Goal: Answer question/provide support

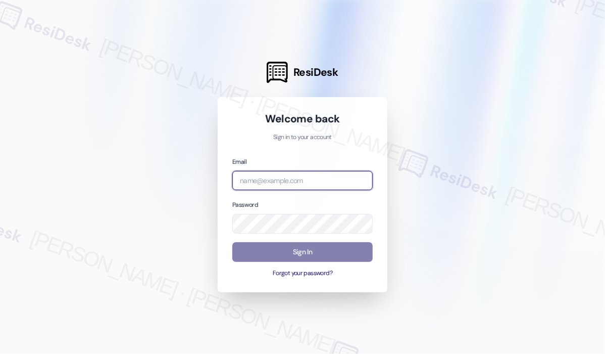
click at [273, 184] on input "email" at bounding box center [302, 181] width 140 height 20
click at [0, 353] on com-1password-button at bounding box center [0, 354] width 0 height 0
click at [275, 176] on input "email" at bounding box center [302, 181] width 140 height 20
click at [0, 353] on com-1password-button at bounding box center [0, 354] width 0 height 0
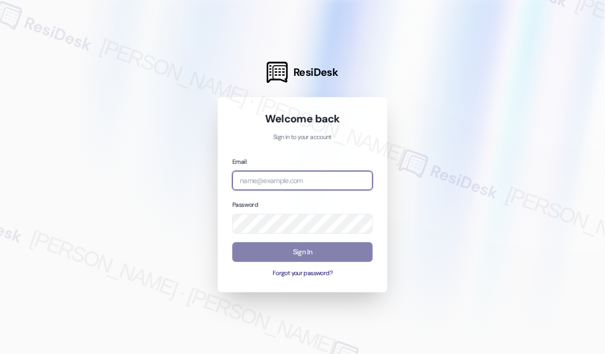
type input "[EMAIL_ADDRESS][PERSON_NAME][DOMAIN_NAME]"
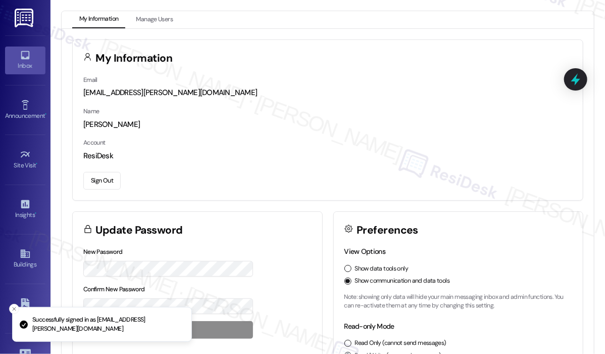
click at [26, 56] on icon at bounding box center [25, 55] width 11 height 11
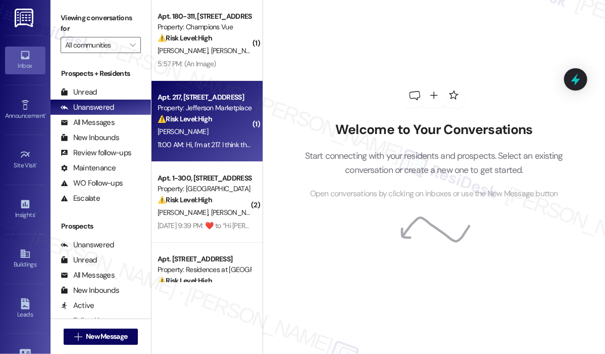
click at [227, 122] on div "⚠️ Risk Level: High The resident reports potential mold growth in their unit. M…" at bounding box center [204, 119] width 93 height 11
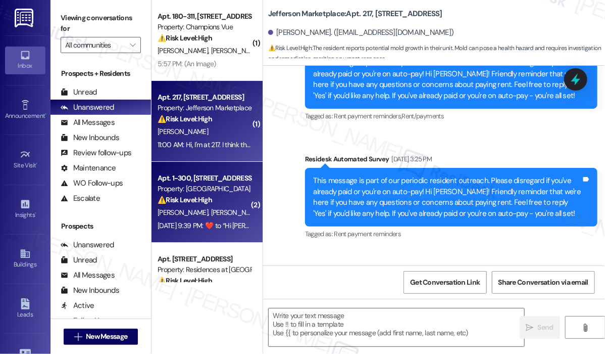
type textarea "Fetching suggested responses. Please feel free to read through the conversation…"
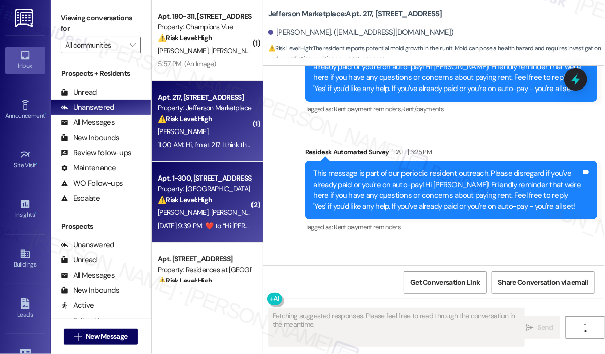
click at [214, 182] on div "Apt. 1-300, 6801 Sea Coral Drive" at bounding box center [204, 178] width 93 height 11
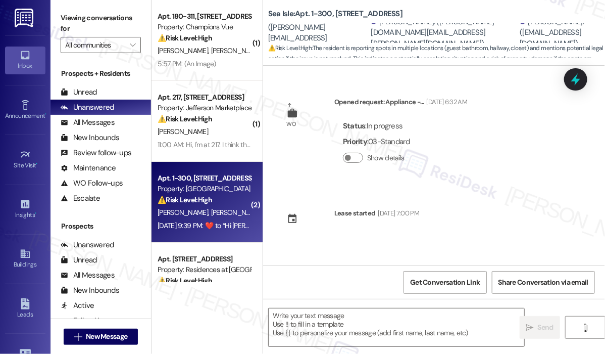
scroll to position [3147, 0]
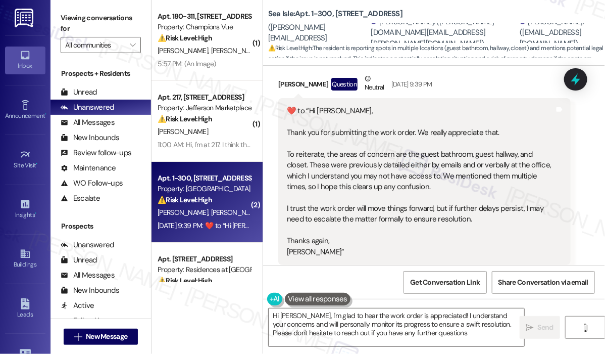
type textarea "Hi Nelson, I'm glad to hear the work order is appreciated! I understand your co…"
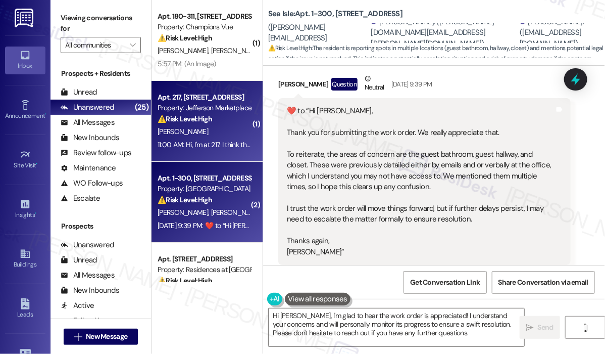
scroll to position [152, 0]
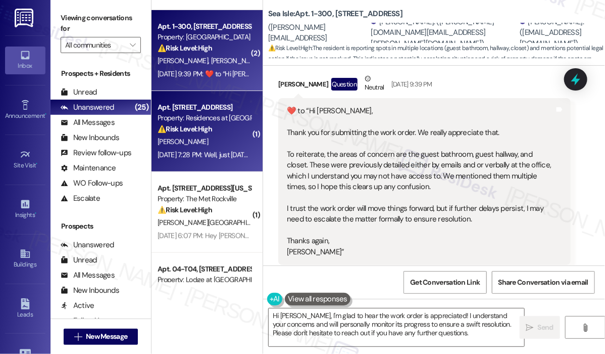
click at [227, 140] on div "D. Ambrose" at bounding box center [204, 141] width 95 height 13
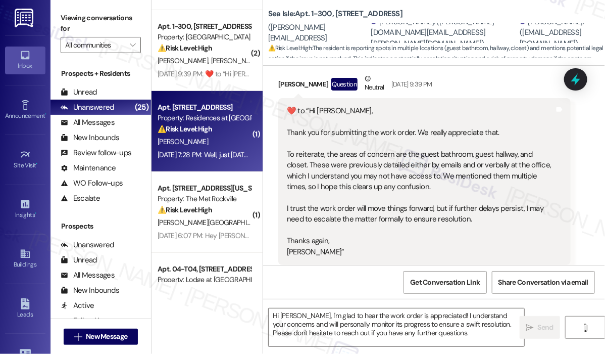
type textarea "Fetching suggested responses. Please feel free to read through the conversation…"
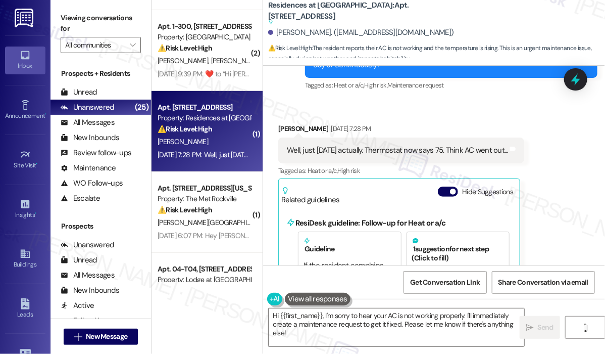
scroll to position [9394, 0]
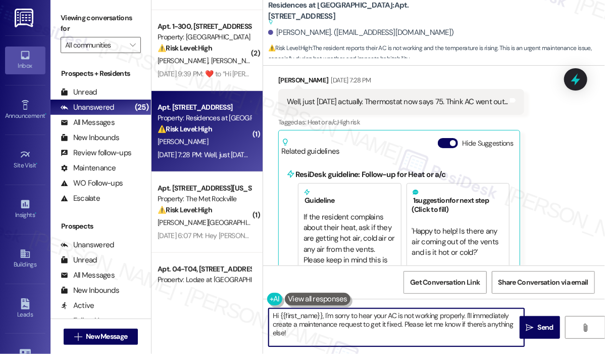
drag, startPoint x: 404, startPoint y: 321, endPoint x: 414, endPoint y: 341, distance: 22.4
click at [414, 341] on textarea "Hi {{first_name}}, I'm sorry to hear your AC is not working properly. I'll imme…" at bounding box center [397, 327] width 256 height 38
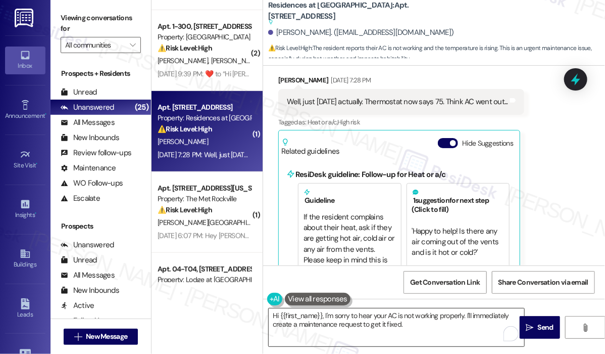
click at [321, 334] on textarea "Hi {{first_name}}, I'm sorry to hear your AC is not working properly. I'll imme…" at bounding box center [397, 327] width 256 height 38
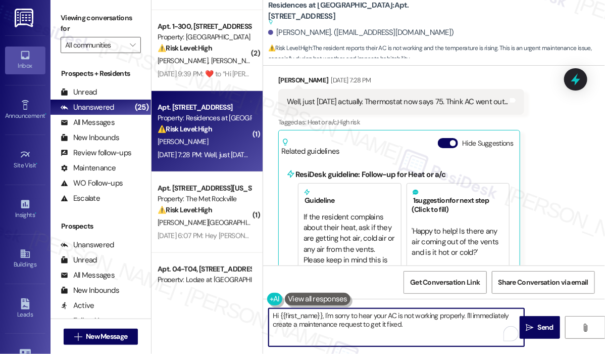
click at [424, 325] on textarea "Hi {{first_name}}, I'm sorry to hear your AC is not working properly. I'll imme…" at bounding box center [397, 327] width 256 height 38
paste textarea "Do we have your permission to enter during your absence to address this issue? …"
type textarea "Hi {{first_name}}, I'm sorry to hear your AC is not working properly. I'll imme…"
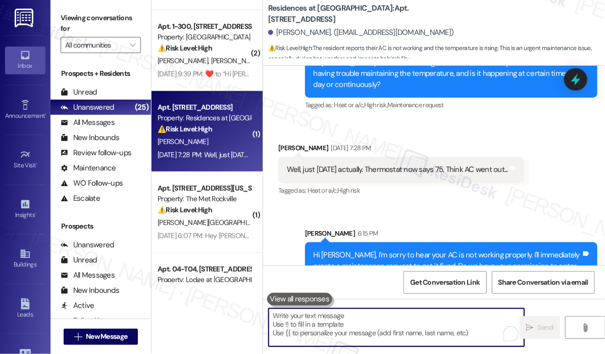
scroll to position [9296, 0]
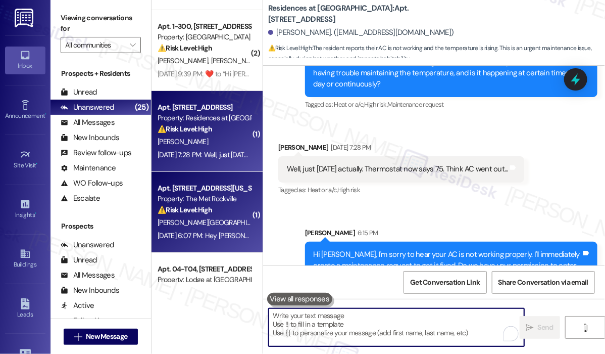
click at [239, 208] on div "⚠️ Risk Level: High The resident reports recurring noise disturbances, confirme…" at bounding box center [204, 210] width 93 height 11
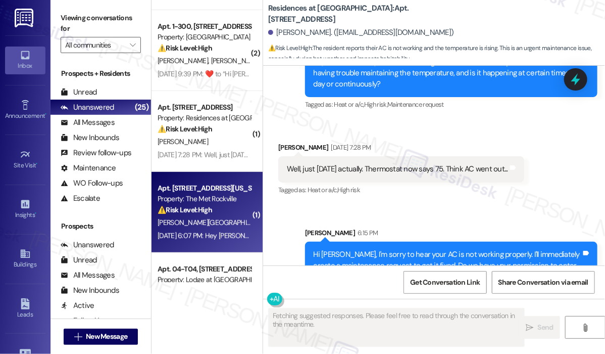
type textarea "Fetching suggested responses. Please feel free to read through the conversation…"
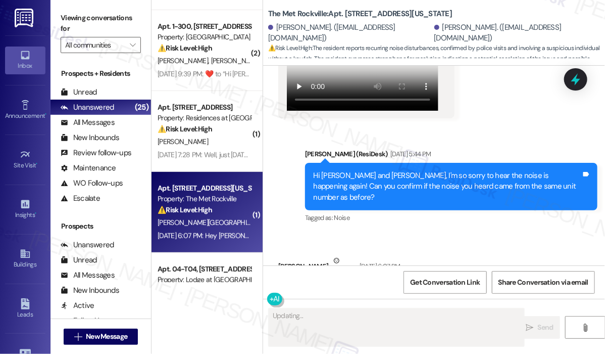
scroll to position [1998, 0]
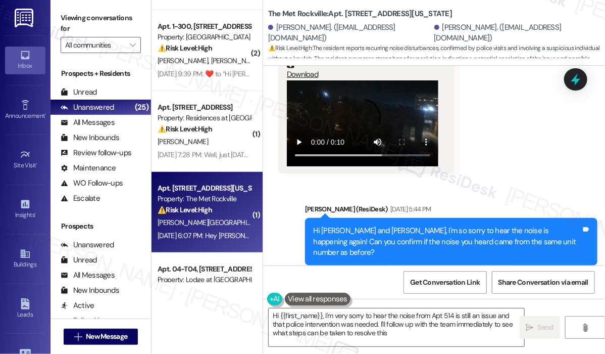
type textarea "Hi {{first_name}}, I'm very sorry to hear the noise from Apt 514 is still an is…"
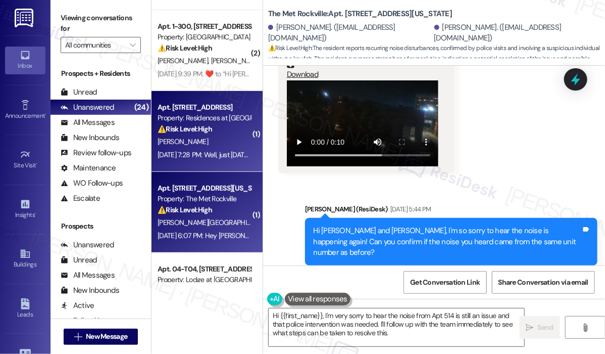
scroll to position [303, 0]
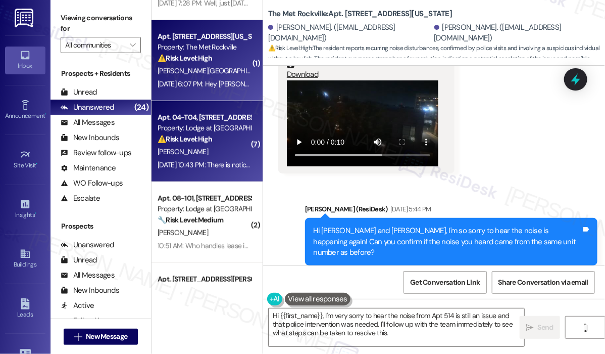
click at [247, 116] on div "Apt. 04-T04, 3130 Hillandale Road" at bounding box center [204, 117] width 93 height 11
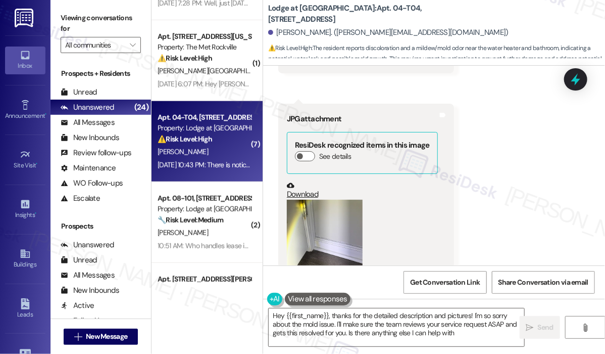
type textarea "Hey {{first_name}}, thanks for the detailed description and pictures! I'm so so…"
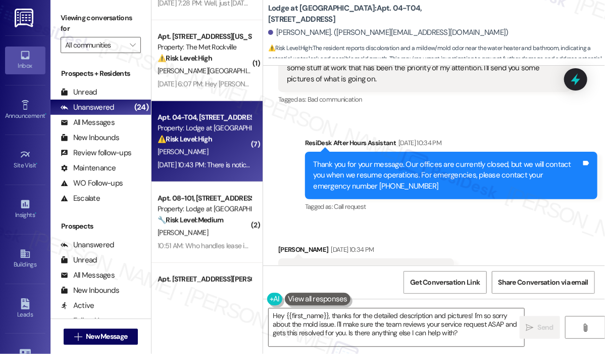
scroll to position [404, 0]
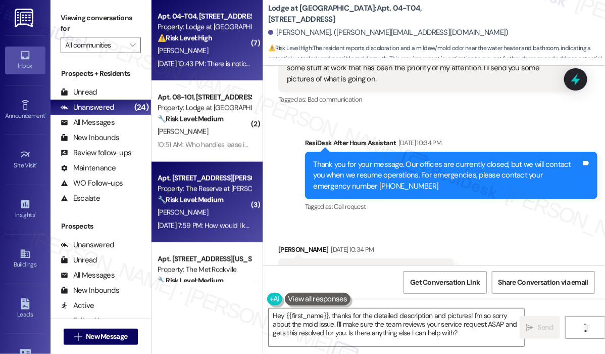
click at [194, 181] on div "Apt. [STREET_ADDRESS][PERSON_NAME]" at bounding box center [204, 178] width 93 height 11
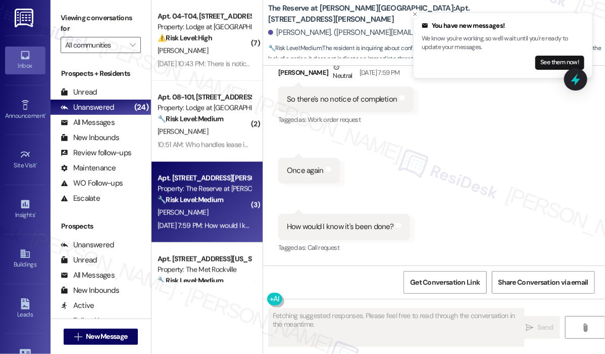
scroll to position [1185, 0]
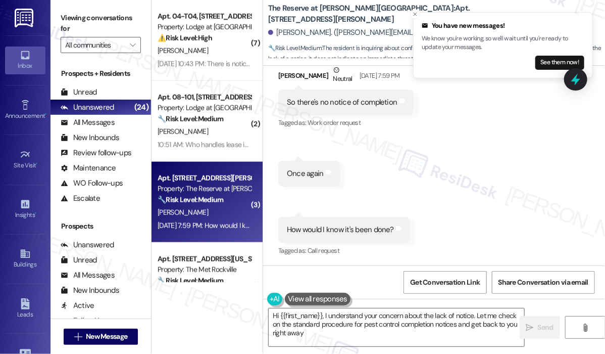
type textarea "Hi {{first_name}}, I understand your concern about the lack of notice. Let me c…"
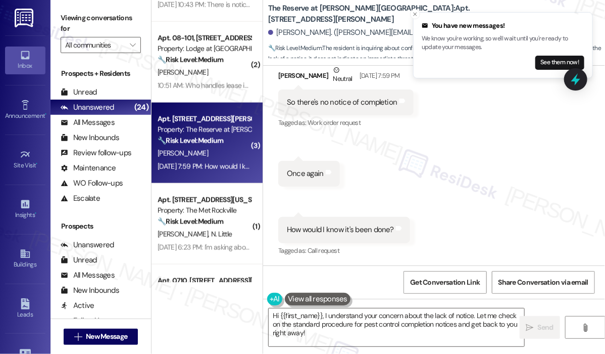
scroll to position [556, 0]
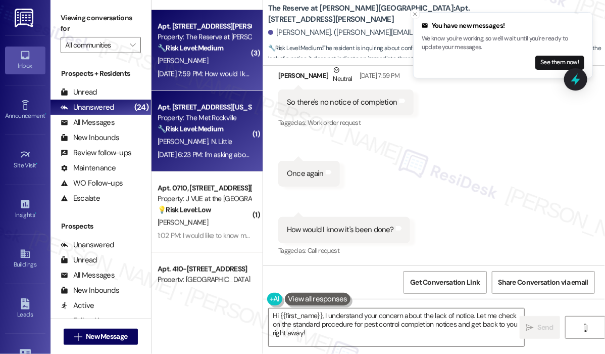
click at [204, 115] on div "Property: The Met Rockville" at bounding box center [204, 118] width 93 height 11
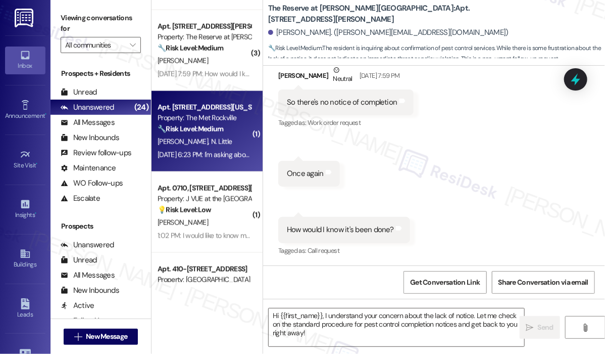
type textarea "Fetching suggested responses. Please feel free to read through the conversation…"
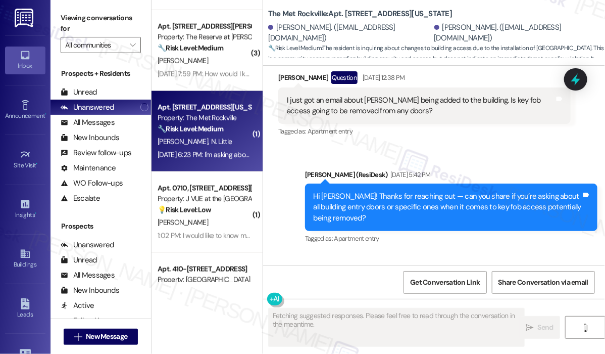
scroll to position [2240, 0]
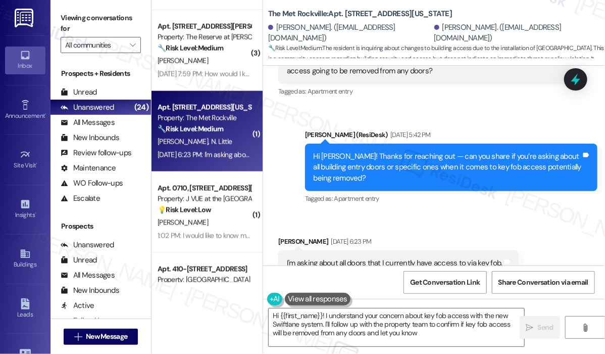
type textarea "Hi {{first_name}}! I understand your concern about key fob access with the new …"
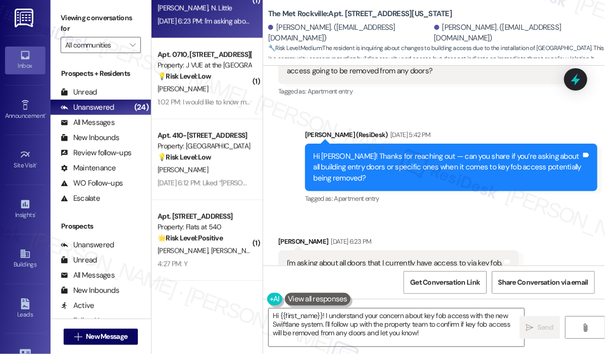
scroll to position [707, 0]
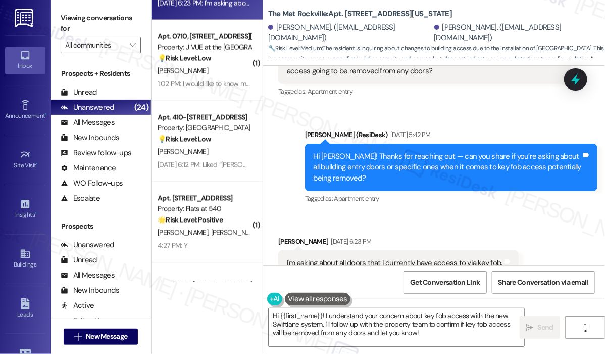
click at [234, 164] on div "Aug 11, 2025 at 6:12 PM: Liked “Jay (EDE): Hi Kali, thanks for the feedback! I …" at bounding box center [591, 164] width 867 height 9
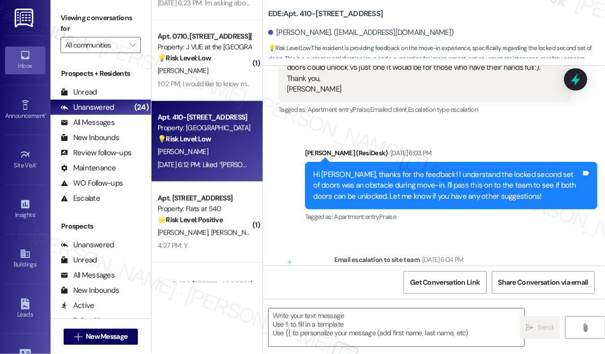
type textarea "Fetching suggested responses. Please feel free to read through the conversation…"
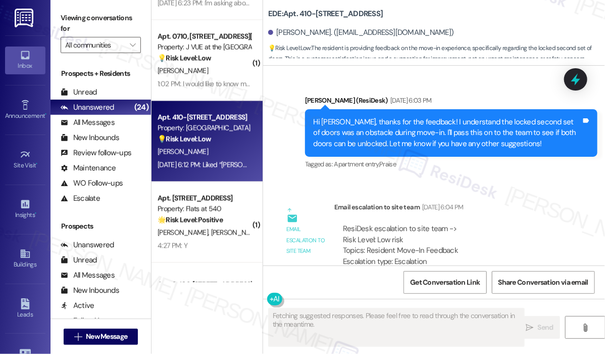
scroll to position [485, 0]
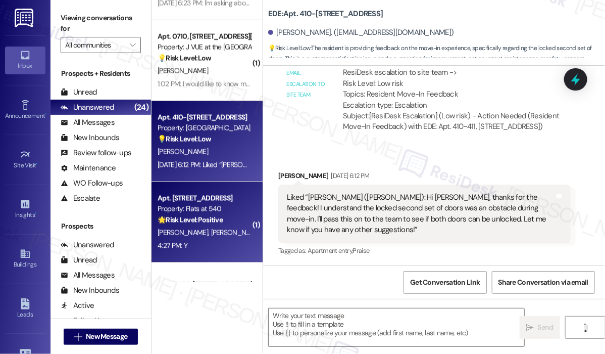
click at [238, 204] on div "Apt. 3109, 4001 Reedybrook Crossing" at bounding box center [204, 198] width 93 height 11
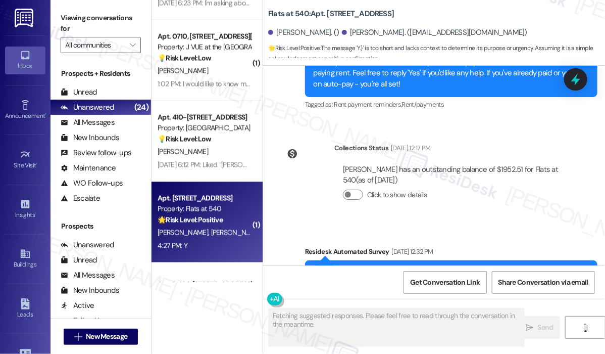
scroll to position [1735, 0]
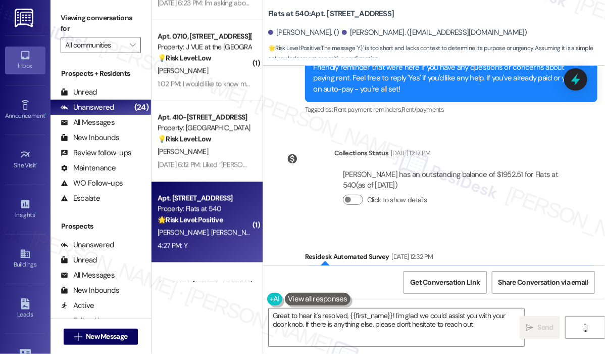
type textarea "Great to hear it's resolved, {{first_name}}! I'm glad we could assist you with …"
click at [135, 44] on icon "" at bounding box center [133, 45] width 6 height 8
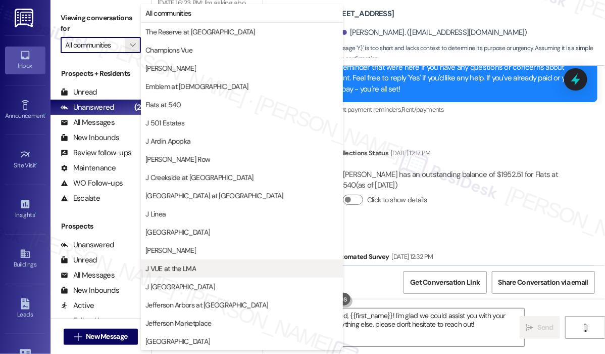
click at [188, 269] on span "J VUE at the LMA" at bounding box center [171, 268] width 51 height 10
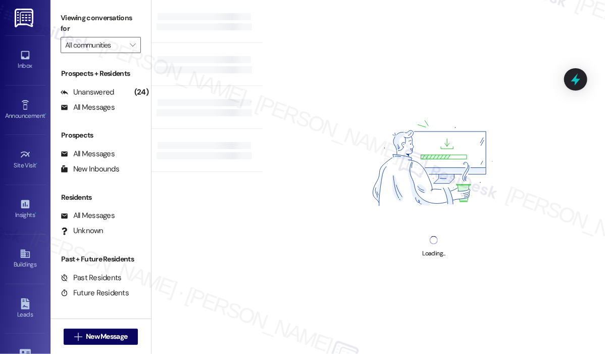
type input "J VUE at the LMA"
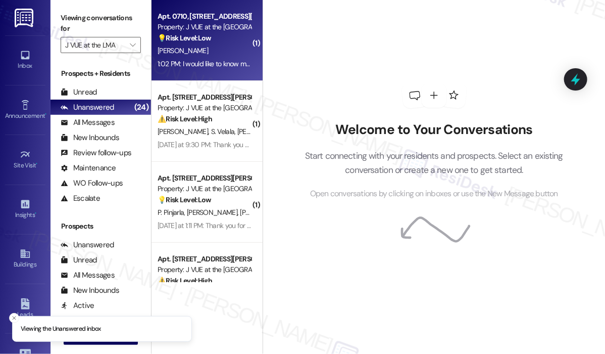
click at [206, 56] on div "B. Caldas" at bounding box center [204, 50] width 95 height 13
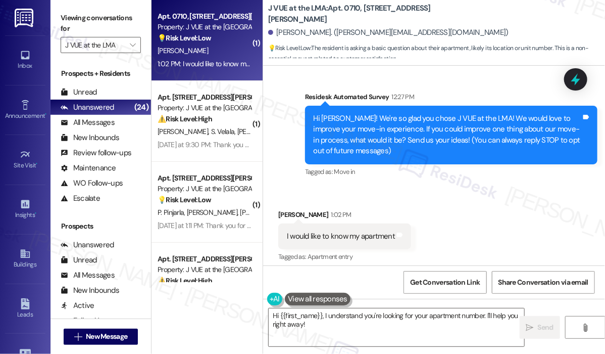
scroll to position [71, 0]
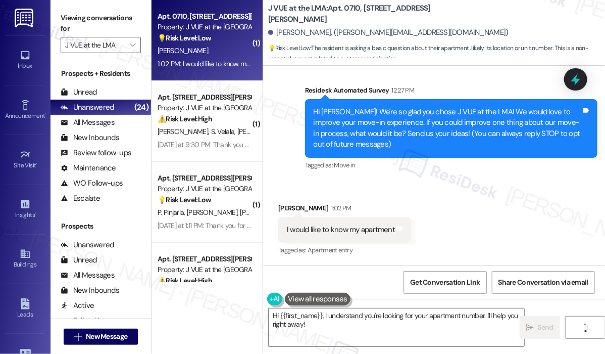
click at [358, 230] on div "I would like to know my apartment" at bounding box center [341, 229] width 108 height 11
click at [358, 229] on div "I would like to know my apartment" at bounding box center [341, 229] width 108 height 11
click at [359, 229] on div "I would like to know my apartment" at bounding box center [341, 229] width 108 height 11
copy div "I would like to know my apartment Tags and notes"
click at [441, 208] on div "Received via SMS Bernardo Caldas 1:02 PM I would like to know my apartment Tags…" at bounding box center [434, 222] width 342 height 85
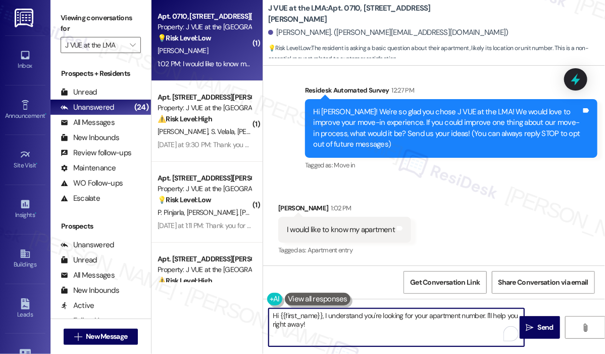
drag, startPoint x: 348, startPoint y: 331, endPoint x: 323, endPoint y: 315, distance: 29.1
click at [323, 315] on textarea "Hi {{first_name}}, I understand you're looking for your apartment number. I'll …" at bounding box center [397, 327] width 256 height 38
paste textarea "Thank you for reaching out. Can you kindly confirm if you are living at J Vue a…"
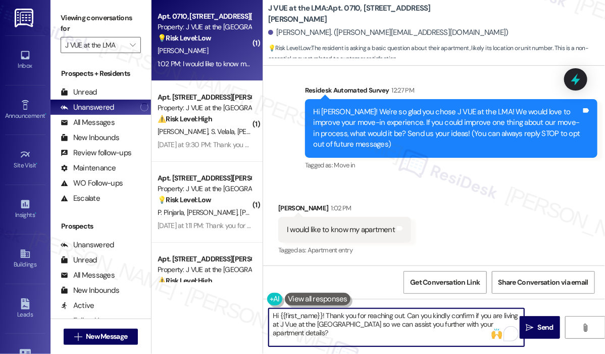
click at [439, 321] on textarea "Hi {{first_name}}! Thank you for reaching out. Can you kindly confirm if you ar…" at bounding box center [397, 327] width 256 height 38
type textarea "Hi {{first_name}}! Thank you for reaching out. Can you kindly confirm if you ar…"
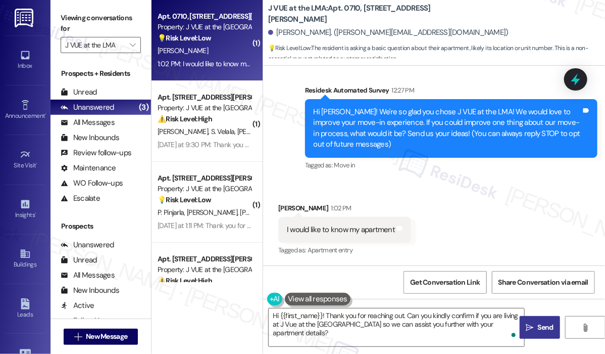
click at [535, 324] on span " Send" at bounding box center [540, 327] width 32 height 11
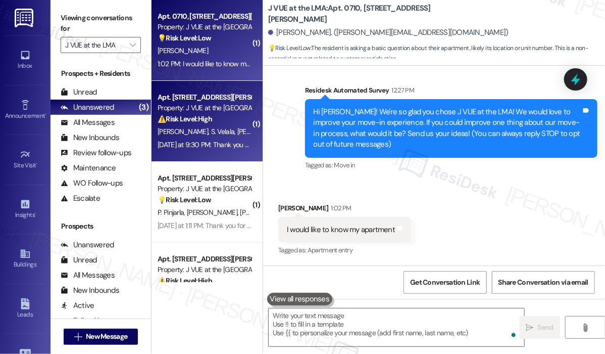
type textarea "Fetching suggested responses. Please feel free to read through the conversation…"
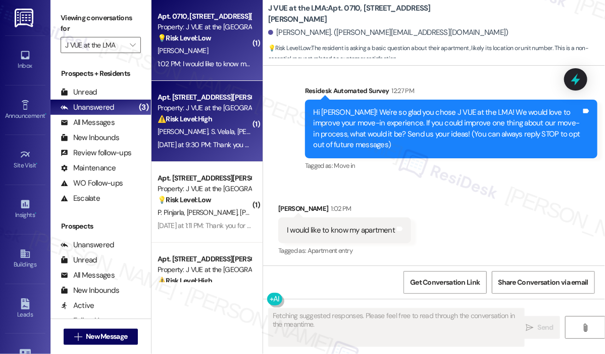
click at [237, 131] on span "K. Dumpala" at bounding box center [264, 131] width 54 height 9
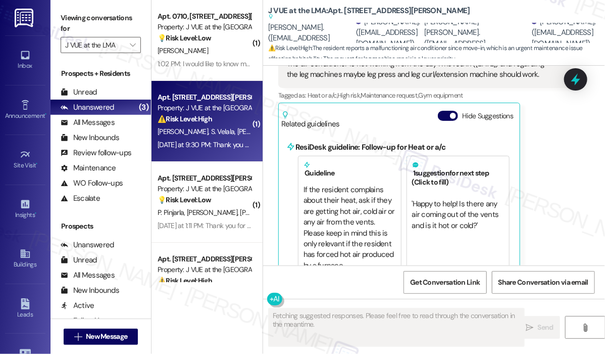
scroll to position [1256, 0]
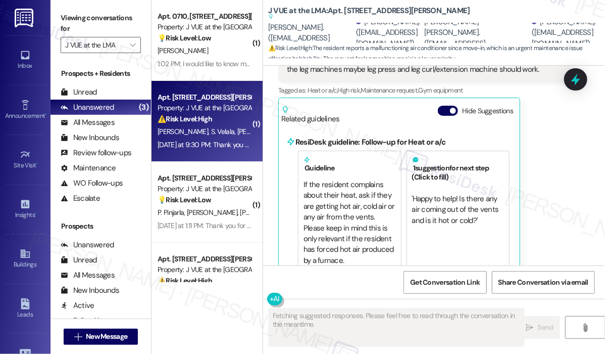
click at [554, 172] on div "Chaitanya Prudvi Balusu Yesterday at 9:30 PM The air conditioner is not working…" at bounding box center [424, 150] width 293 height 237
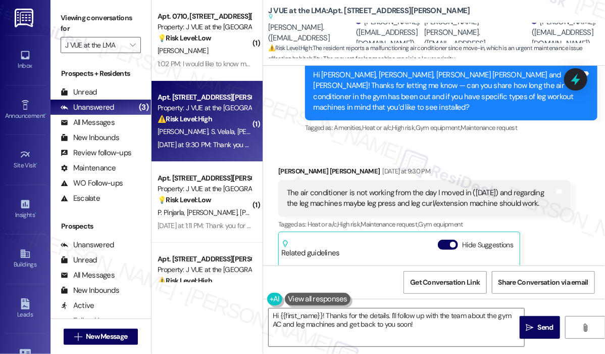
scroll to position [1155, 0]
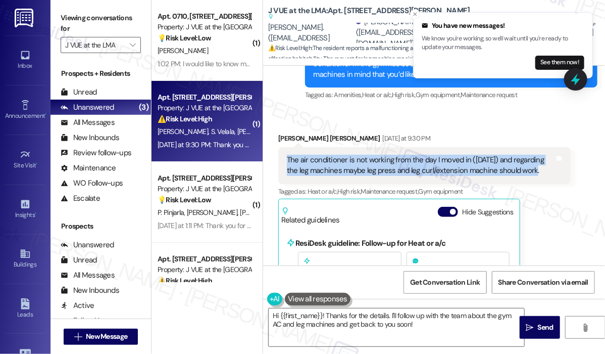
drag, startPoint x: 535, startPoint y: 163, endPoint x: 287, endPoint y: 147, distance: 248.6
click at [287, 155] on div "The air conditioner is not working from the day I moved in (Aug 2) and regardin…" at bounding box center [421, 166] width 268 height 22
copy div "The air conditioner is not working from the day I moved in (Aug 2) and regardin…"
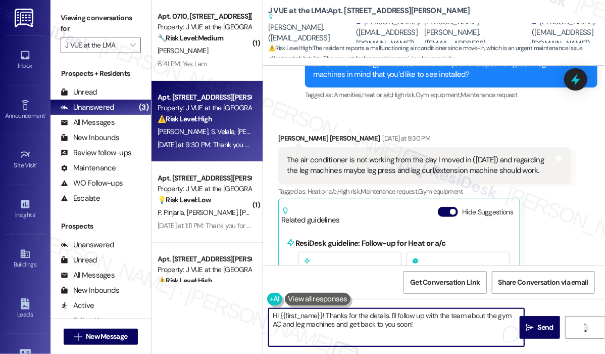
drag, startPoint x: 421, startPoint y: 325, endPoint x: 327, endPoint y: 317, distance: 94.8
click at [327, 317] on textarea "Hi {{first_name}}! Thanks for the details. I'll follow up with the team about t…" at bounding box center [397, 327] width 256 height 38
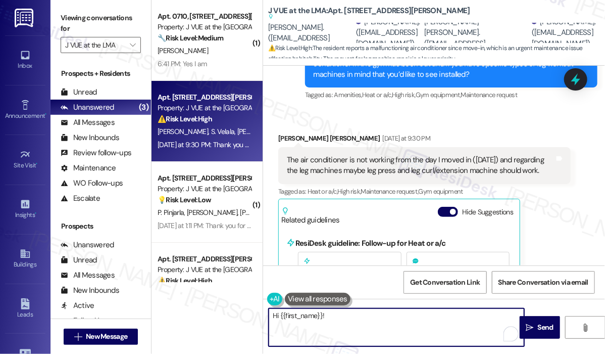
paste textarea "Thank you for reaching out. I understand your air conditioner has not been work…"
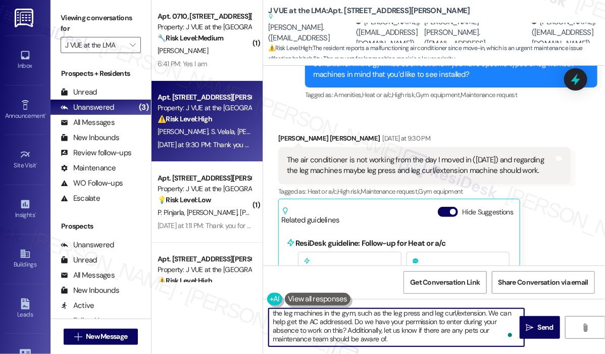
scroll to position [0, 0]
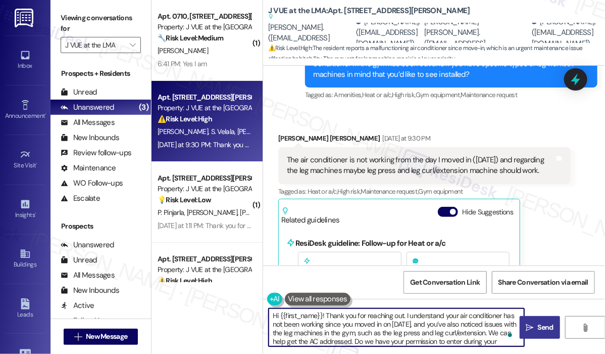
type textarea "Hi {{first_name}}! Thank you for reaching out. I understand your air conditione…"
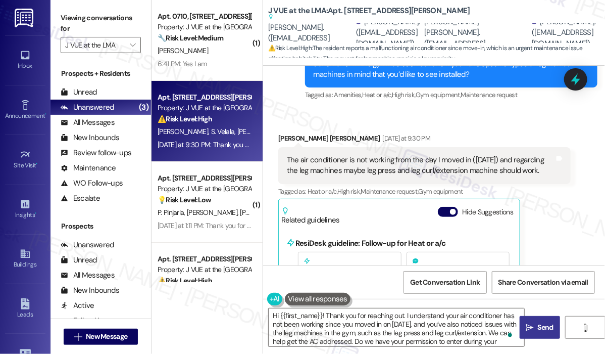
click at [534, 325] on icon "" at bounding box center [530, 327] width 8 height 8
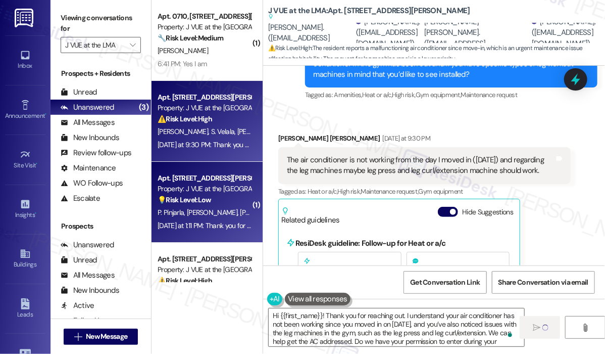
click at [240, 213] on span "M. Pantangi" at bounding box center [265, 212] width 51 height 9
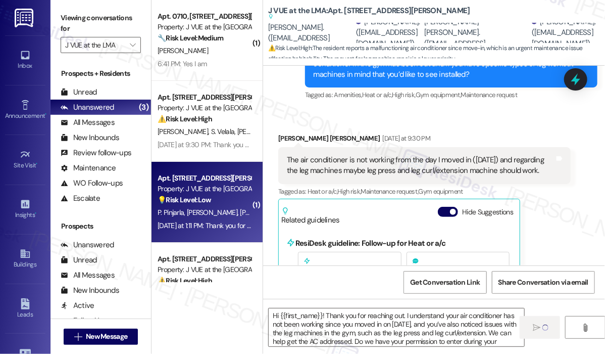
type textarea "Fetching suggested responses. Please feel free to read through the conversation…"
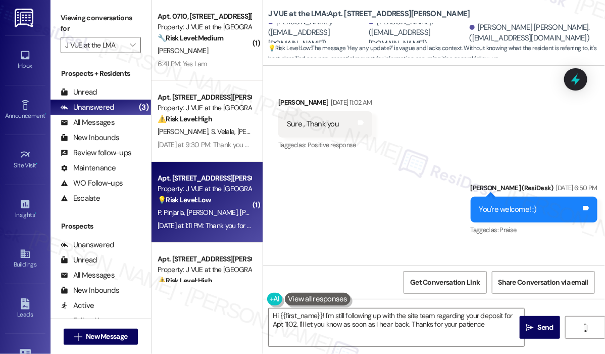
type textarea "Hi {{first_name}}! I'm still following up with the site team regarding your dep…"
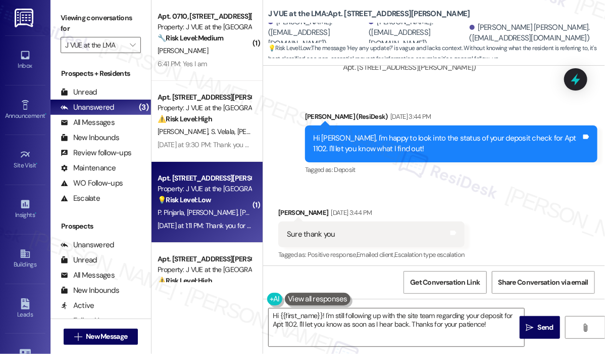
scroll to position [5209, 0]
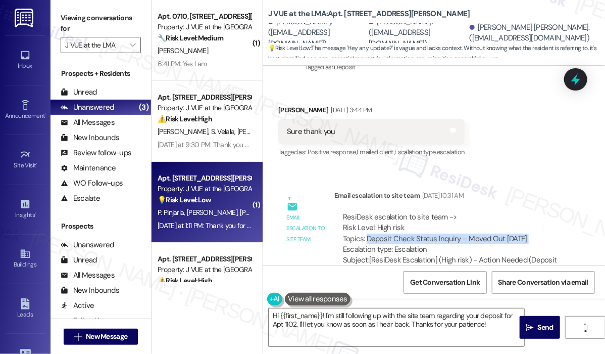
drag, startPoint x: 524, startPoint y: 181, endPoint x: 368, endPoint y: 182, distance: 156.6
click at [368, 212] on div "ResiDesk escalation to site team -> Risk Level: High risk Topics: Deposit Check…" at bounding box center [452, 233] width 219 height 43
copy div "Deposit Check Status Inquiry – Moved Out July 27"
click at [575, 80] on icon at bounding box center [576, 80] width 12 height 16
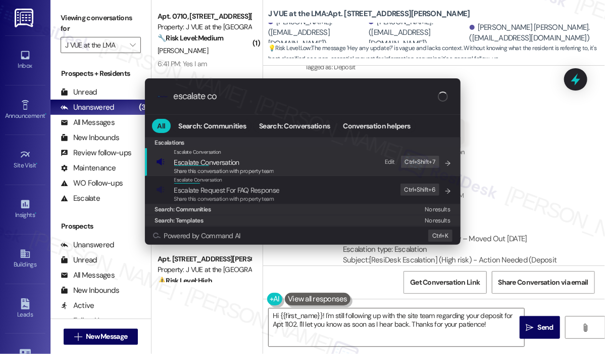
type input "escalate con"
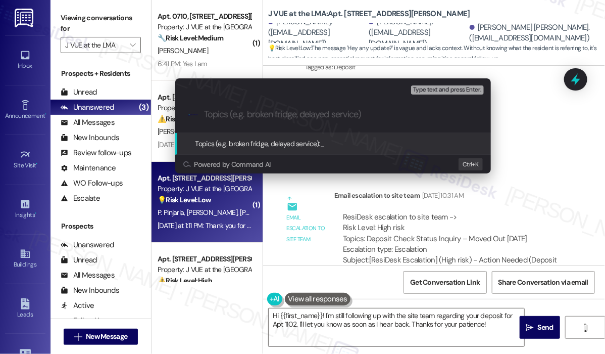
type input "Deposit Check Status Inquiry – Moved Out July 27"
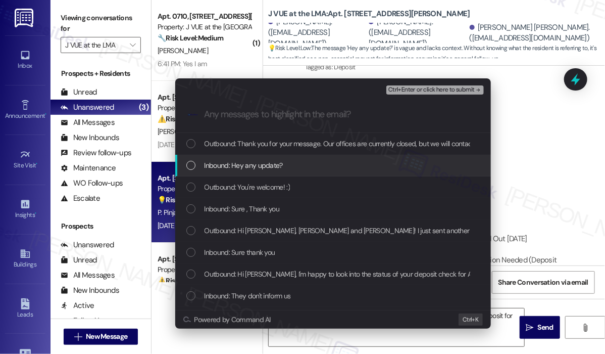
click at [281, 165] on span "Inbound: Hey any update?" at bounding box center [244, 165] width 78 height 11
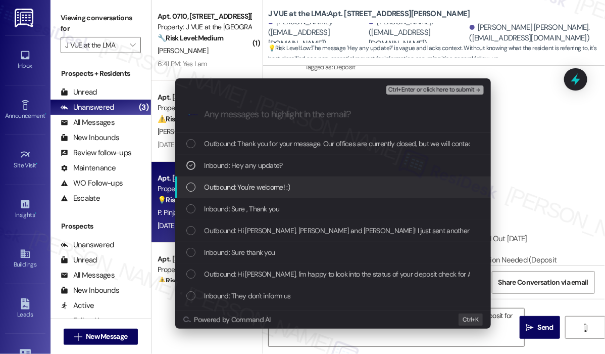
click at [283, 191] on span "Outbound: You're welcome! :)" at bounding box center [247, 186] width 85 height 11
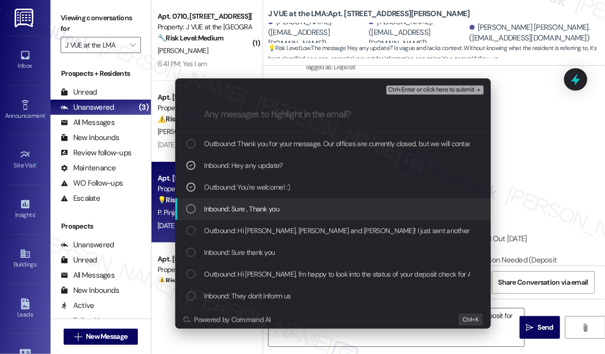
click at [285, 206] on div "Inbound: Sure , Thank you" at bounding box center [334, 208] width 296 height 11
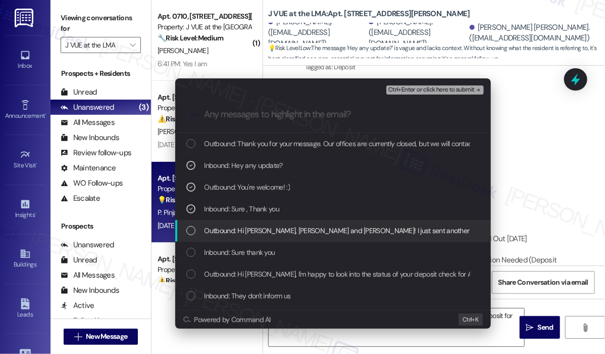
click at [296, 226] on span "Outbound: Hi Pranav, Manmitha and Vasanth Reddy! I just sent another follow-up …" at bounding box center [505, 230] width 601 height 11
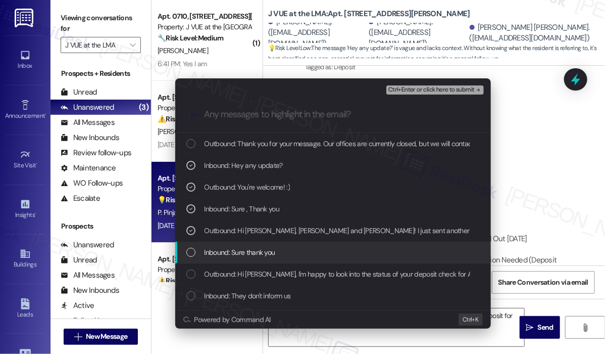
click at [291, 252] on div "Inbound: Sure thank you" at bounding box center [334, 252] width 296 height 11
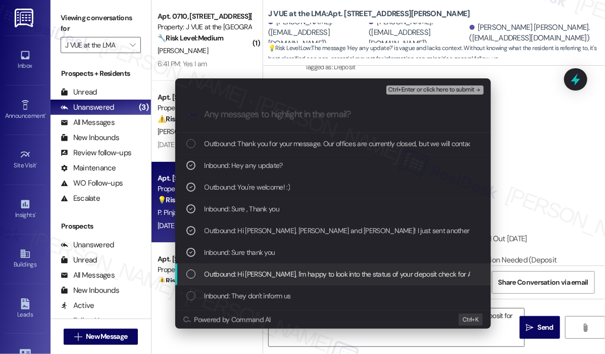
click at [293, 273] on span "Outbound: Hi Pranav, I'm happy to look into the status of your deposit check fo…" at bounding box center [394, 273] width 378 height 11
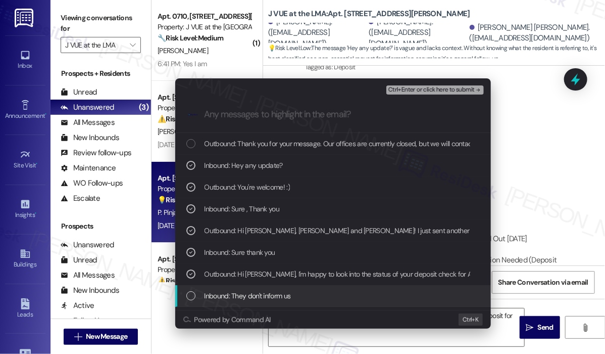
click at [289, 299] on span "Inbound: They don't inform us" at bounding box center [248, 295] width 86 height 11
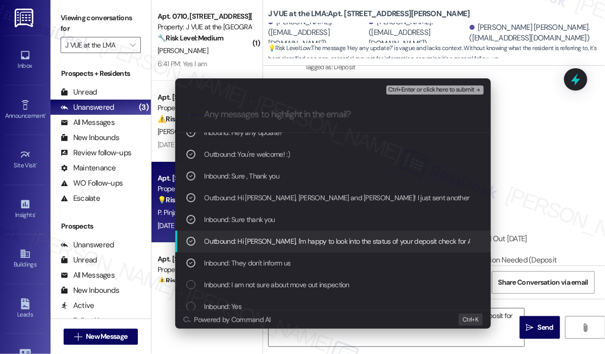
scroll to position [51, 0]
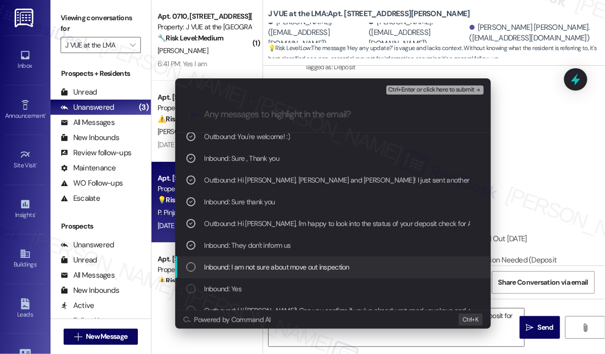
click at [299, 264] on span "Inbound: I am not sure about move out inspection" at bounding box center [277, 266] width 145 height 11
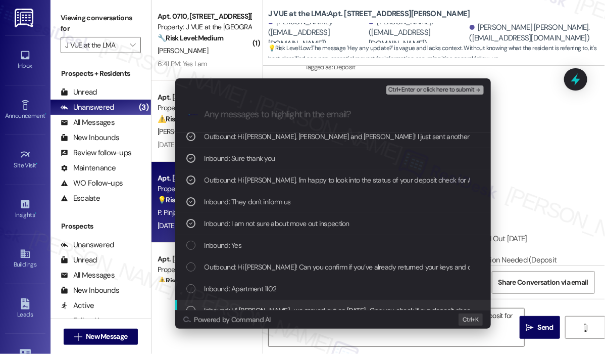
scroll to position [152, 0]
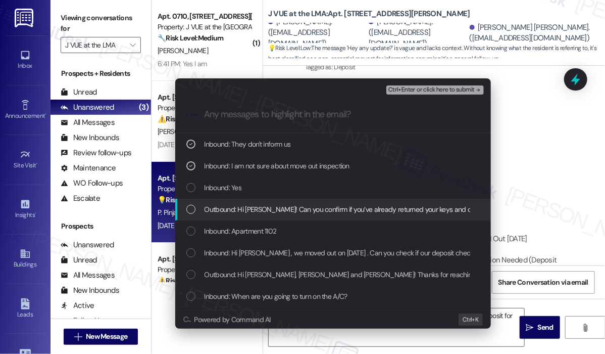
click at [293, 209] on span "Outbound: Hi Pranav! Can you confirm if you’ve already returned your keys and c…" at bounding box center [391, 209] width 373 height 11
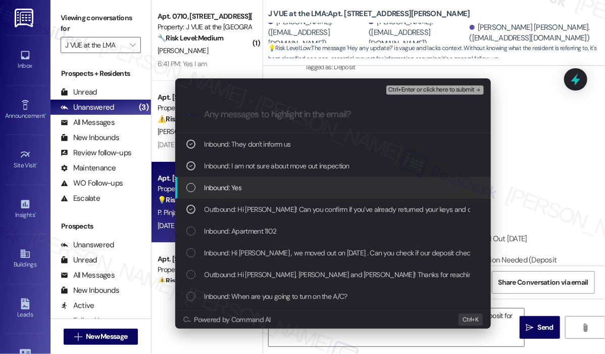
click at [285, 189] on div "Inbound: Yes" at bounding box center [334, 187] width 296 height 11
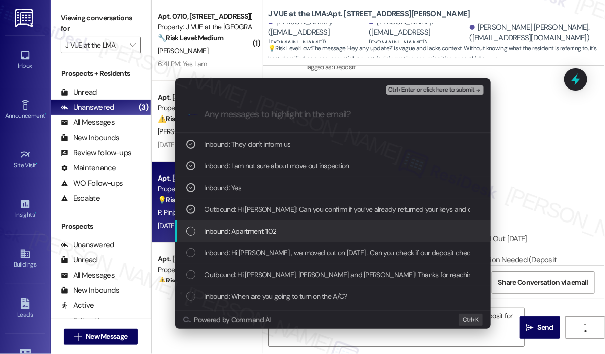
click at [290, 229] on div "Inbound: Apartment 1102" at bounding box center [334, 230] width 296 height 11
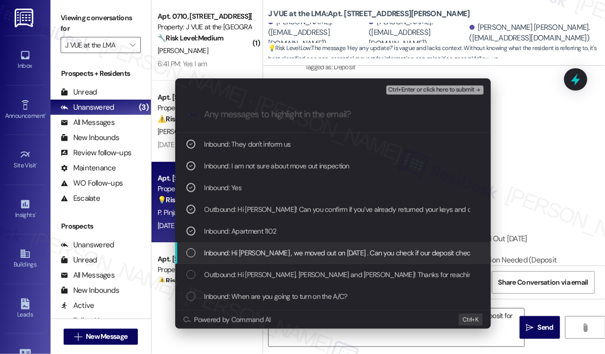
click at [291, 255] on span "Inbound: Hi Jay , we moved out on July 27th . Can you check if our deposit chec…" at bounding box center [354, 252] width 298 height 11
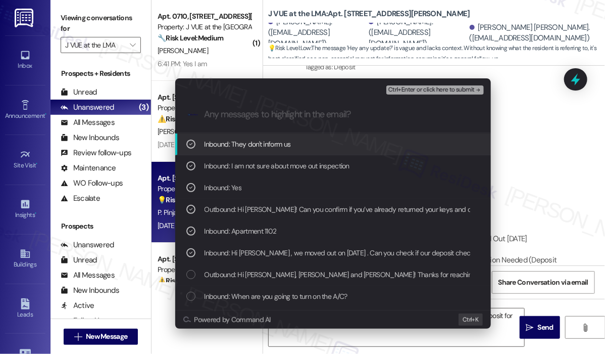
click at [418, 87] on span "Ctrl+Enter or click here to submit" at bounding box center [432, 89] width 86 height 7
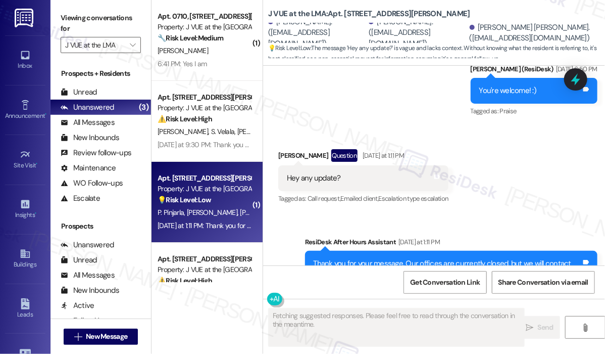
scroll to position [5663, 0]
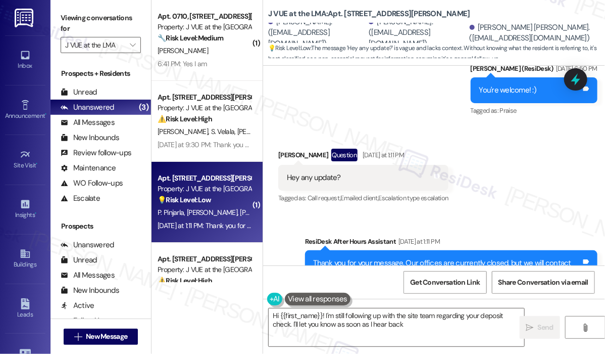
type textarea "Hi {{first_name}}! I'm still following up with the site team regarding your dep…"
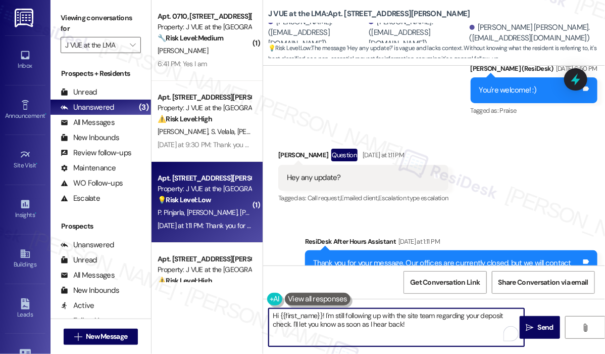
click at [431, 326] on textarea "Hi {{first_name}}! I'm still following up with the site team regarding your dep…" at bounding box center [397, 327] width 256 height 38
click at [449, 321] on textarea "Hi {{first_name}}! I'm still following up with the site team regarding your dep…" at bounding box center [397, 327] width 256 height 38
click at [542, 325] on span "Send" at bounding box center [546, 327] width 16 height 11
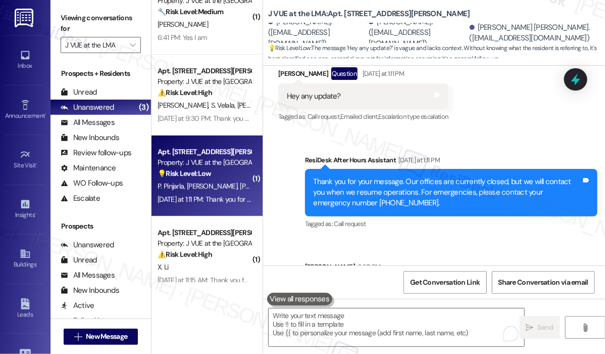
scroll to position [41, 0]
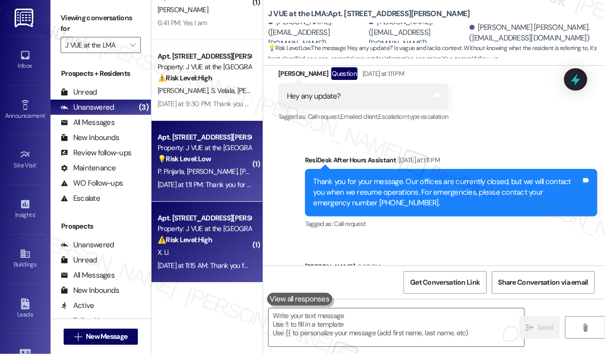
click at [210, 225] on div "Property: J VUE at the LMA" at bounding box center [204, 228] width 93 height 11
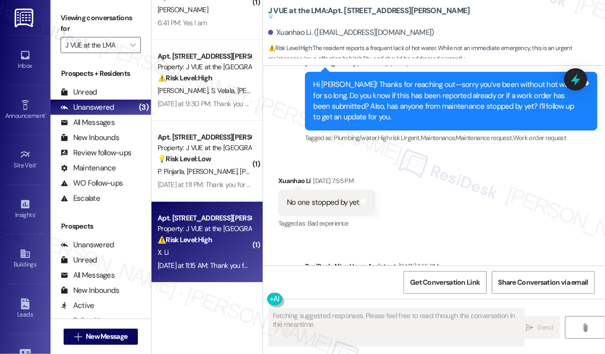
scroll to position [10877, 0]
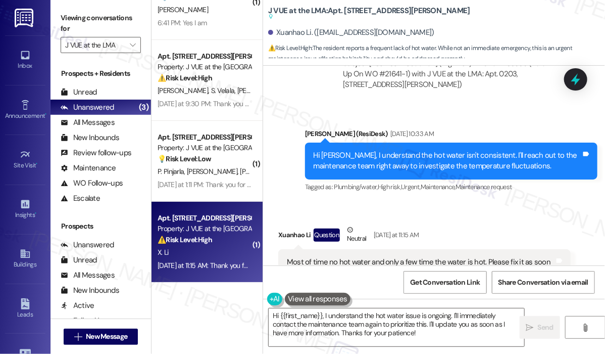
click at [417, 224] on div "Xuanhao Li Question Neutral Yesterday at 11:15 AM" at bounding box center [424, 236] width 293 height 25
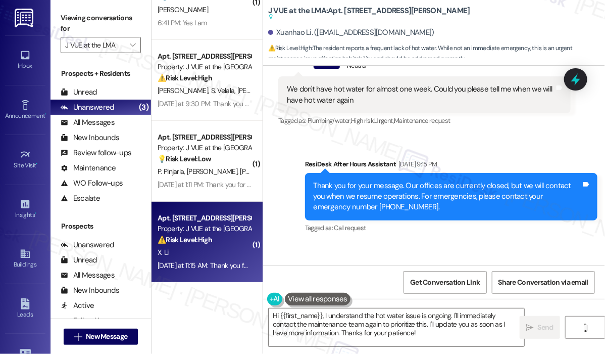
scroll to position [9614, 0]
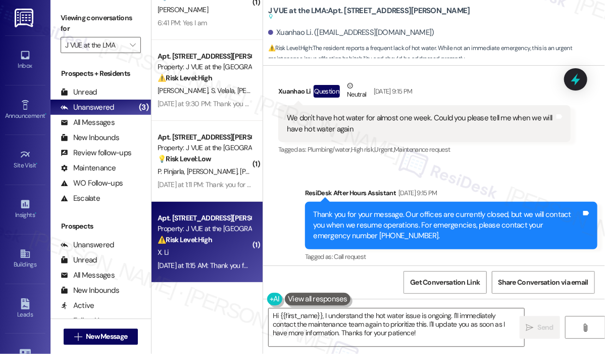
click at [472, 245] on div "Sent via SMS ResiDesk After Hours Assistant Jul 24, 2025 at 9:15 PM Thank you f…" at bounding box center [434, 277] width 342 height 225
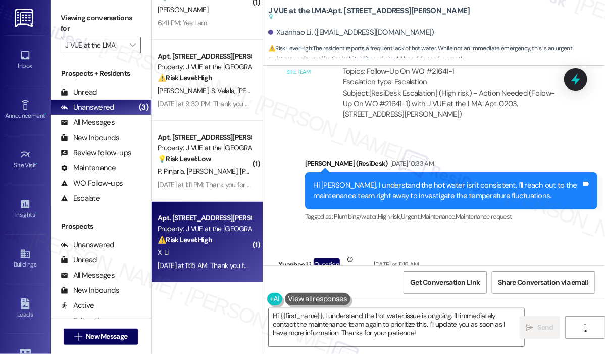
scroll to position [10877, 0]
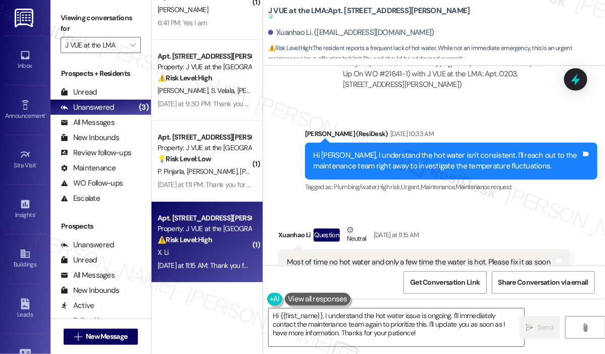
click at [498, 202] on div "Received via SMS Xuanhao Li Question Neutral Yesterday at 11:15 AM Most of time…" at bounding box center [434, 255] width 342 height 107
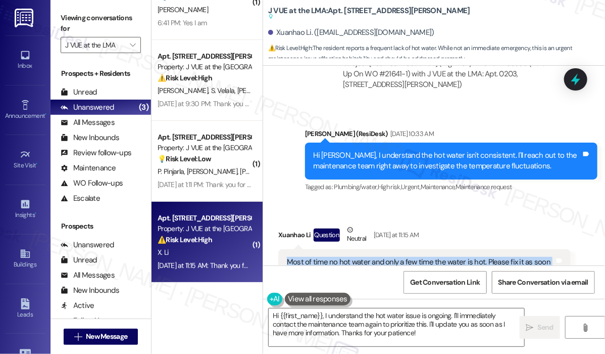
drag, startPoint x: 412, startPoint y: 232, endPoint x: 286, endPoint y: 222, distance: 125.7
click at [287, 257] on div "Most of time no hot water and only a few time the water is hot. Please fix it a…" at bounding box center [421, 268] width 268 height 22
copy div "Most of time no hot water and only a few time the water is hot. Please fix it a…"
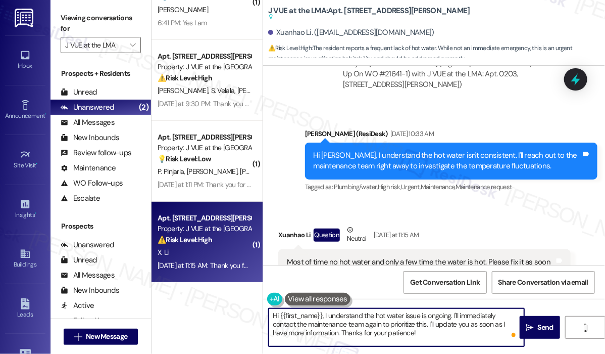
drag, startPoint x: 400, startPoint y: 339, endPoint x: 324, endPoint y: 314, distance: 79.7
click at [324, 314] on textarea "Hi {{first_name}}, I understand the hot water issue is ongoing. I'll immediatel…" at bounding box center [397, 327] width 256 height 38
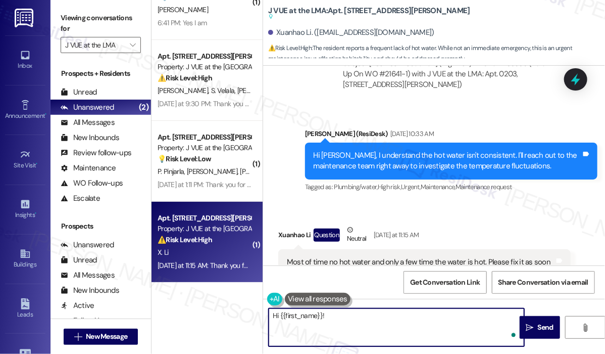
paste textarea "Thank you for reaching out. I understand you’re experiencing issues with the ho…"
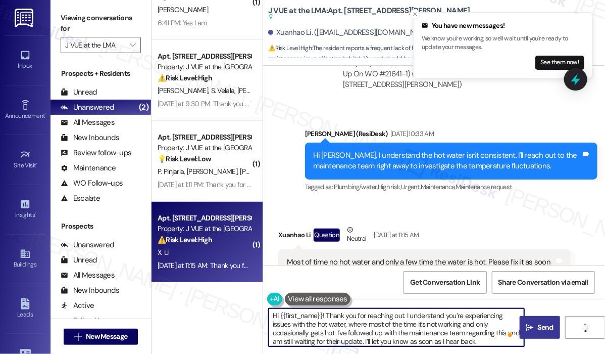
type textarea "Hi {{first_name}}! Thank you for reaching out. I understand you’re experiencing…"
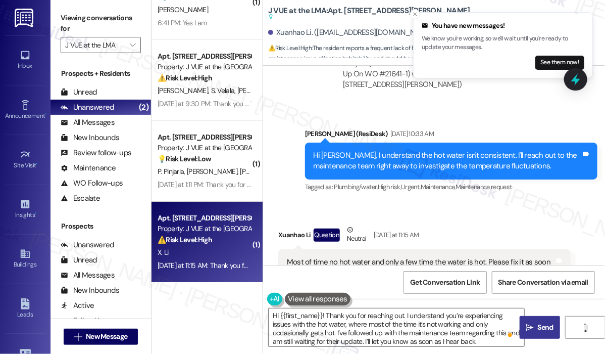
click at [535, 321] on button " Send" at bounding box center [540, 327] width 40 height 23
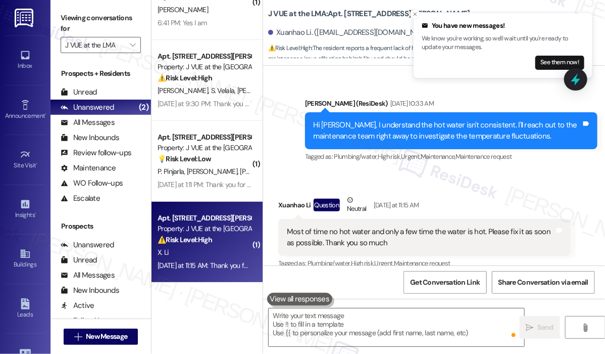
scroll to position [10847, 0]
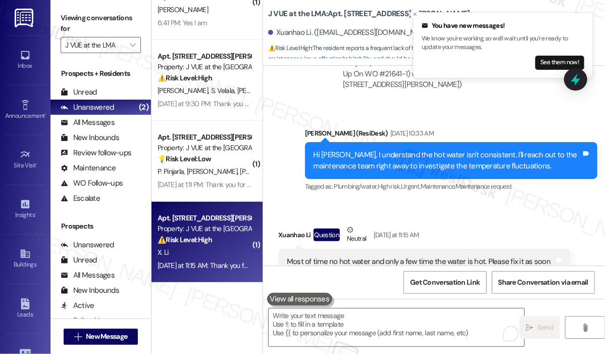
click at [436, 202] on div "Received via SMS Xuanhao Li Question Neutral Yesterday at 11:15 AM Most of time…" at bounding box center [434, 255] width 342 height 107
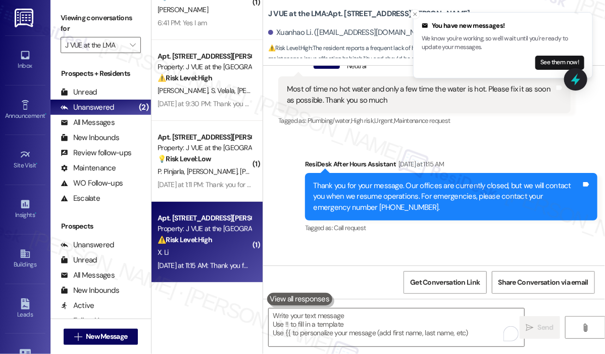
scroll to position [11057, 0]
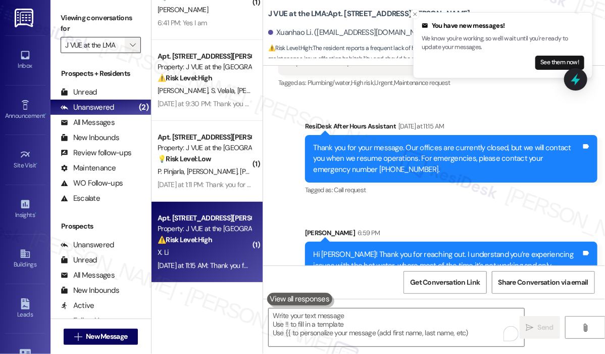
click at [135, 44] on icon "" at bounding box center [133, 45] width 6 height 8
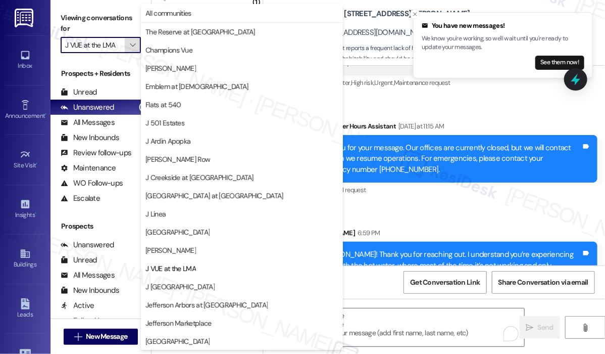
scroll to position [164, 0]
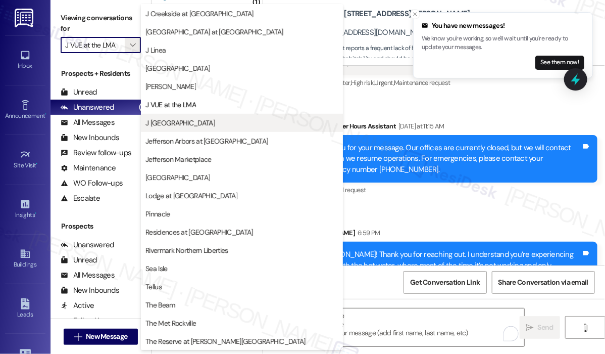
click at [173, 124] on span "J Woburn Heights" at bounding box center [180, 123] width 69 height 10
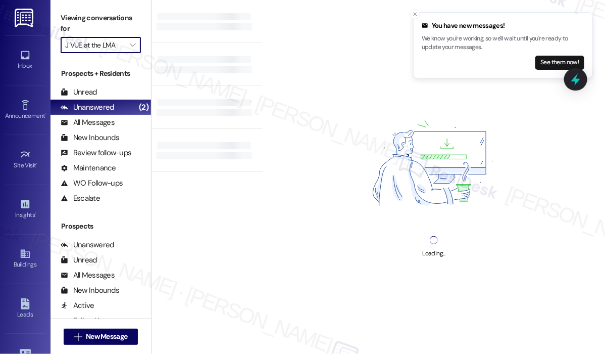
type input "J Woburn Heights"
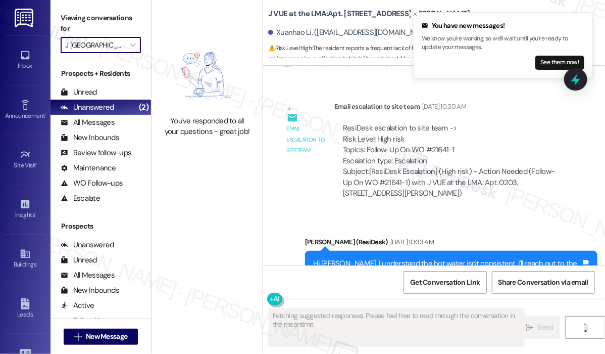
scroll to position [10847, 0]
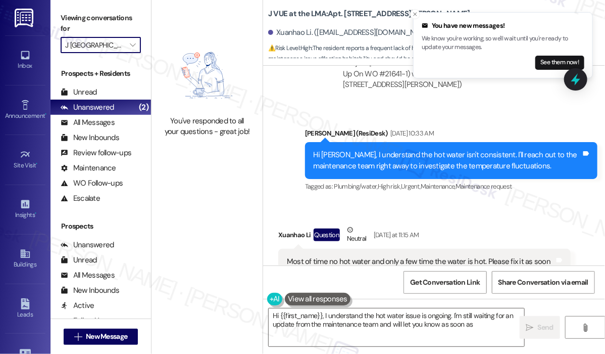
type textarea "Hi {{first_name}}, I understand the hot water issue is ongoing. I'm still waiti…"
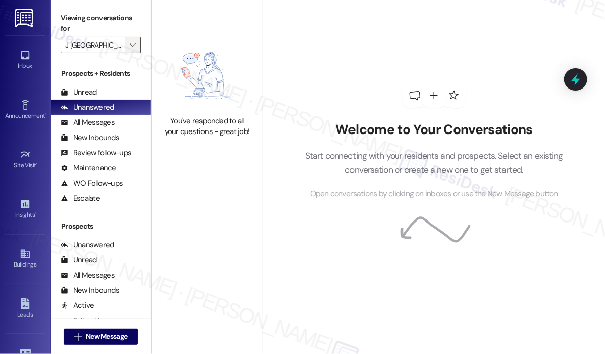
click at [135, 48] on icon "" at bounding box center [133, 45] width 6 height 8
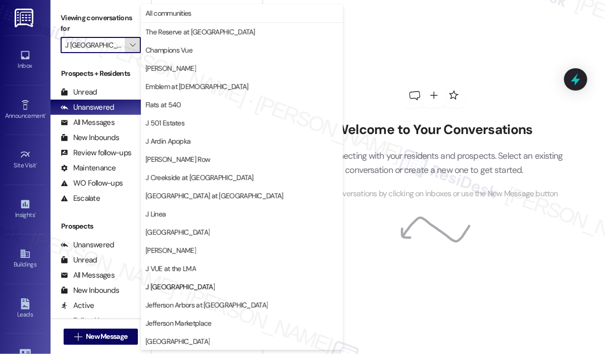
scroll to position [164, 0]
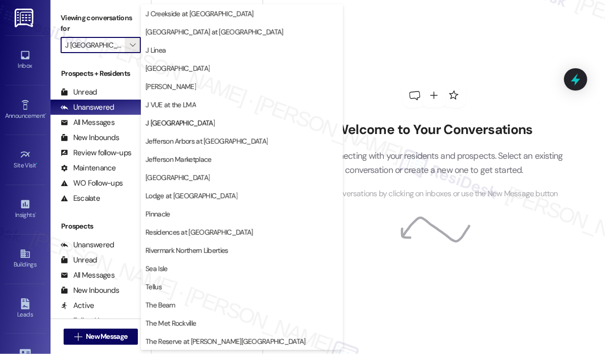
click at [186, 142] on span "Jefferson Arbors at [GEOGRAPHIC_DATA]" at bounding box center [207, 141] width 122 height 10
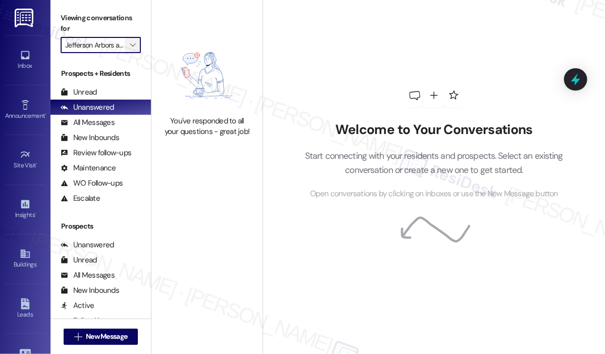
click at [135, 48] on icon "" at bounding box center [133, 45] width 6 height 8
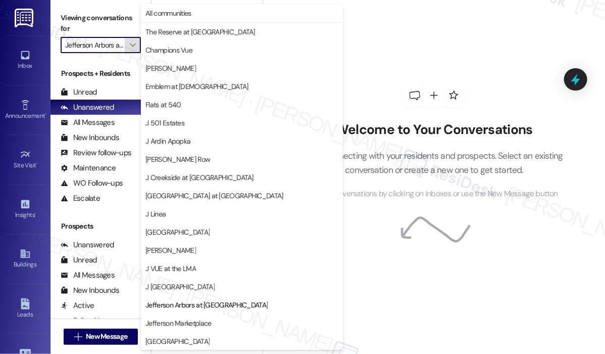
scroll to position [164, 0]
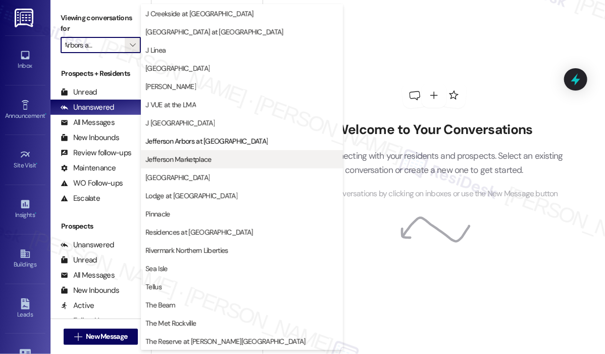
click at [172, 157] on span "Jefferson Marketplace" at bounding box center [179, 159] width 66 height 10
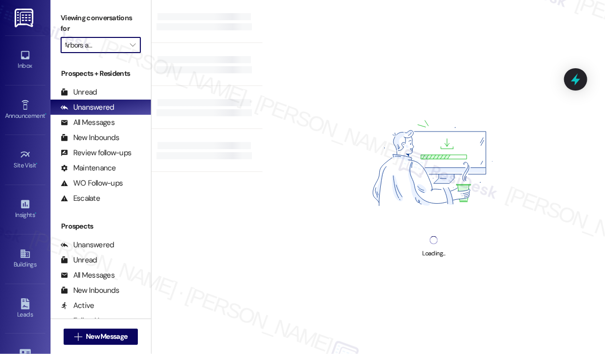
type input "Jefferson Marketplace"
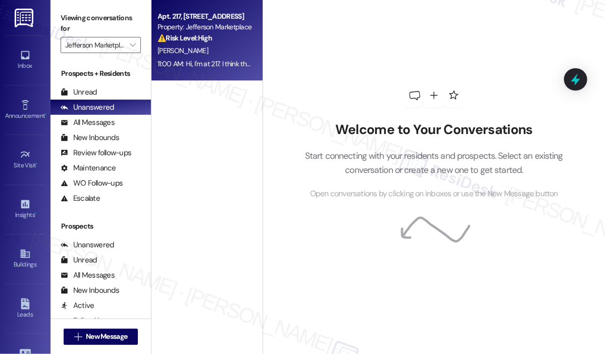
click at [196, 67] on div "11:00 AM: Hi, I'm at 217. I think there's mold growing on my ceiling. Could I h…" at bounding box center [345, 63] width 374 height 9
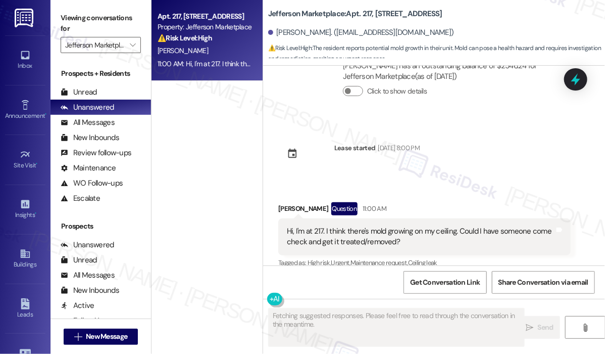
scroll to position [1263, 0]
click at [461, 179] on div "Received via SMS Gene Chong Question 11:00 AM Hi, I'm at 217. I think there's m…" at bounding box center [434, 227] width 342 height 98
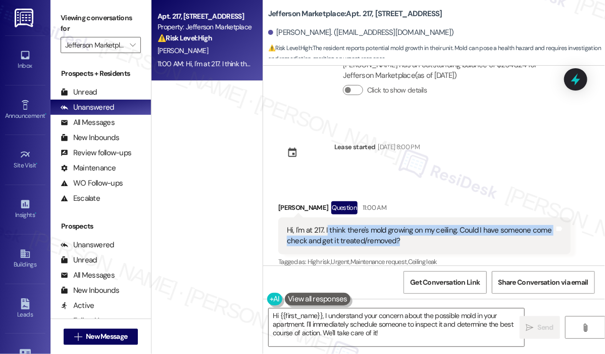
drag, startPoint x: 425, startPoint y: 233, endPoint x: 327, endPoint y: 222, distance: 98.6
click at [327, 225] on div "Hi, I'm at 217. I think there's mold growing on my ceiling. Could I have someon…" at bounding box center [421, 236] width 268 height 22
copy div "think there's mold growing on my ceiling. Could I have someone come check and g…"
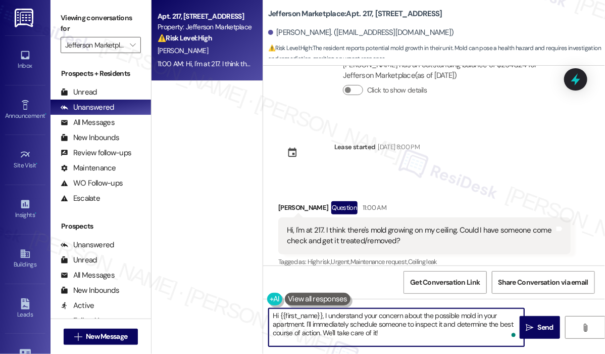
drag, startPoint x: 408, startPoint y: 333, endPoint x: 320, endPoint y: 314, distance: 89.9
click at [320, 314] on textarea "Hi {{first_name}}, I understand your concern about the possible mold in your ap…" at bounding box center [397, 327] width 256 height 38
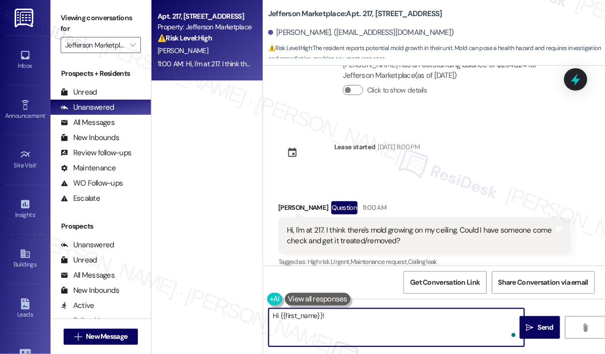
paste textarea "Thank you for reaching out. You mentioned noticing something on your ceiling. C…"
type textarea "Hi {{first_name}}! Thank you for reaching out. You mentioned noticing something…"
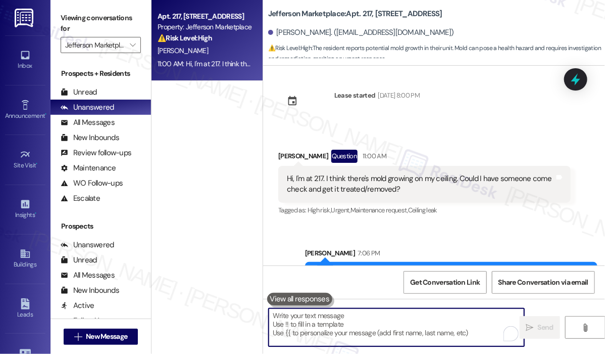
scroll to position [1367, 0]
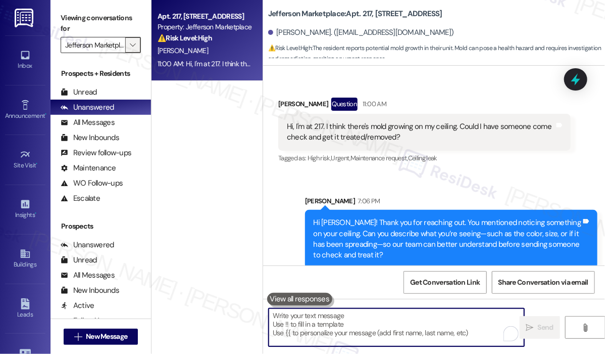
click at [134, 46] on icon "" at bounding box center [133, 45] width 6 height 8
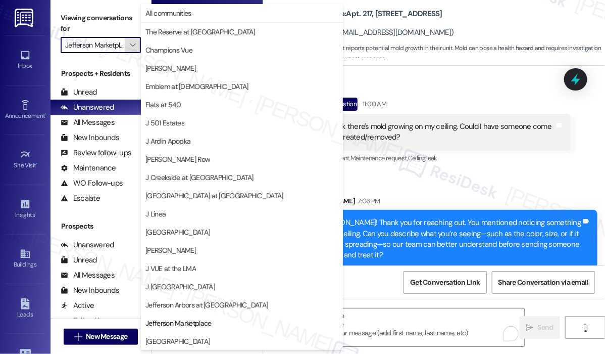
scroll to position [164, 0]
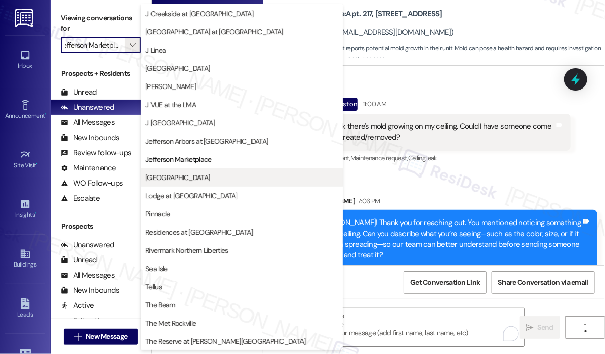
click at [196, 179] on span "[GEOGRAPHIC_DATA]" at bounding box center [178, 177] width 64 height 10
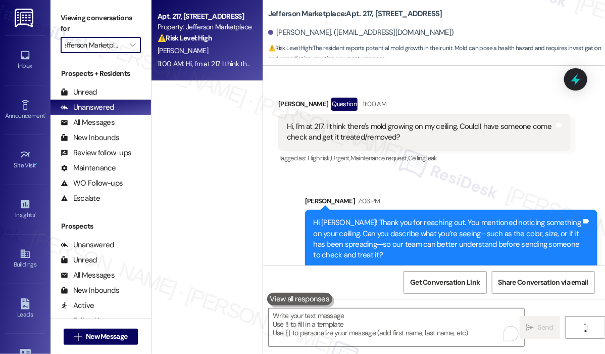
type input "[GEOGRAPHIC_DATA]"
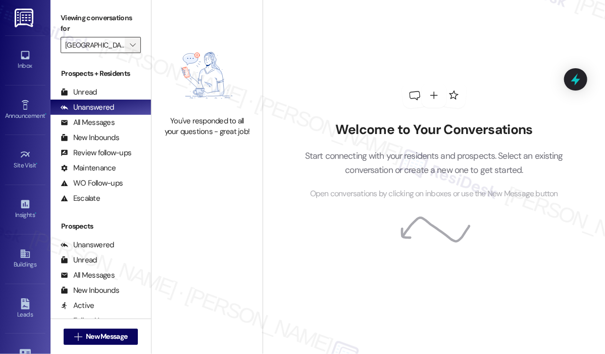
click at [133, 45] on icon "" at bounding box center [133, 45] width 6 height 8
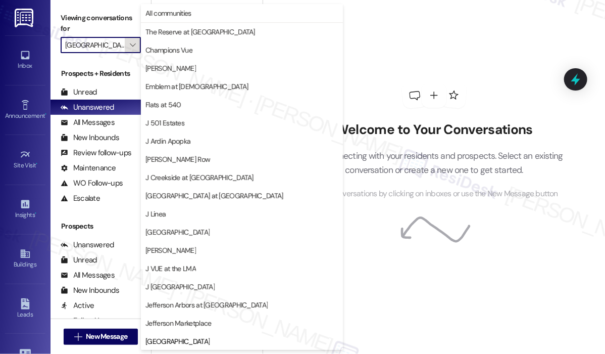
scroll to position [164, 0]
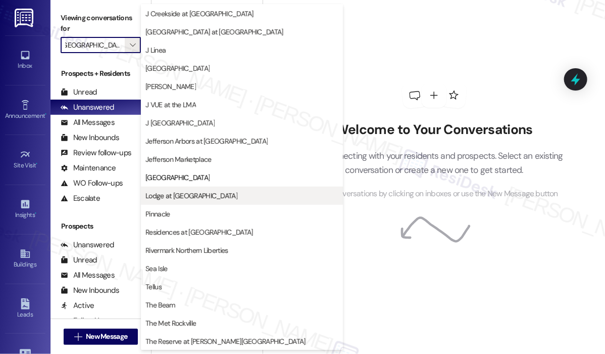
click at [175, 195] on span "Lodge at [GEOGRAPHIC_DATA]" at bounding box center [192, 195] width 92 height 10
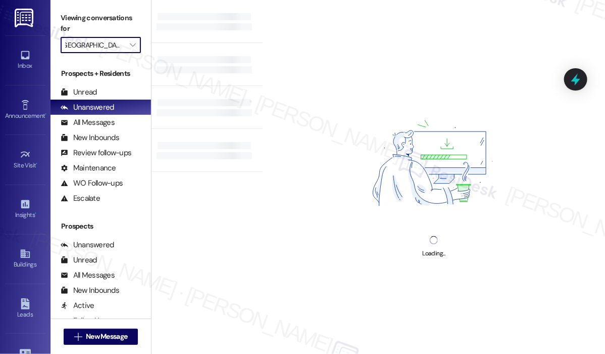
type input "Lodge at [GEOGRAPHIC_DATA]"
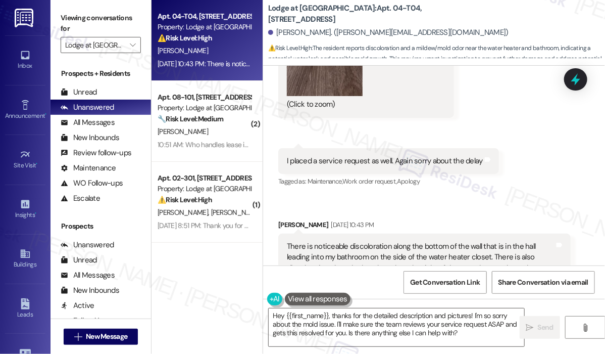
scroll to position [2134, 0]
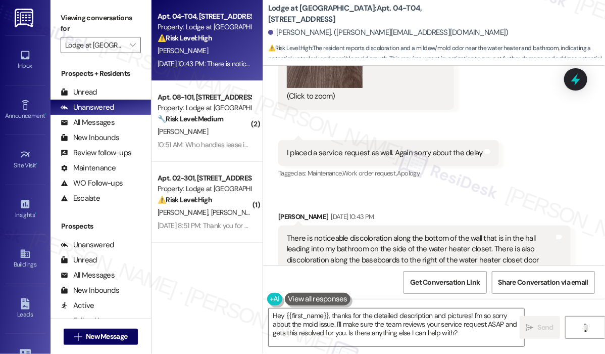
click at [408, 148] on div "I placed a service request as well. Again sorry about the delay" at bounding box center [385, 153] width 196 height 11
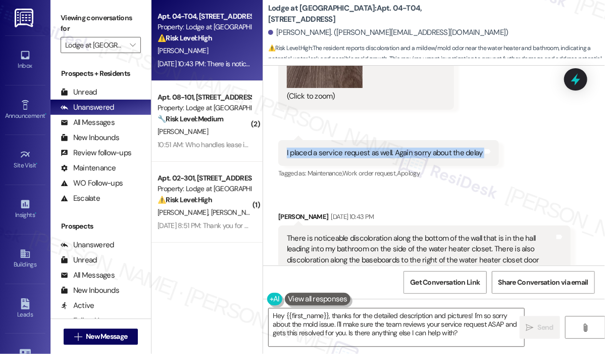
click at [407, 148] on div "I placed a service request as well. Again sorry about the delay" at bounding box center [385, 153] width 196 height 11
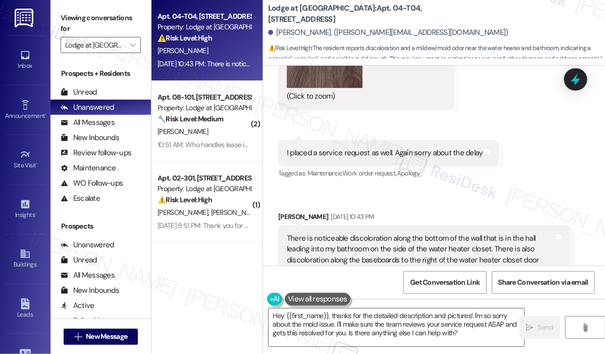
click at [371, 252] on div "There is noticeable discoloration along the bottom of the wall that is in the h…" at bounding box center [421, 265] width 268 height 65
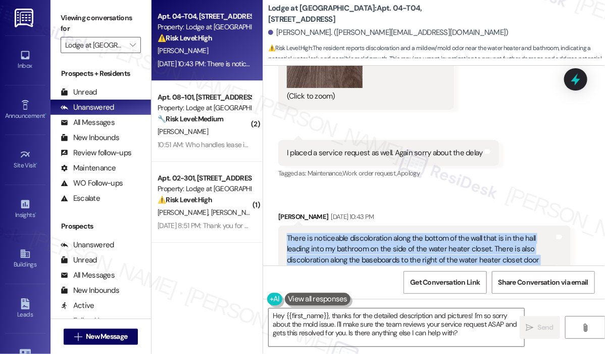
click at [371, 252] on div "There is noticeable discoloration along the bottom of the wall that is in the h…" at bounding box center [421, 265] width 268 height 65
copy div "There is noticeable discoloration along the bottom of the wall that is in the h…"
click at [420, 328] on textarea "Hey {{first_name}}, thanks for the detailed description and pictures! I'm so so…" at bounding box center [397, 327] width 256 height 38
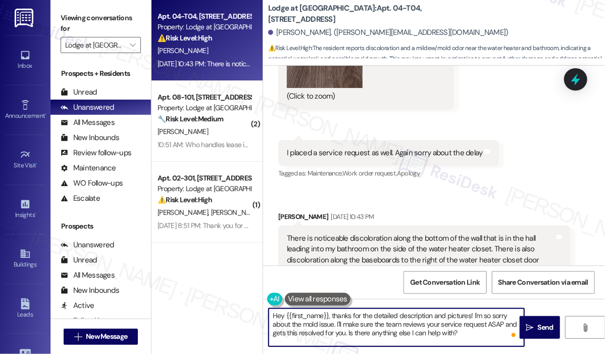
drag, startPoint x: 479, startPoint y: 333, endPoint x: 344, endPoint y: 324, distance: 135.7
click at [331, 314] on textarea "Hey {{first_name}}, thanks for the detailed description and pictures! I'm so so…" at bounding box center [397, 327] width 256 height 38
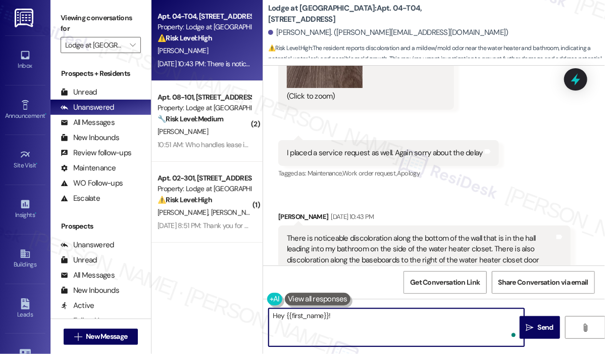
paste textarea "Thank you for reaching out. I understand you’ve submitted a service request abo…"
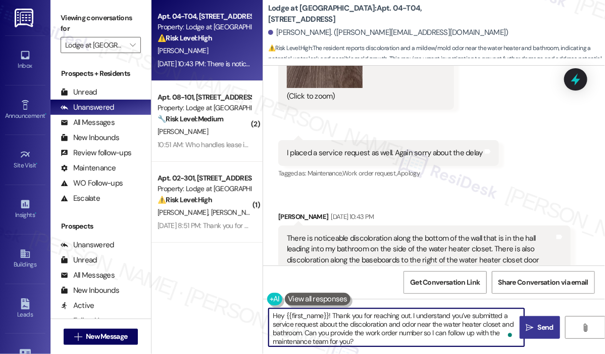
type textarea "Hey {{first_name}}! Thank you for reaching out. I understand you’ve submitted a…"
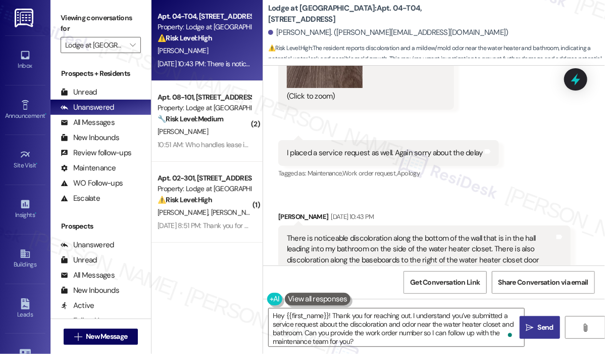
click at [540, 327] on span "Send" at bounding box center [546, 327] width 16 height 11
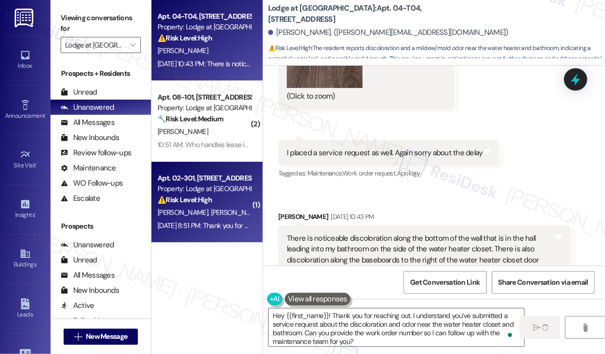
click at [216, 196] on div "⚠️ Risk Level: High The message reports unauthorized lock changes, which is a s…" at bounding box center [204, 200] width 93 height 11
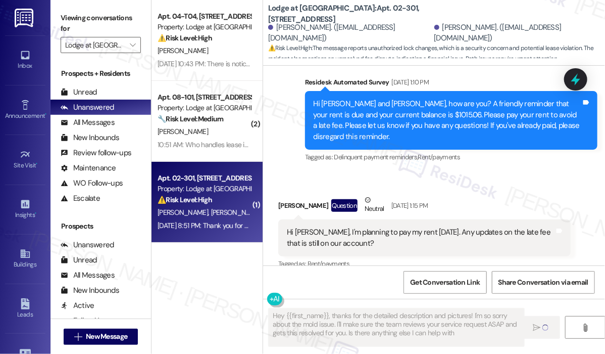
type textarea "Hey {{first_name}}, thanks for the detailed description and pictures! I'm so so…"
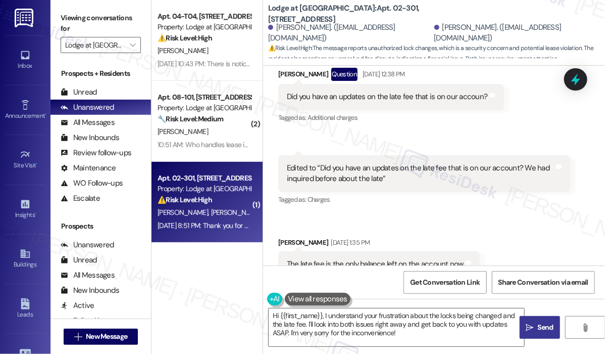
scroll to position [1536, 0]
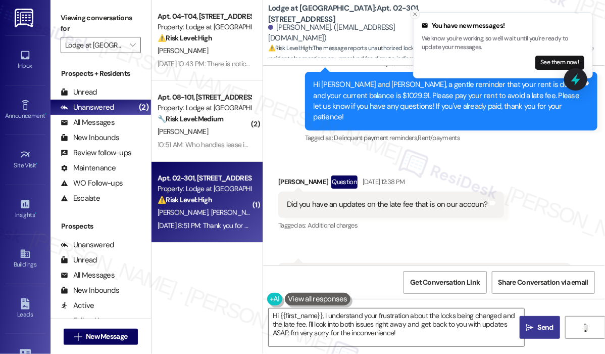
click at [417, 14] on icon "Close toast" at bounding box center [415, 14] width 6 height 6
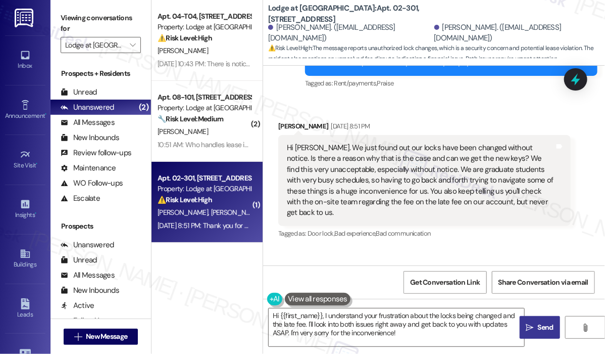
scroll to position [3001, 0]
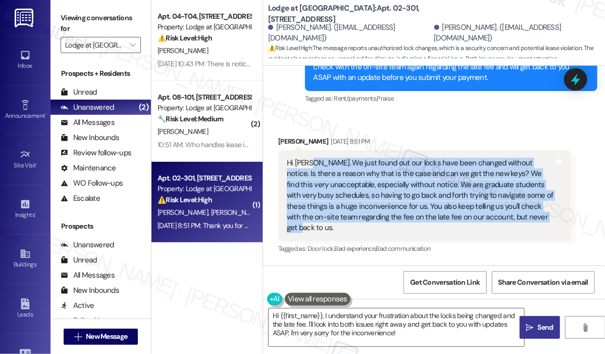
drag, startPoint x: 542, startPoint y: 161, endPoint x: 311, endPoint y: 111, distance: 236.4
click at [311, 158] on div "Hi Jay. We just found out our locks have been changed without notice. Is there …" at bounding box center [421, 196] width 268 height 76
copy div "We just found out our locks have been changed without notice. Is there a reason…"
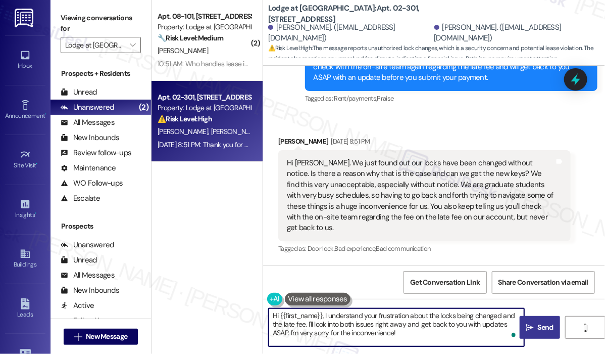
drag, startPoint x: 409, startPoint y: 333, endPoint x: 325, endPoint y: 317, distance: 85.5
click at [325, 317] on textarea "Hi {{first_name}}, I understand your frustration about the locks being changed …" at bounding box center [397, 327] width 256 height 38
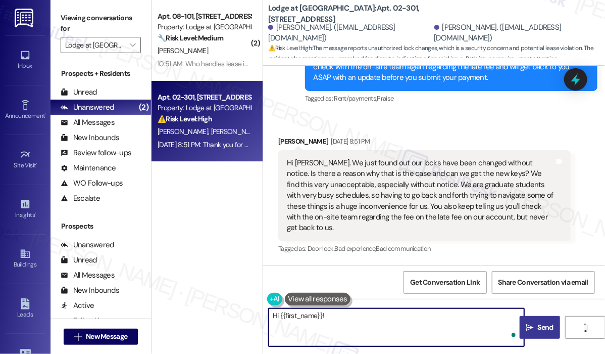
paste textarea "Thank you for reaching out. I understand your concern about the locks being cha…"
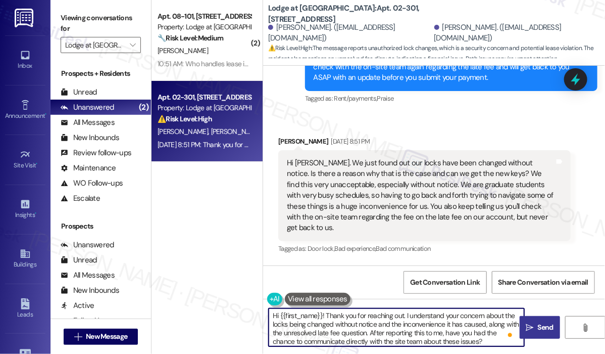
type textarea "Hi {{first_name}}! Thank you for reaching out. I understand your concern about …"
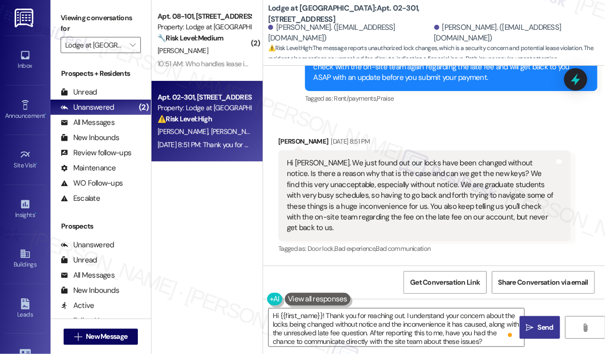
click at [538, 325] on span "Send" at bounding box center [546, 327] width 16 height 11
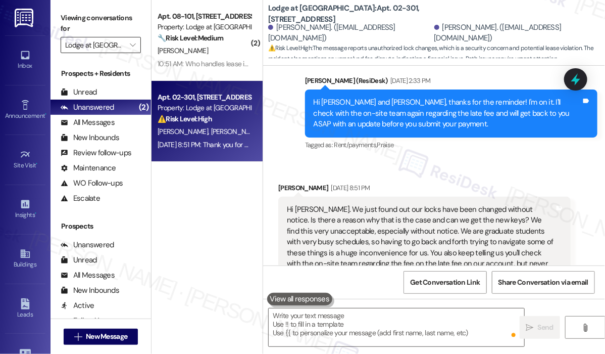
scroll to position [2935, 0]
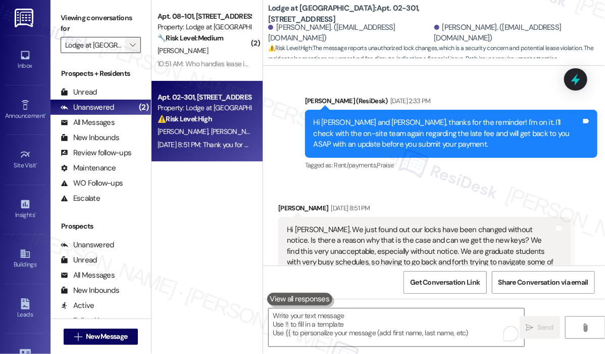
click at [135, 47] on icon "" at bounding box center [133, 45] width 6 height 8
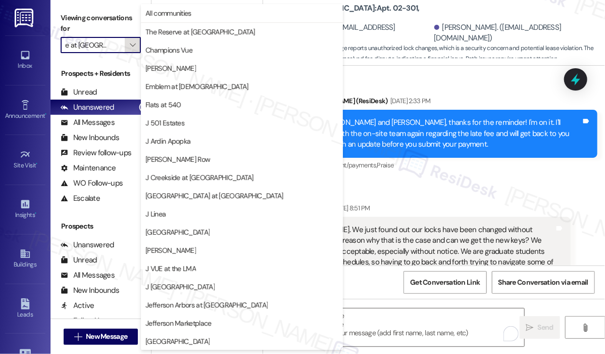
scroll to position [164, 0]
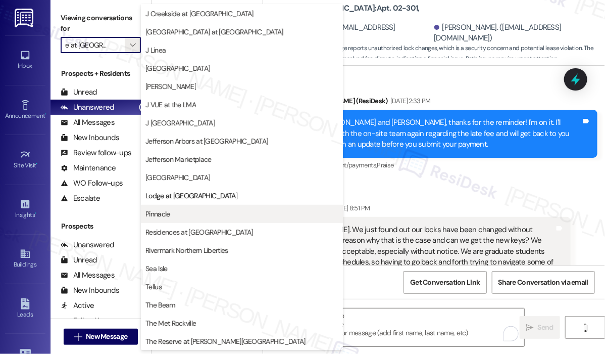
click at [170, 209] on span "Pinnacle" at bounding box center [158, 214] width 24 height 10
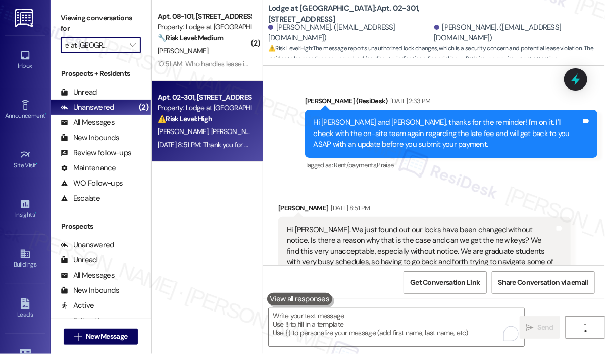
type input "Pinnacle"
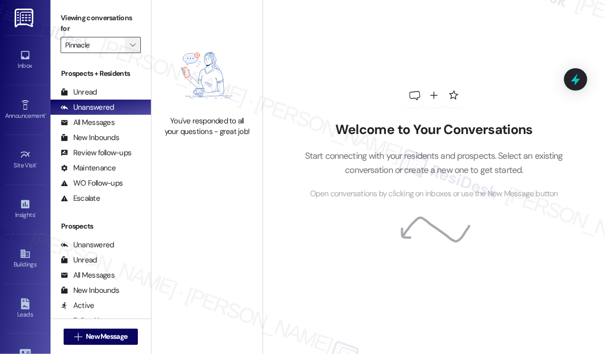
click at [131, 45] on icon "" at bounding box center [133, 45] width 6 height 8
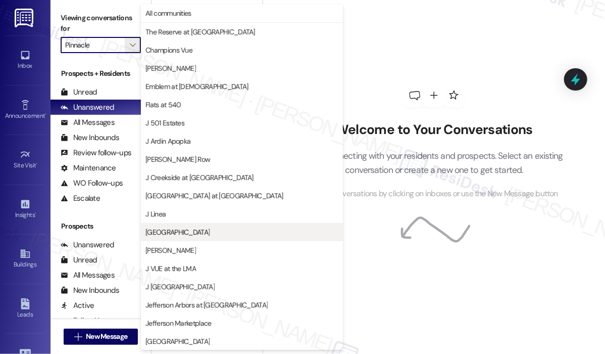
scroll to position [164, 0]
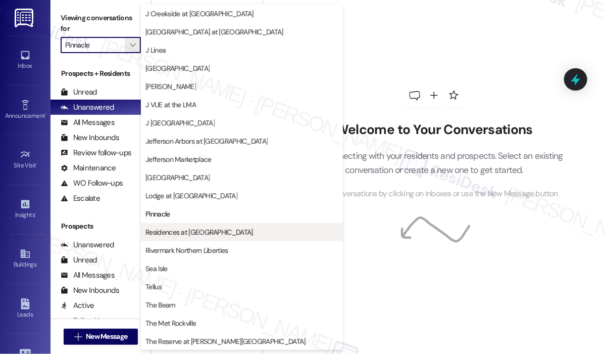
click at [178, 231] on span "Residences at [GEOGRAPHIC_DATA]" at bounding box center [199, 232] width 107 height 10
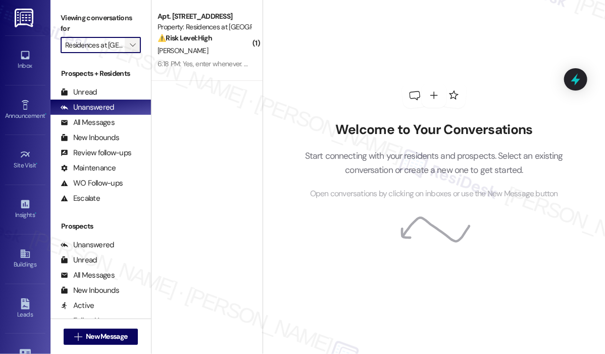
click at [134, 44] on icon "" at bounding box center [133, 45] width 6 height 8
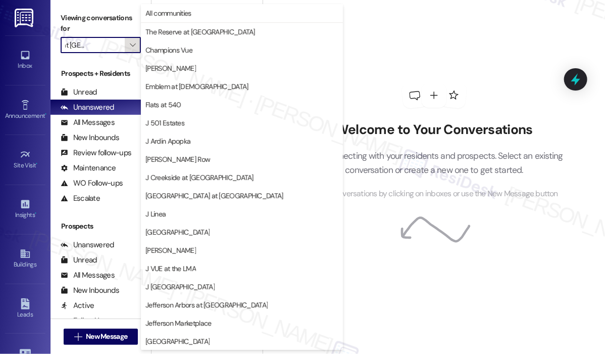
scroll to position [164, 0]
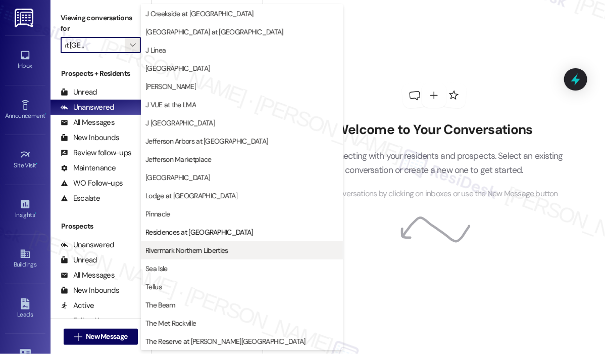
click at [198, 248] on span "Rivermark Northern Liberties" at bounding box center [187, 250] width 82 height 10
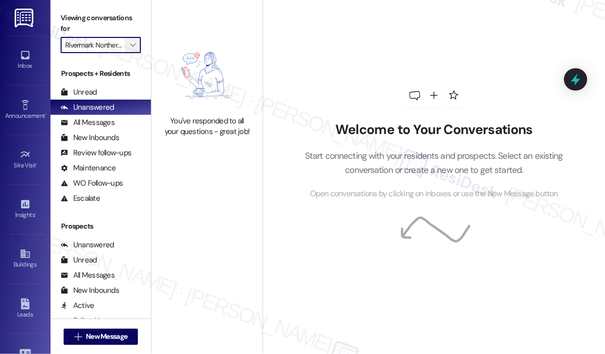
click at [133, 47] on icon "" at bounding box center [133, 45] width 6 height 8
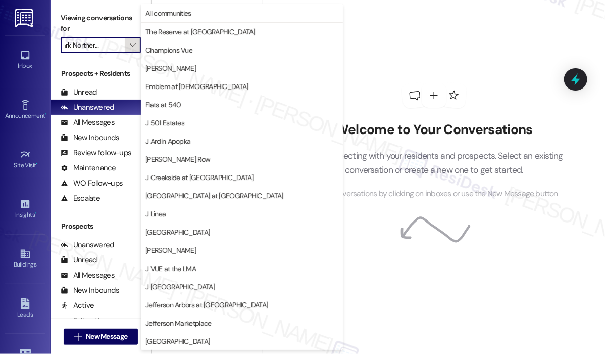
scroll to position [164, 0]
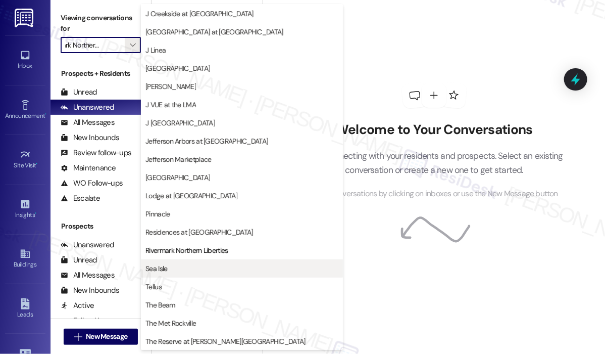
click at [174, 270] on span "Sea Isle" at bounding box center [242, 268] width 193 height 10
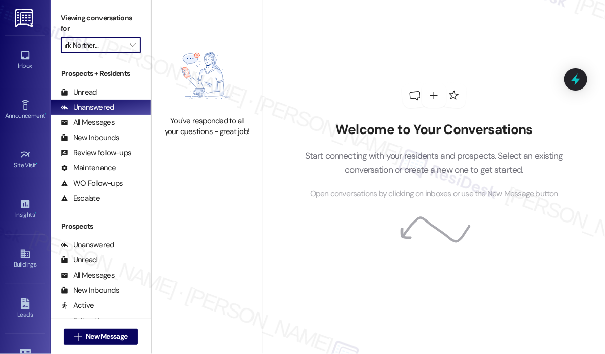
type input "Sea Isle"
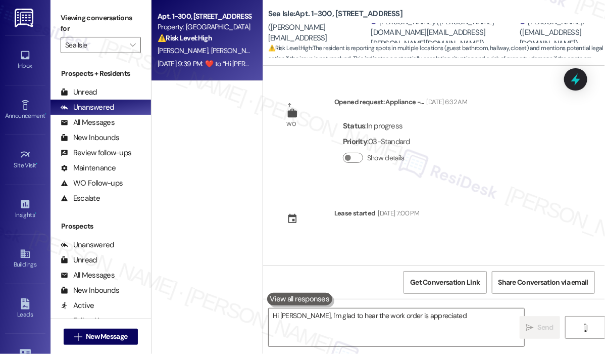
scroll to position [3147, 0]
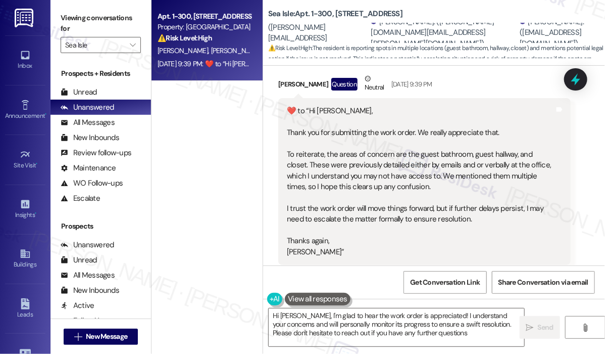
type textarea "Hi Nelson, I'm glad to hear the work order is appreciated! I understand your co…"
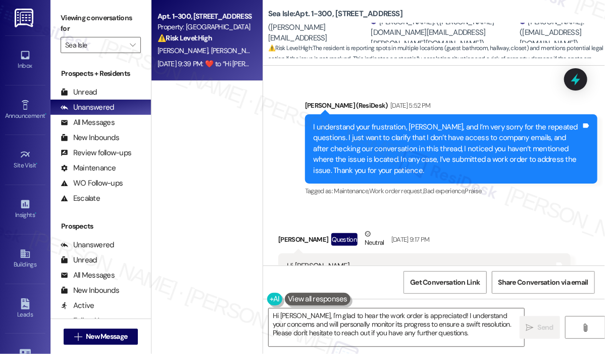
scroll to position [2641, 0]
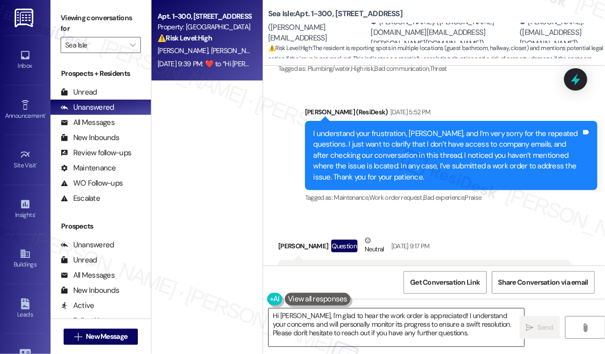
click at [463, 338] on textarea "Hi Nelson, I'm glad to hear the work order is appreciated! I understand your co…" at bounding box center [397, 327] width 256 height 38
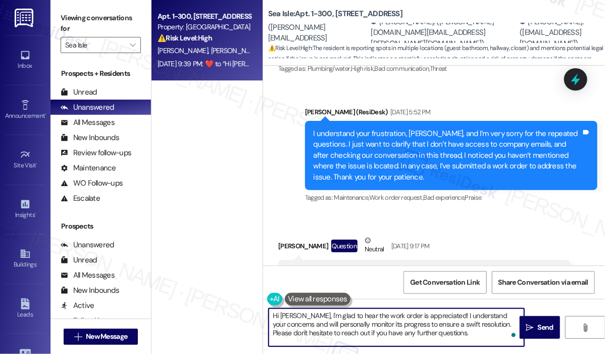
click at [468, 328] on textarea "Hi Nelson, I'm glad to hear the work order is appreciated! I understand your co…" at bounding box center [397, 327] width 256 height 38
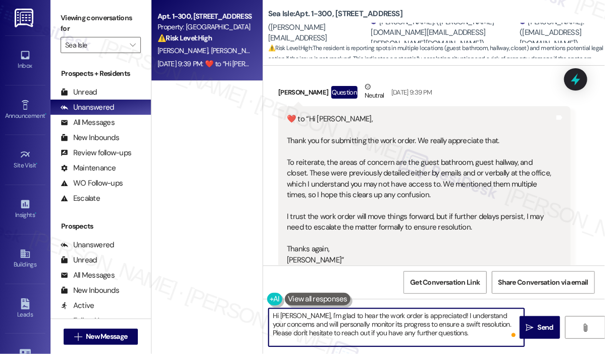
scroll to position [3147, 0]
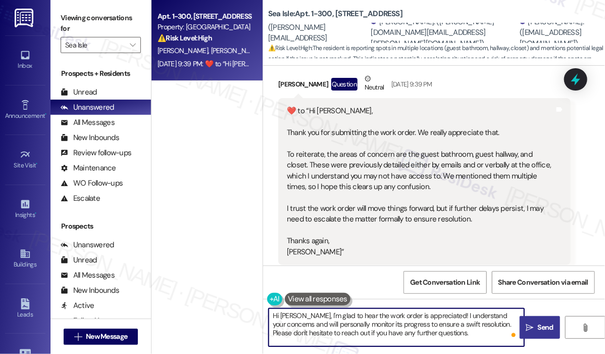
click at [538, 325] on span "Send" at bounding box center [546, 327] width 16 height 11
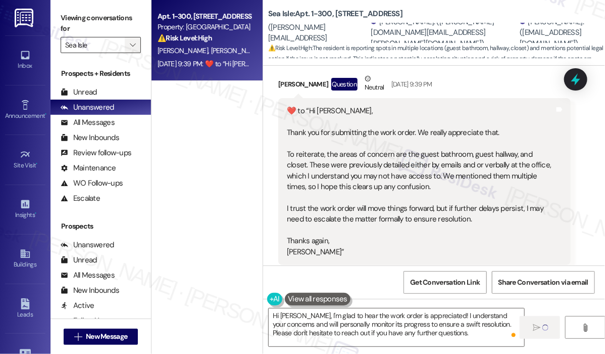
click at [133, 42] on icon "" at bounding box center [133, 45] width 6 height 8
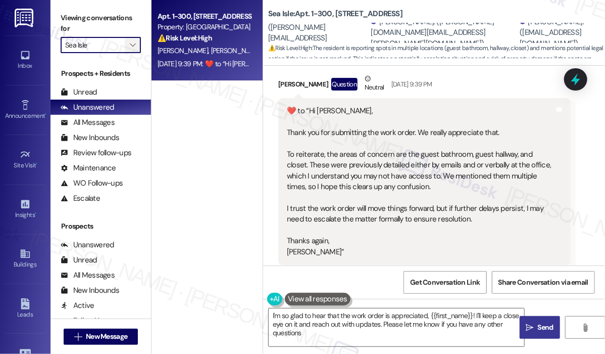
type textarea "I'm so glad to hear that the work order is appreciated, {{first_name}}! I'll ke…"
click at [222, 135] on div "Apt. 1-300, 6801 Sea Coral Drive Property: Sea Isle ⚠️ Risk Level: High The res…" at bounding box center [207, 141] width 111 height 282
click at [136, 45] on span "" at bounding box center [133, 45] width 10 height 16
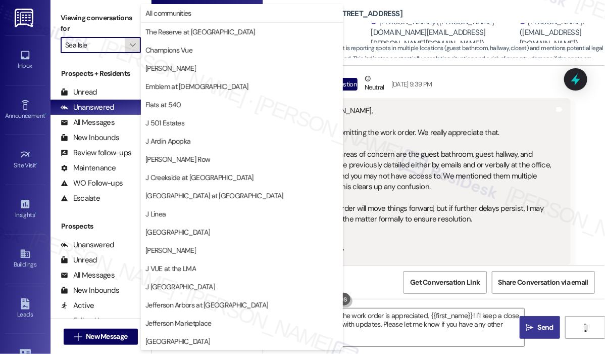
scroll to position [164, 0]
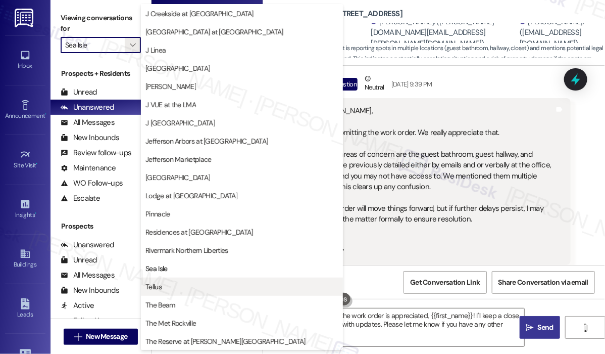
click at [199, 284] on span "Tellus" at bounding box center [242, 286] width 193 height 10
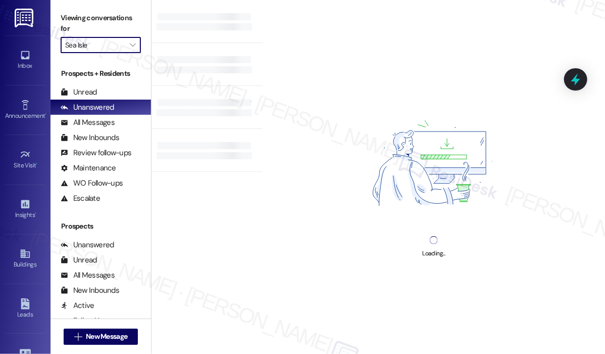
type input "Tellus"
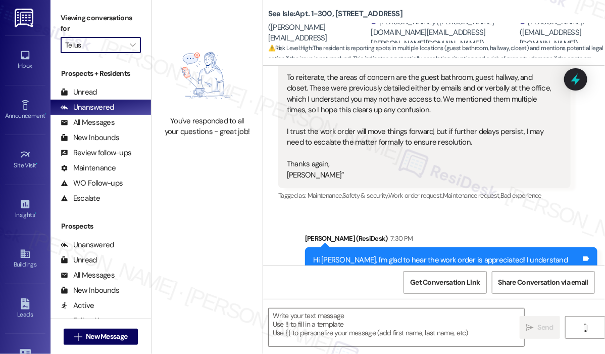
type textarea "Fetching suggested responses. Please feel free to read through the conversation…"
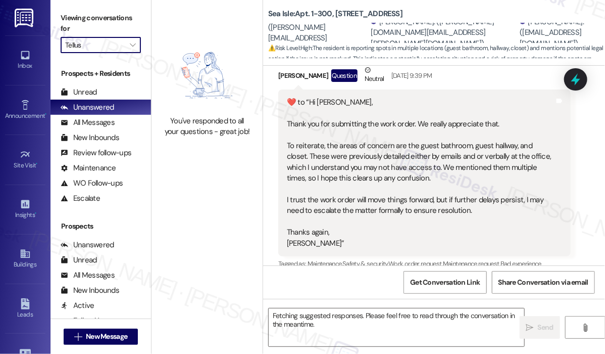
scroll to position [3147, 0]
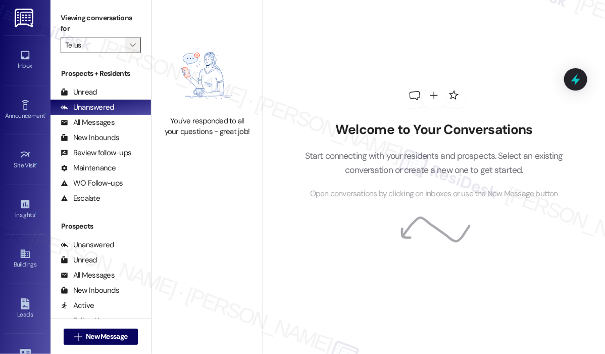
click at [133, 47] on icon "" at bounding box center [133, 45] width 6 height 8
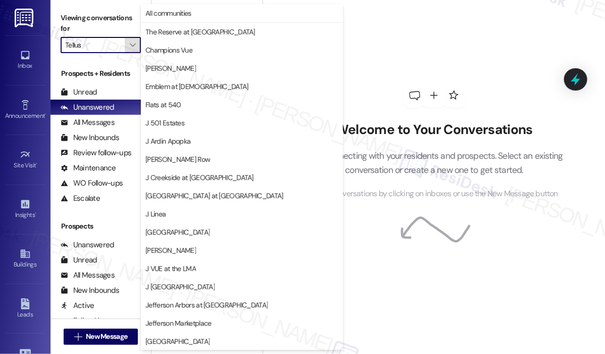
scroll to position [164, 0]
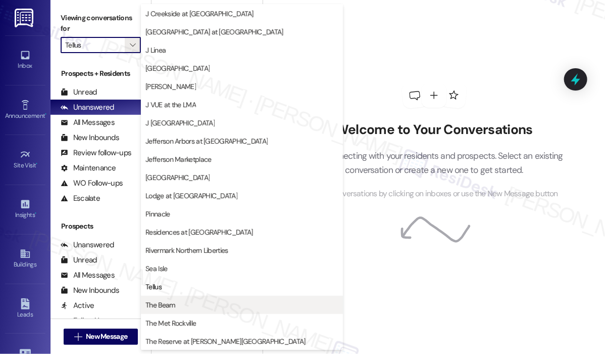
click at [184, 307] on span "The Beam" at bounding box center [242, 305] width 193 height 10
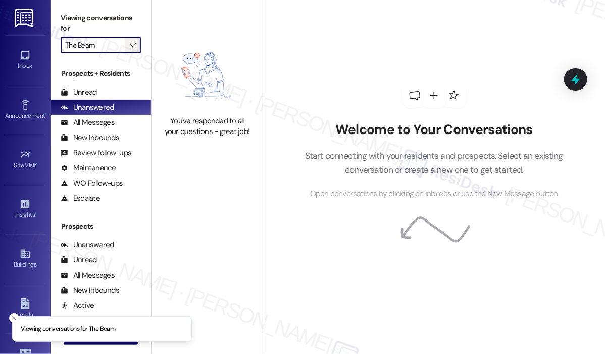
click at [133, 47] on icon "" at bounding box center [133, 45] width 6 height 8
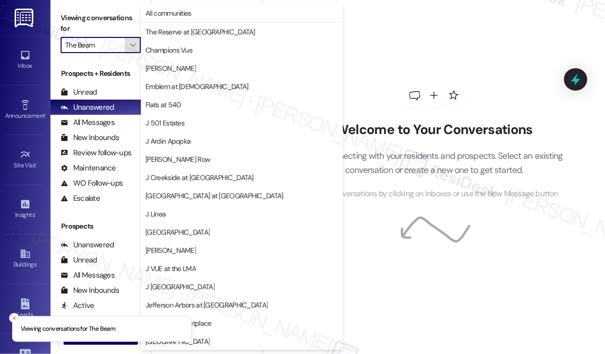
scroll to position [164, 0]
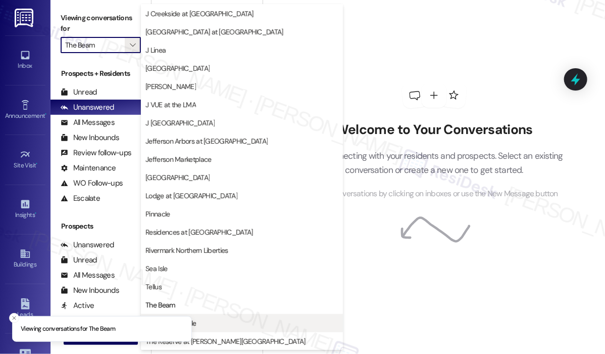
click at [218, 320] on span "The Met Rockville" at bounding box center [242, 323] width 193 height 10
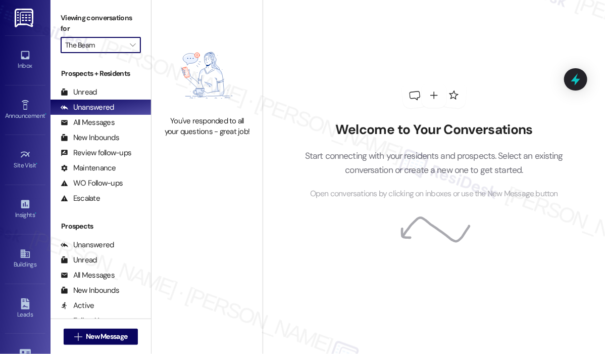
type input "The Met Rockville"
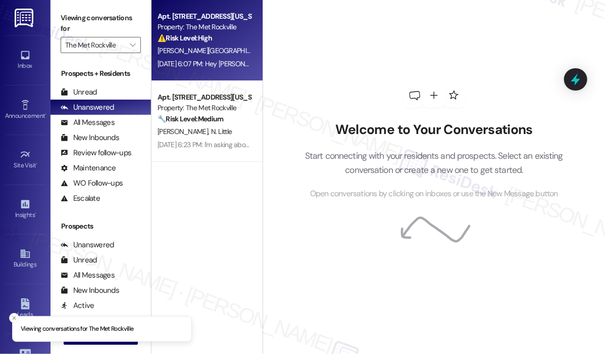
click at [219, 56] on div "[PERSON_NAME] [PERSON_NAME]" at bounding box center [204, 50] width 95 height 13
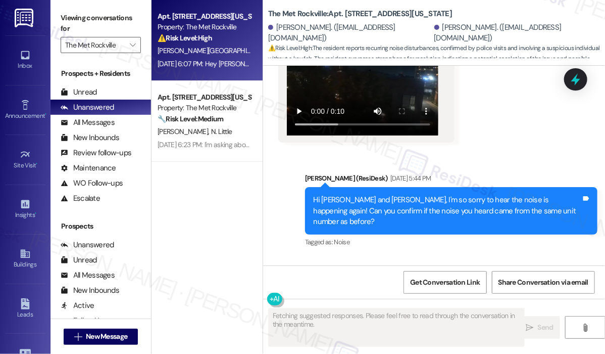
scroll to position [2149, 0]
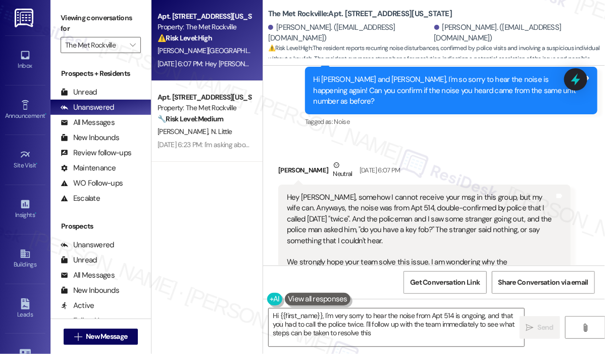
type textarea "Hi {{first_name}}, I'm very sorry to hear the noise from Apt 514 is ongoing, an…"
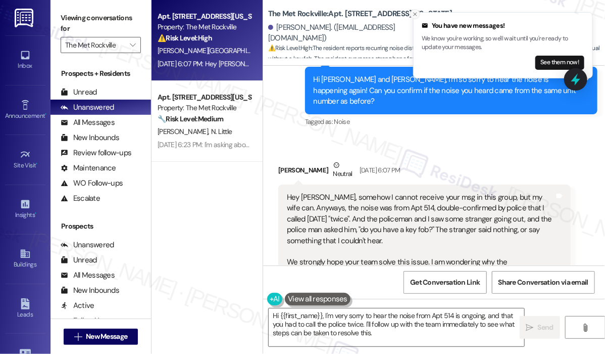
click at [412, 15] on icon "Close toast" at bounding box center [415, 14] width 6 height 6
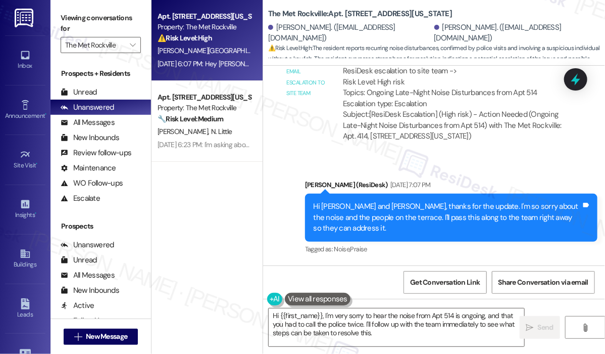
scroll to position [1240, 0]
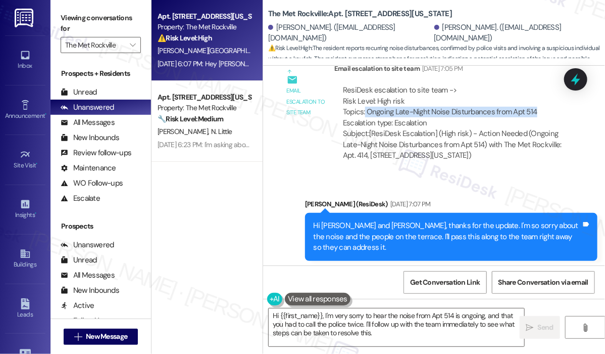
drag, startPoint x: 538, startPoint y: 80, endPoint x: 364, endPoint y: 80, distance: 173.3
click at [364, 85] on div "ResiDesk escalation to site team -> Risk Level: High risk Topics: Ongoing Late-…" at bounding box center [452, 106] width 219 height 43
copy div "Ongoing Late-Night Noise Disturbances from Apt 514"
click at [572, 76] on icon at bounding box center [575, 79] width 17 height 17
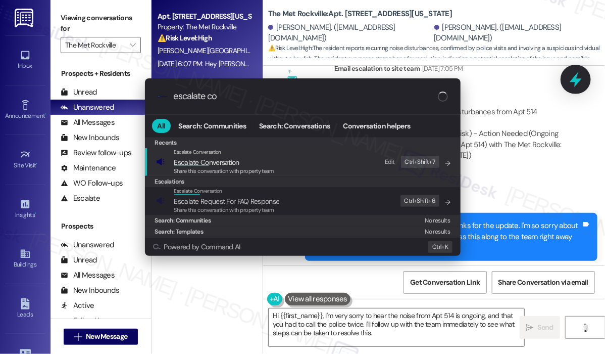
type input "escalate con"
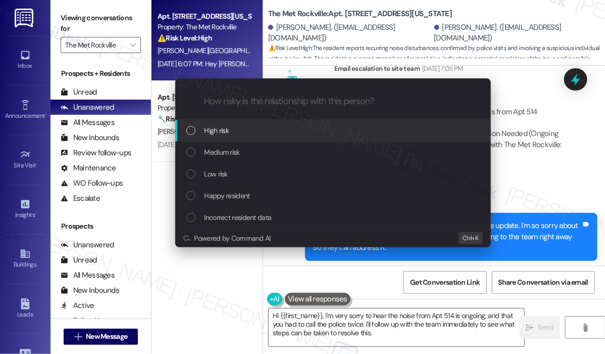
click at [200, 132] on div "High risk" at bounding box center [334, 130] width 296 height 11
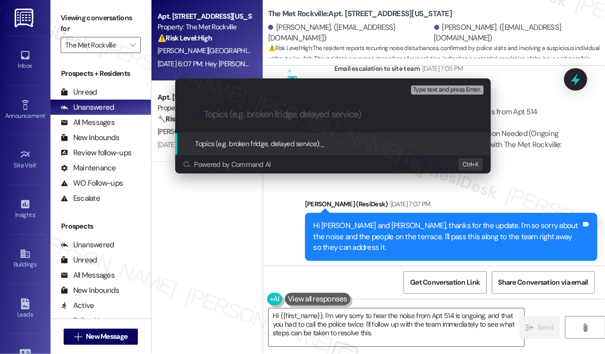
click at [228, 115] on input "Topics (e.g. broken fridge, delayed service)" at bounding box center [341, 114] width 274 height 11
paste input "Ongoing Late-Night Noise Disturbances from Apt 514"
type input "Ongoing Late-Night Noise Disturbances from Apt 514"
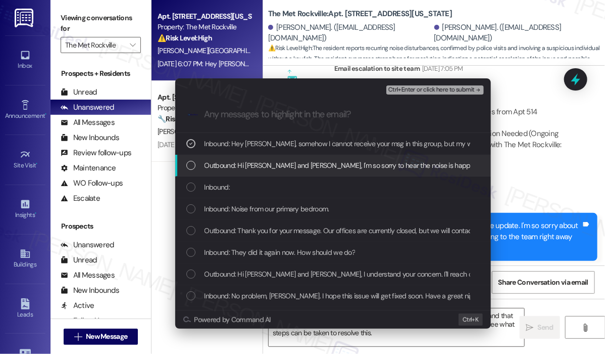
click at [326, 167] on span "Outbound: Hi [PERSON_NAME] and [PERSON_NAME], I'm so sorry to hear the noise is…" at bounding box center [479, 165] width 549 height 11
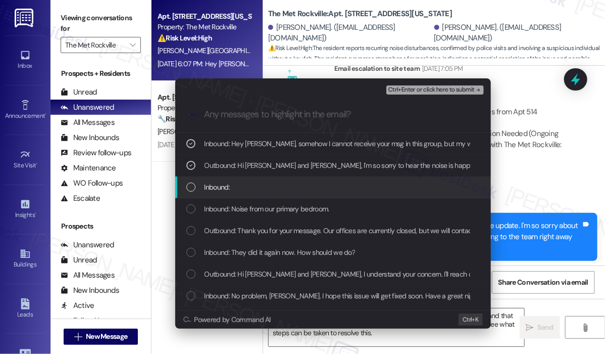
click at [320, 187] on div "Inbound:" at bounding box center [334, 186] width 296 height 11
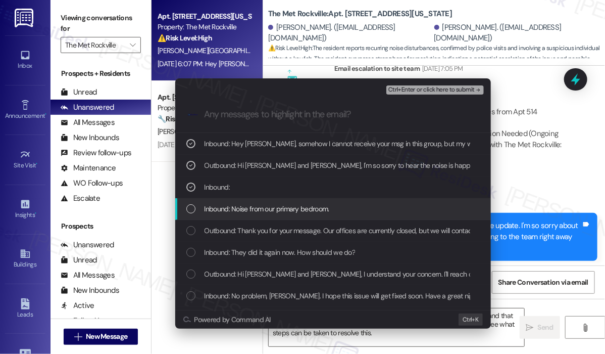
click at [320, 206] on span "Inbound: Noise from our primary bedroom." at bounding box center [267, 208] width 125 height 11
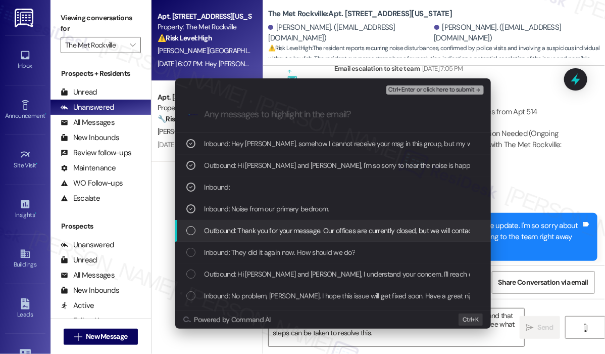
click at [319, 233] on span "Outbound: Thank you for your message. Our offices are currently closed, but we …" at bounding box center [504, 230] width 599 height 11
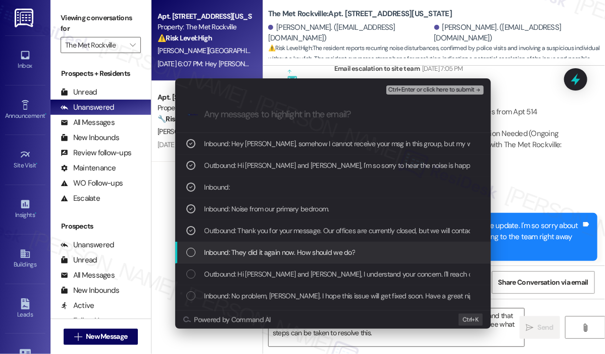
click at [310, 254] on span "Inbound: They did it again now. How should we do?" at bounding box center [280, 252] width 151 height 11
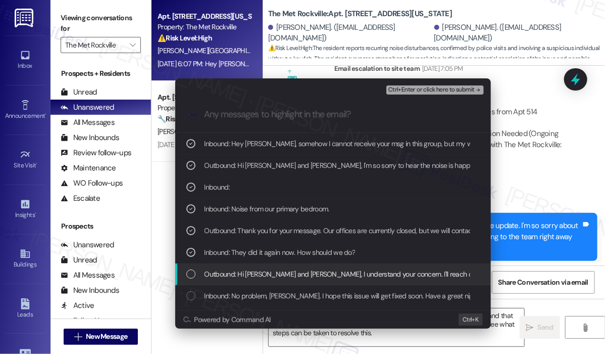
click at [404, 280] on div "Outbound: Hi [PERSON_NAME] and [PERSON_NAME], I understand your concern. I'll r…" at bounding box center [333, 274] width 316 height 22
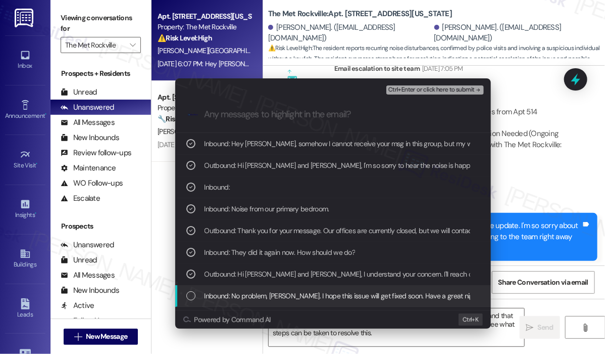
click at [394, 294] on span "Inbound: No problem, Jay. I hope this issue will get fixed soon. Have a great n…" at bounding box center [343, 295] width 276 height 11
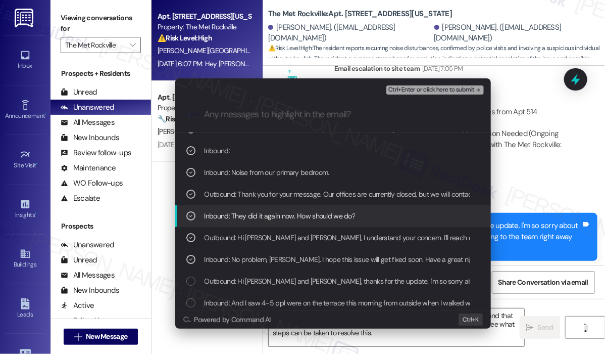
scroll to position [51, 0]
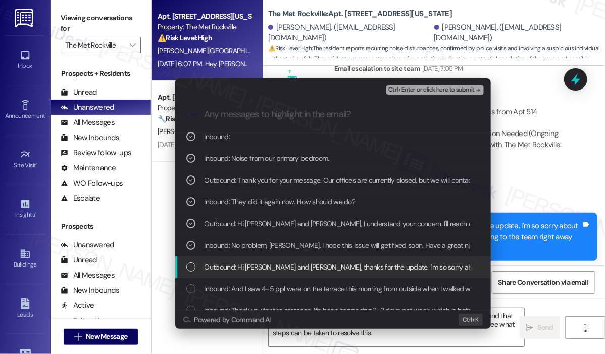
click at [404, 268] on span "Outbound: Hi Shino and Yasuyuki, thanks for the update. I'm so sorry about the …" at bounding box center [497, 266] width 585 height 11
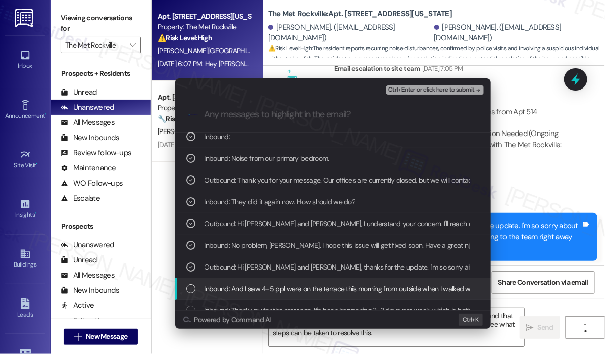
click at [399, 289] on span "Inbound: And I saw 4-5 ppl were on the terrace this morning from outside when I…" at bounding box center [349, 288] width 288 height 11
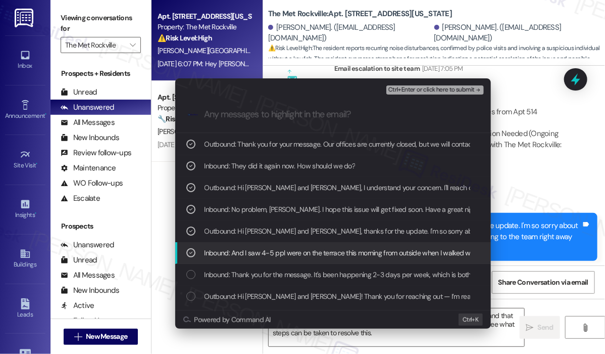
scroll to position [101, 0]
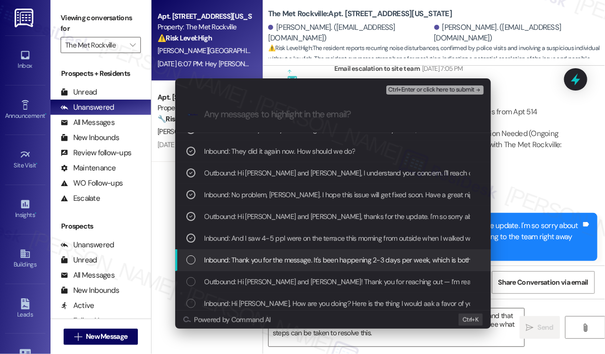
click at [394, 256] on span "Inbound: Thank you for the message. It's been happening 2-3 days per week, whic…" at bounding box center [539, 259] width 669 height 11
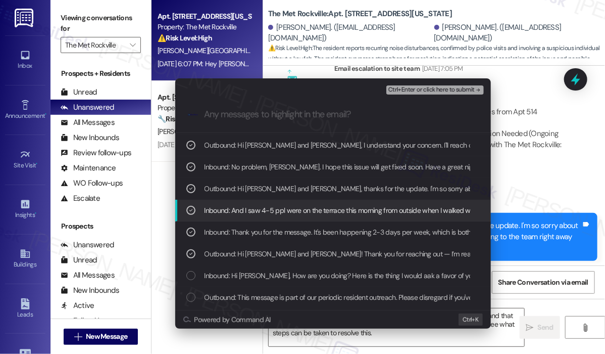
scroll to position [152, 0]
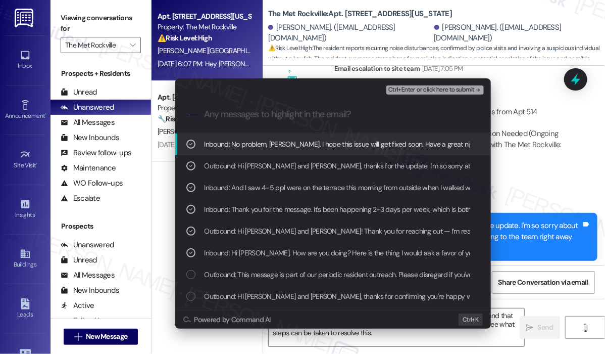
click at [424, 92] on span "Ctrl+Enter or click here to submit" at bounding box center [432, 89] width 86 height 7
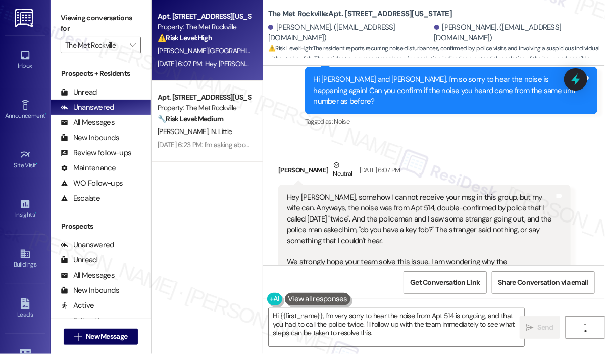
scroll to position [2149, 0]
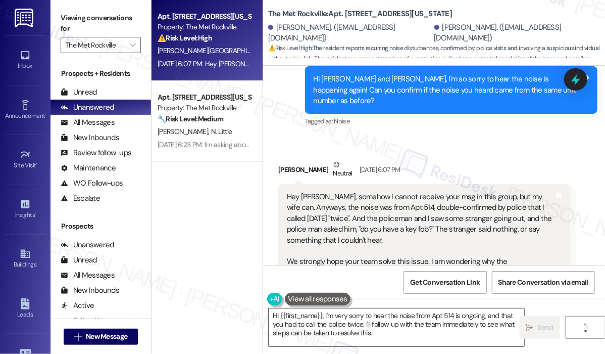
click at [443, 333] on textarea "Hi {{first_name}}, I'm very sorry to hear the noise from Apt 514 is ongoing, an…" at bounding box center [397, 327] width 256 height 38
click at [535, 324] on span " Send" at bounding box center [540, 327] width 32 height 11
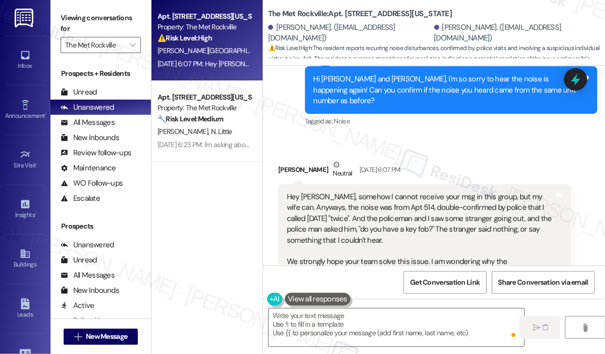
scroll to position [2149, 0]
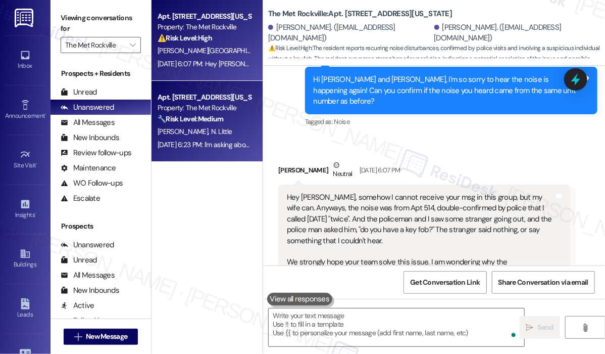
click at [215, 137] on div "T. Schneider N. Little" at bounding box center [204, 131] width 95 height 13
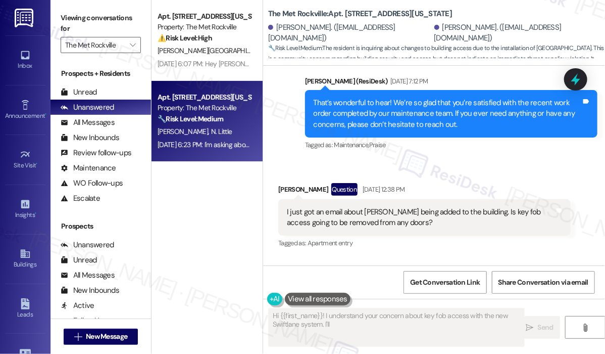
scroll to position [2240, 0]
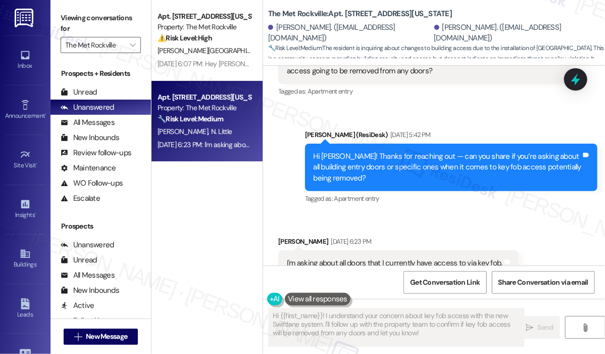
click at [439, 213] on div "Received via SMS Nathan Little Aug 15, 2025 at 6:23 PM I'm asking about all doo…" at bounding box center [434, 255] width 342 height 85
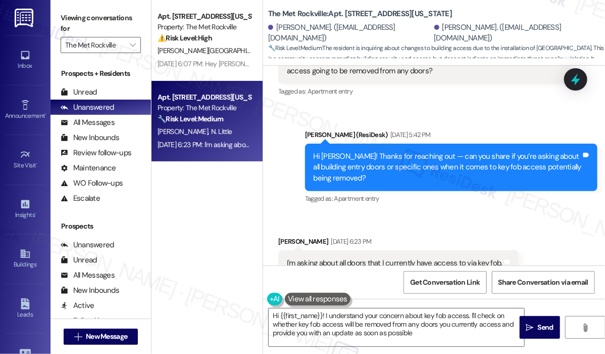
type textarea "Hi {{first_name}}! I understand your concern about key fob access. I'll check o…"
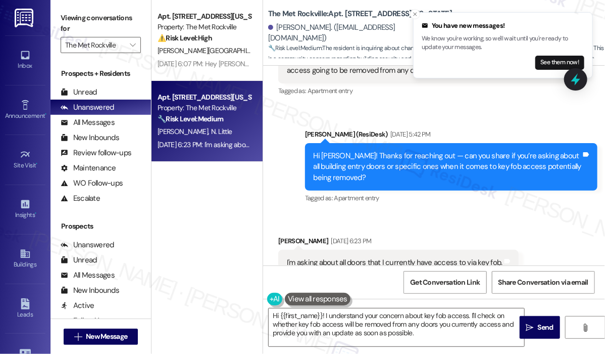
click at [457, 213] on div "Received via SMS Nathan Little Aug 15, 2025 at 6:23 PM I'm asking about all doo…" at bounding box center [434, 255] width 342 height 85
click at [462, 213] on div "Received via SMS Nathan Little Aug 15, 2025 at 6:23 PM I'm asking about all doo…" at bounding box center [434, 255] width 342 height 85
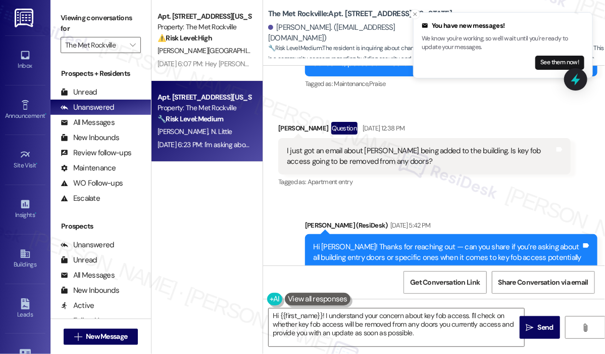
scroll to position [2140, 0]
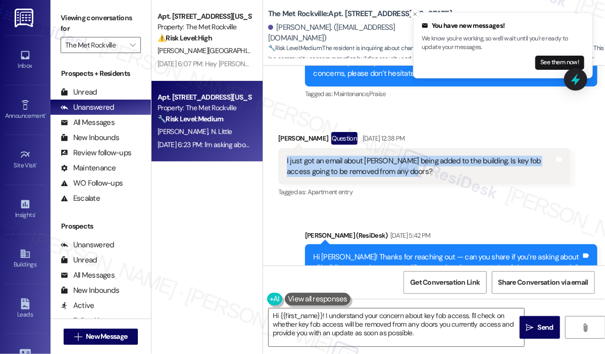
drag, startPoint x: 426, startPoint y: 139, endPoint x: 286, endPoint y: 129, distance: 140.8
click at [286, 156] on div "I just got an email about Swiftlane being added to the building. Is key fob acc…" at bounding box center [421, 167] width 270 height 22
copy div "I just got an email about Swiftlane being added to the building. Is key fob acc…"
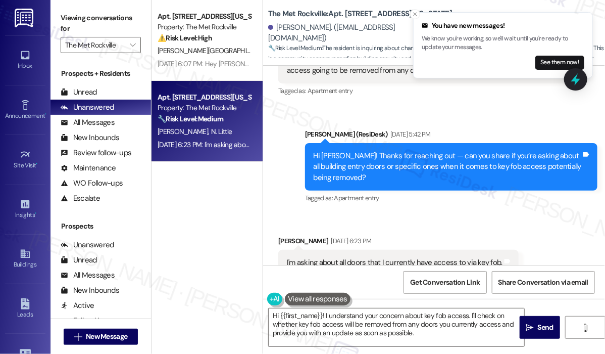
click at [408, 257] on div "I'm asking about all doors that I currently have access to via key fob." at bounding box center [395, 262] width 216 height 11
copy div "I'm asking about all doors that I currently have access to via key fob. Tags an…"
click at [416, 14] on icon "Close toast" at bounding box center [415, 14] width 6 height 6
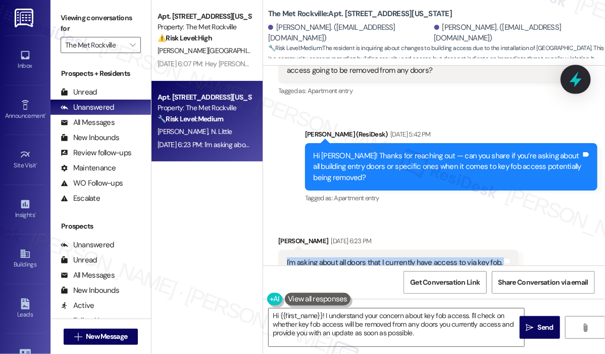
click at [572, 78] on icon at bounding box center [575, 79] width 17 height 17
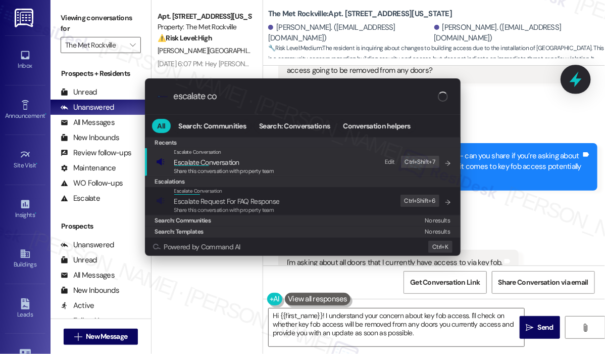
type input "escalate con"
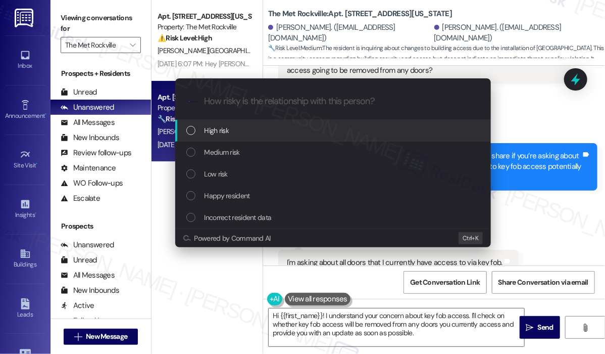
click at [287, 126] on div "High risk" at bounding box center [334, 130] width 296 height 11
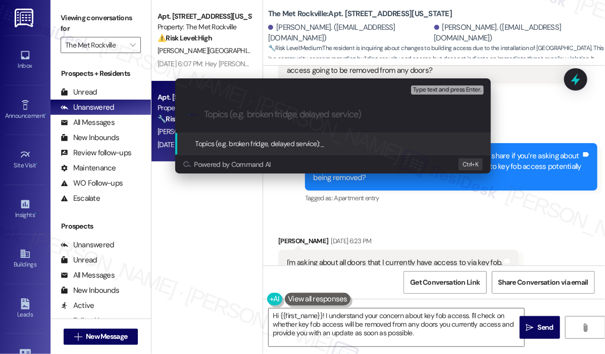
click at [290, 113] on input "Topics (e.g. broken fridge, delayed service)" at bounding box center [341, 114] width 274 height 11
paste input "Question About Swiftlane and Key Fob Access to Building Doors"
type input "Question About Swiftlane and Key Fob Access to Building Doors"
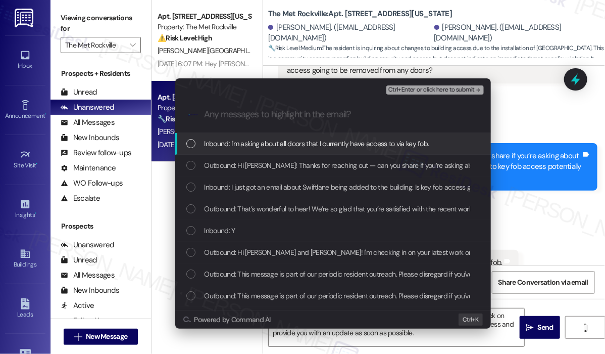
click at [190, 147] on div "List of options" at bounding box center [190, 143] width 9 height 9
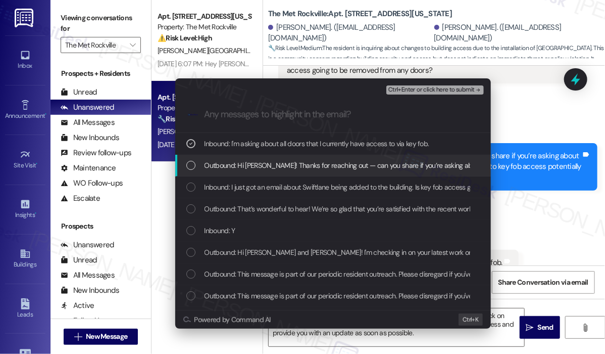
click at [194, 167] on div "List of options" at bounding box center [190, 165] width 9 height 9
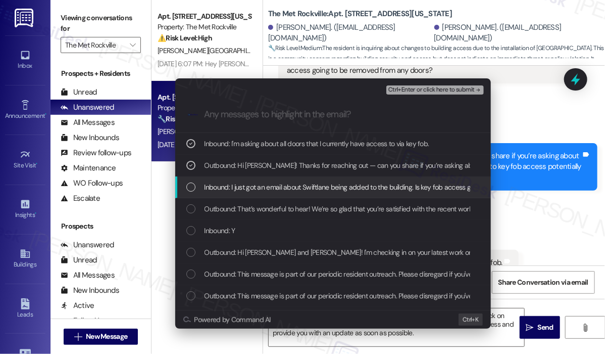
click at [195, 187] on div "List of options" at bounding box center [190, 186] width 9 height 9
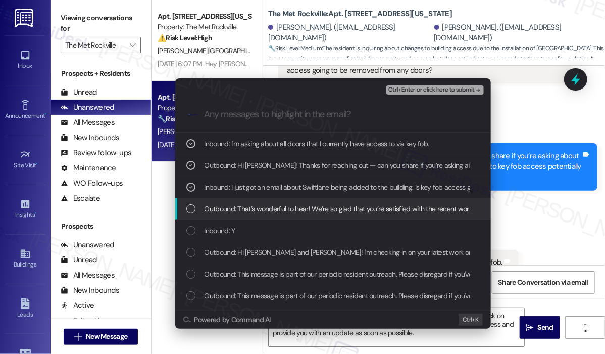
click at [279, 212] on span "Outbound: That’s wonderful to hear! We’re so glad that you’re satisfied with th…" at bounding box center [526, 208] width 642 height 11
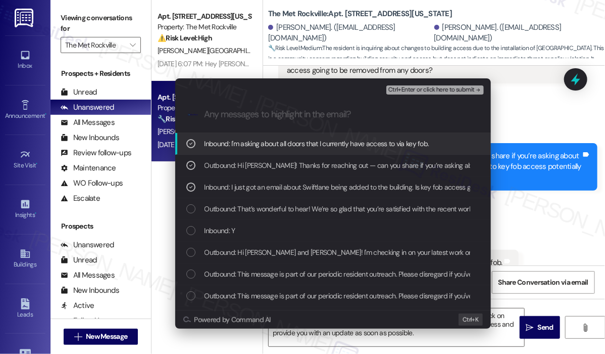
click at [414, 89] on span "Ctrl+Enter or click here to submit" at bounding box center [432, 89] width 86 height 7
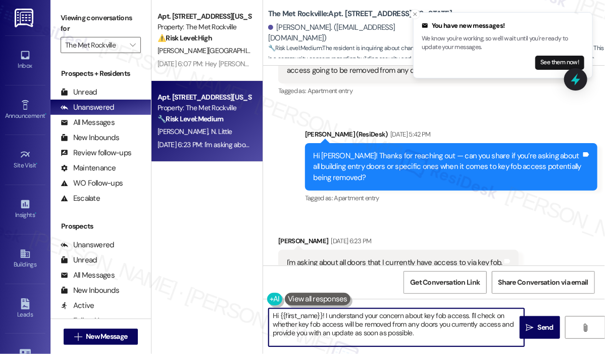
click at [450, 340] on textarea "Hi {{first_name}}! I understand your concern about key fob access. I'll check o…" at bounding box center [397, 327] width 256 height 38
click at [440, 228] on div "Received via SMS Nathan Little Aug 15, 2025 at 6:23 PM I'm asking about all doo…" at bounding box center [399, 263] width 256 height 70
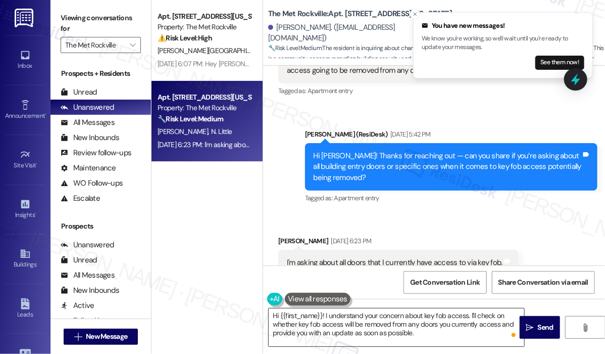
click at [448, 335] on textarea "Hi {{first_name}}! I understand your concern about key fob access. I'll check o…" at bounding box center [397, 327] width 256 height 38
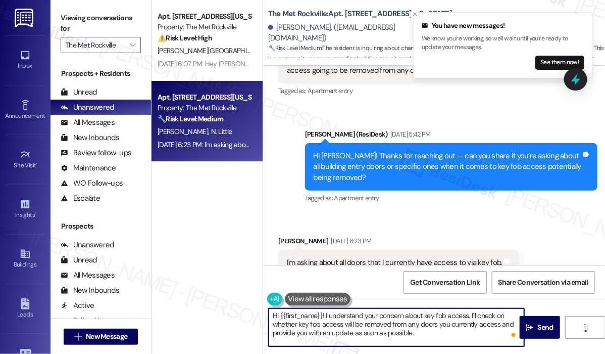
click at [448, 335] on textarea "Hi {{first_name}}! I understand your concern about key fob access. I'll check o…" at bounding box center [397, 327] width 256 height 38
click at [450, 332] on textarea "Hi {{first_name}}! I understand your concern about key fob access. I'll check o…" at bounding box center [397, 327] width 256 height 38
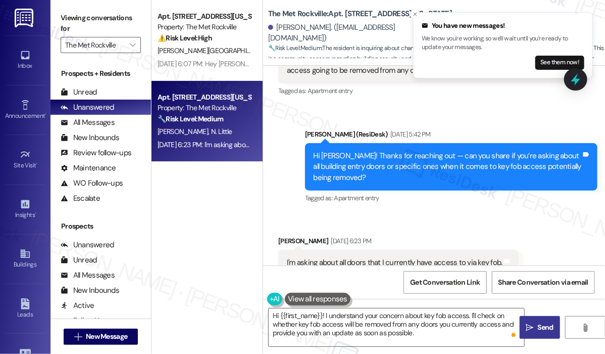
click at [548, 325] on span "Send" at bounding box center [546, 327] width 16 height 11
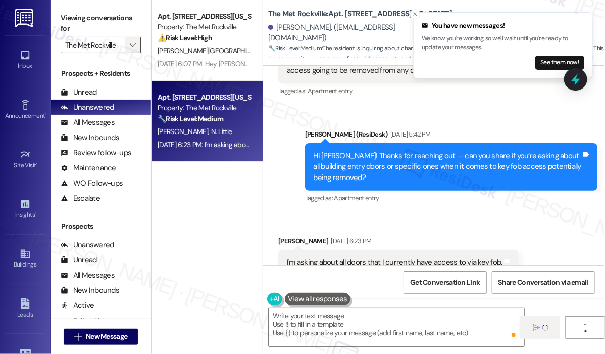
click at [131, 46] on icon "" at bounding box center [133, 45] width 6 height 8
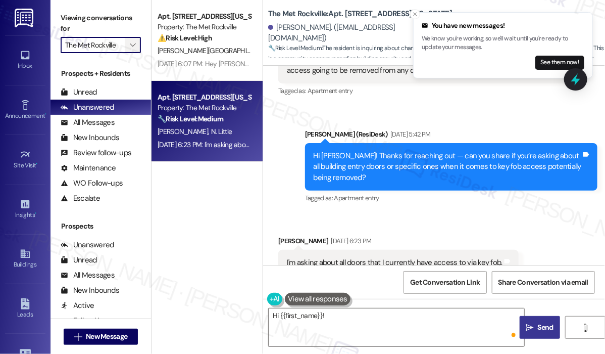
scroll to position [2240, 0]
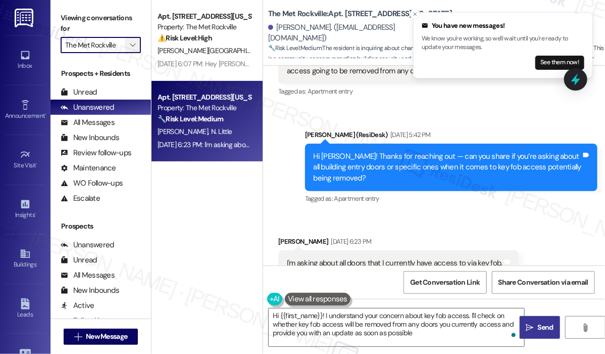
type textarea "Hi {{first_name}}! I understand your concern about key fob access. I'll check o…"
click at [131, 45] on icon "" at bounding box center [133, 45] width 6 height 8
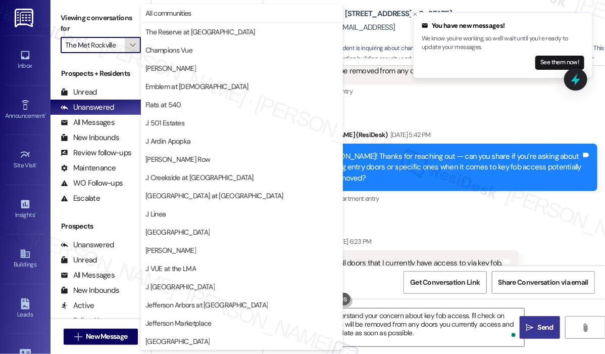
scroll to position [164, 0]
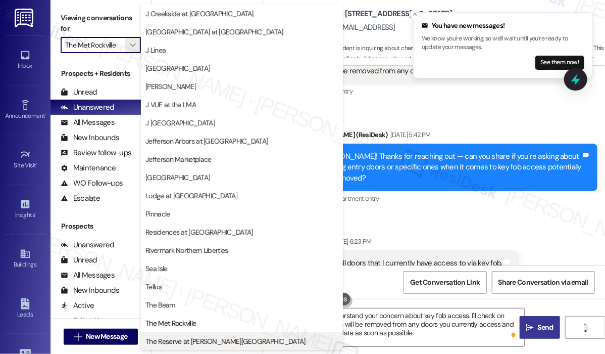
click at [199, 342] on span "The Reserve at [PERSON_NAME][GEOGRAPHIC_DATA]" at bounding box center [226, 341] width 160 height 10
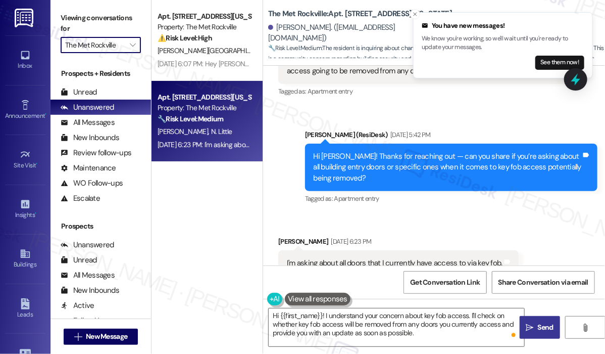
type input "The Reserve at [PERSON_NAME][GEOGRAPHIC_DATA]"
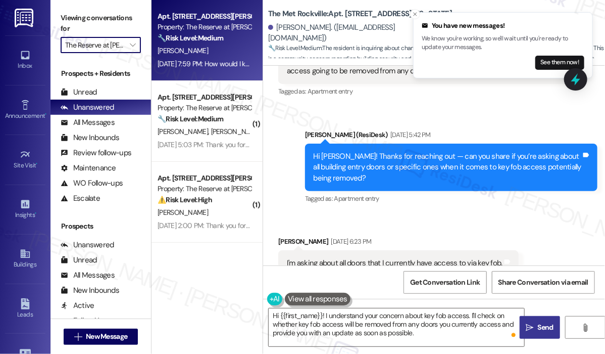
click at [222, 64] on div "[DATE] 7:59 PM: How would I know it's been done? [DATE] 7:59 PM: How would I kn…" at bounding box center [231, 63] width 146 height 9
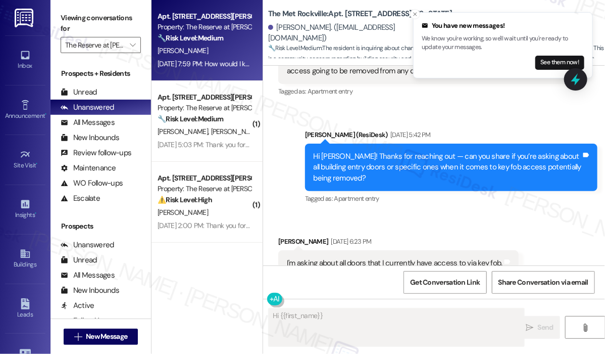
scroll to position [1289, 0]
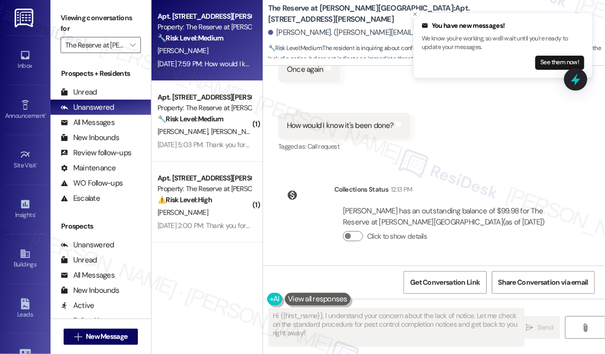
click at [495, 153] on div "Received via SMS Shivani Desai Neutral Aug 15, 2025 at 7:59 PM So there's no no…" at bounding box center [434, 49] width 342 height 223
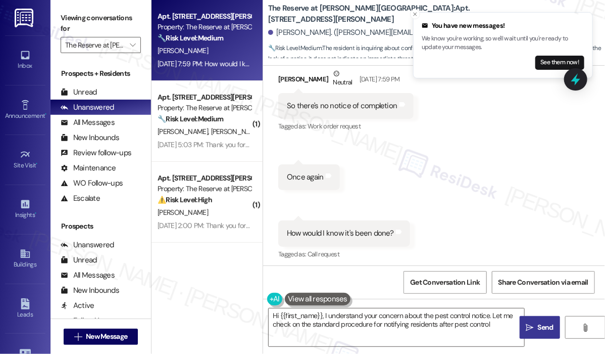
scroll to position [1138, 0]
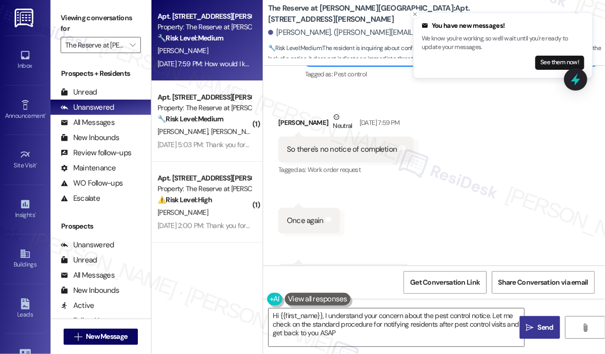
type textarea "Hi {{first_name}}, I understand your concern about the pest control notice. Let…"
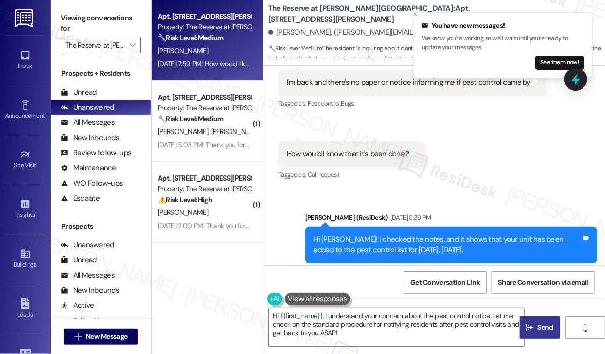
scroll to position [885, 0]
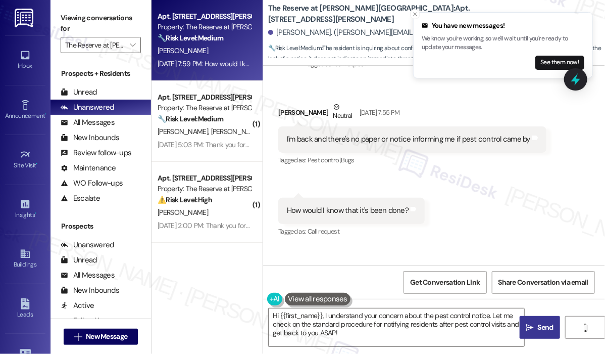
click at [502, 193] on div "Received via SMS Shivani Desai Neutral Aug 14, 2025 at 7:55 PM I'm back and the…" at bounding box center [434, 162] width 342 height 167
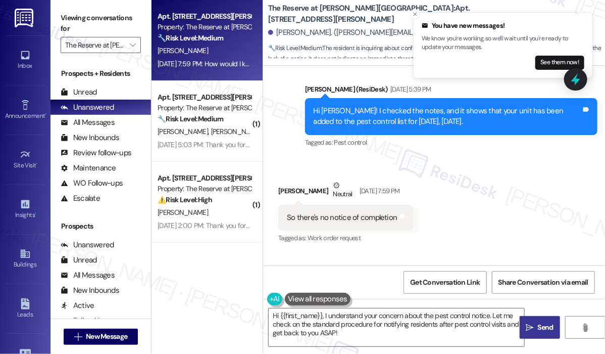
scroll to position [1087, 0]
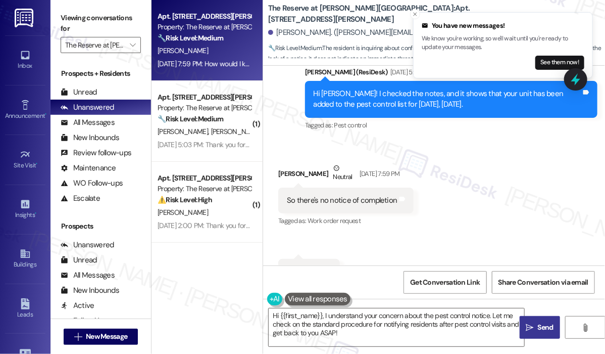
click at [370, 202] on div "So there's no notice of completion" at bounding box center [342, 200] width 111 height 11
copy div "So there's no notice of completion Tags and notes"
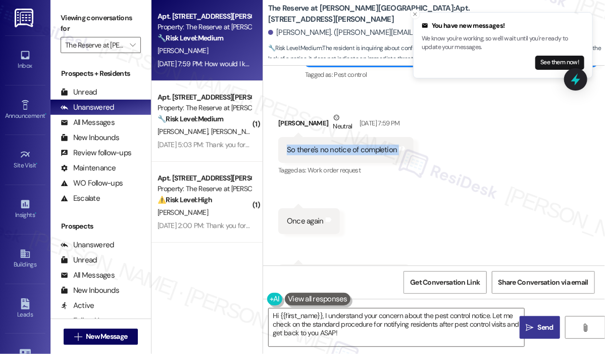
scroll to position [1289, 0]
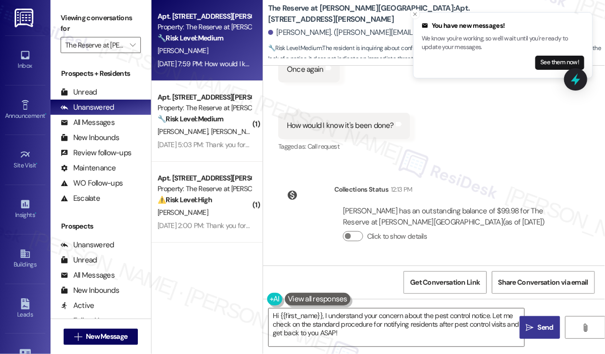
click at [342, 128] on div "How would I know it's been done?" at bounding box center [340, 125] width 107 height 11
click at [343, 128] on div "How would I know it's been done?" at bounding box center [340, 125] width 107 height 11
copy div "How would I know it's been done? Tags and notes"
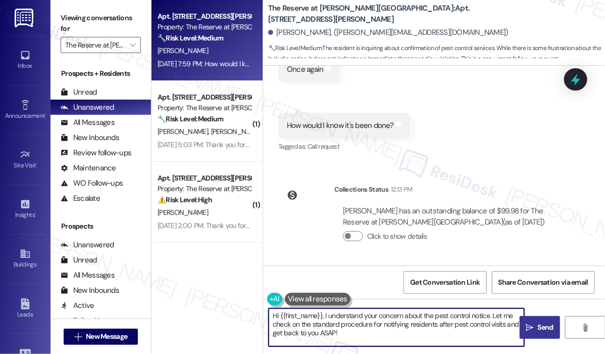
click at [375, 334] on textarea "Hi {{first_name}}, I understand your concern about the pest control notice. Let…" at bounding box center [397, 327] width 256 height 38
click at [507, 151] on div "Received via SMS Shivani Desai Neutral Aug 15, 2025 at 7:59 PM So there's no no…" at bounding box center [434, 49] width 342 height 223
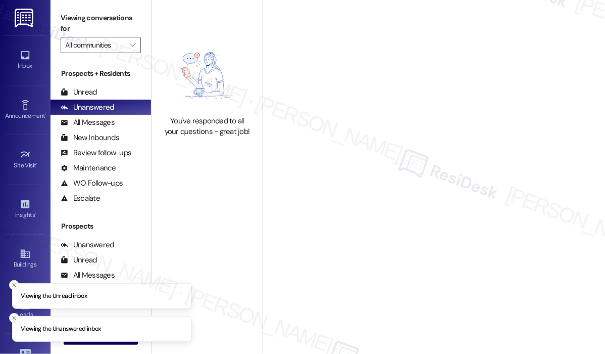
type input "The Reserve at [PERSON_NAME][GEOGRAPHIC_DATA]"
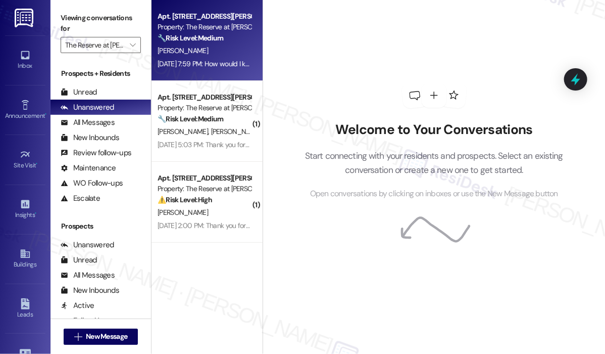
click at [217, 69] on div "[DATE] 7:59 PM: How would I know it's been done? [DATE] 7:59 PM: How would I kn…" at bounding box center [204, 64] width 95 height 13
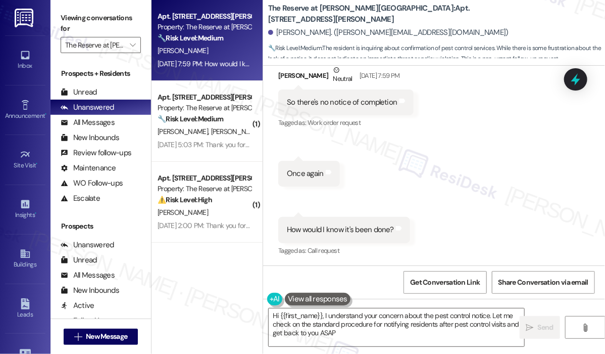
type textarea "Hi {{first_name}}, I understand your concern about the pest control notice. Let…"
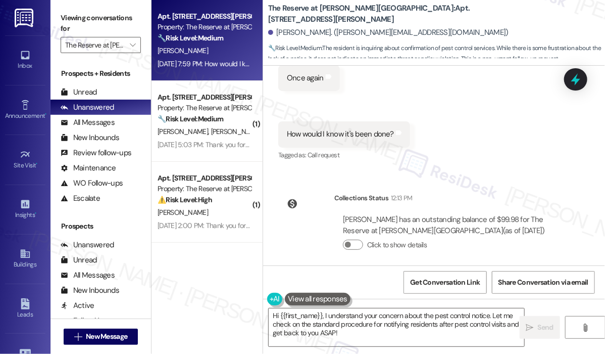
scroll to position [1289, 0]
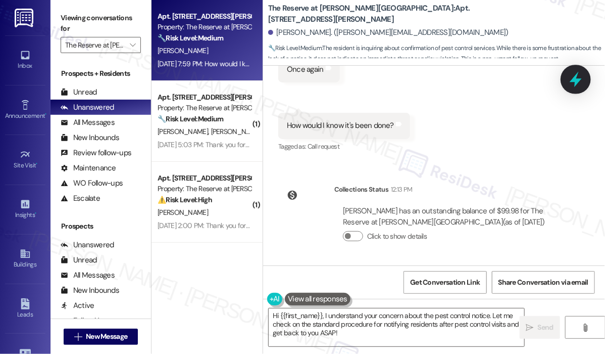
click at [572, 79] on icon at bounding box center [575, 79] width 17 height 17
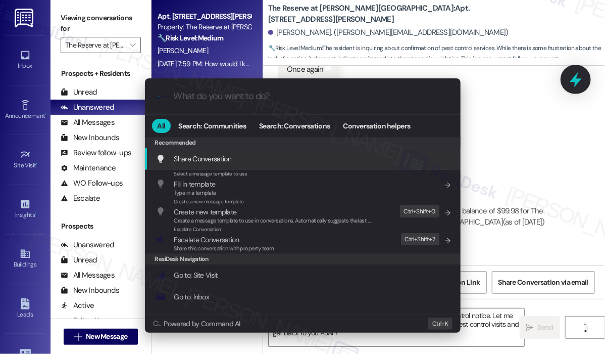
type input "s"
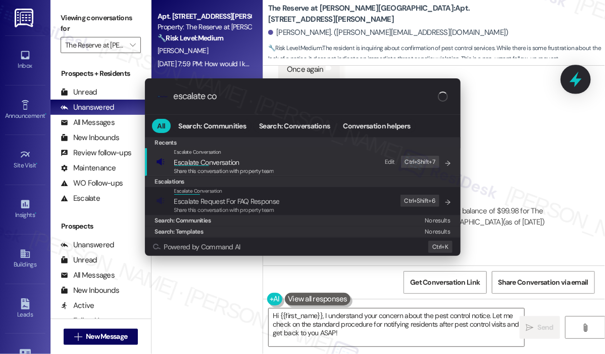
type input "escalate con"
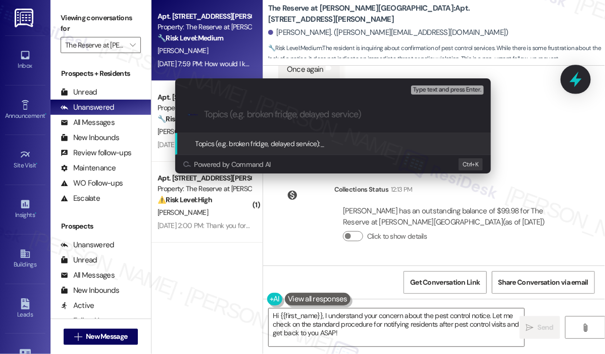
type input "Question About Work Order Completion Notice"
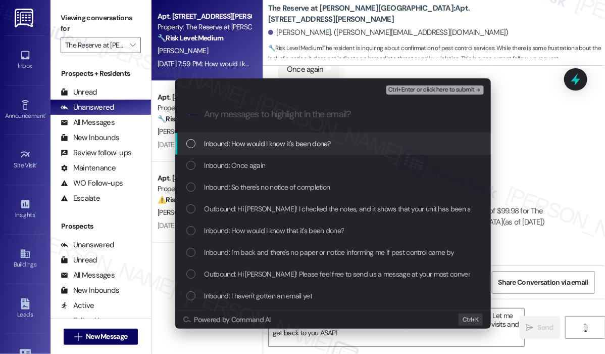
click at [366, 142] on div "Inbound: How would I know it's been done?" at bounding box center [334, 143] width 296 height 11
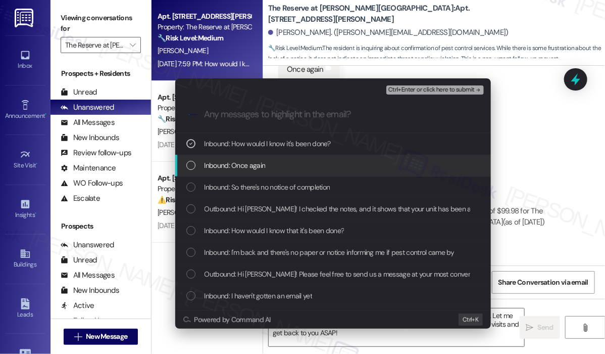
click at [361, 163] on div "Inbound: Once again" at bounding box center [334, 165] width 296 height 11
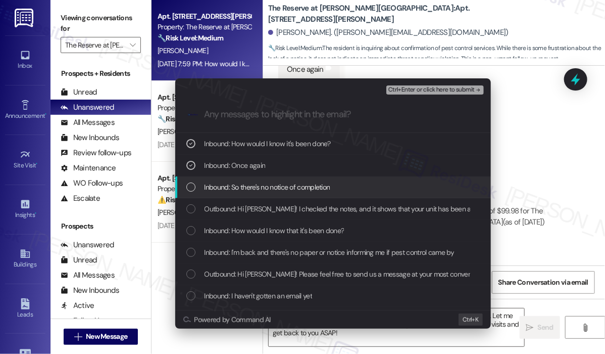
click at [369, 191] on div "Inbound: So there's no notice of completion" at bounding box center [334, 186] width 296 height 11
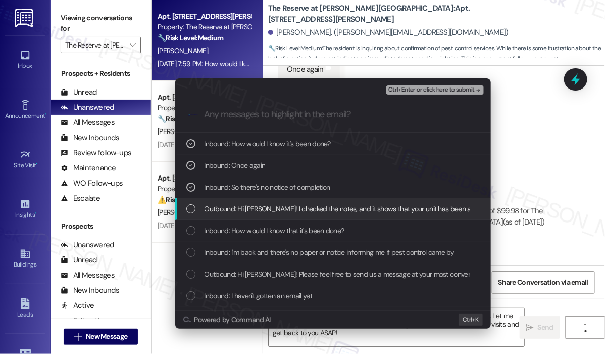
click at [374, 204] on span "Outbound: Hi [PERSON_NAME]! I checked the notes, and it shows that your unit ha…" at bounding box center [405, 208] width 401 height 11
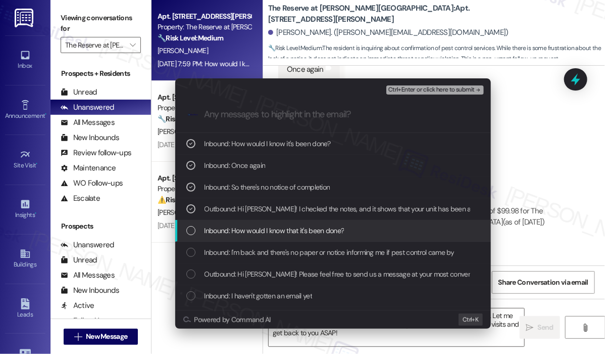
click at [371, 228] on div "Inbound: How would I know that it's been done?" at bounding box center [334, 230] width 296 height 11
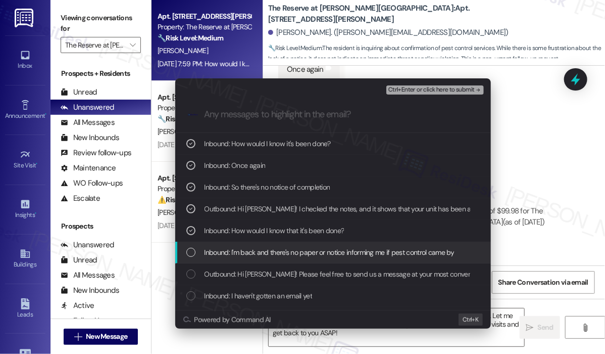
click at [372, 250] on span "Inbound: I'm back and there's no paper or notice informing me if pest control c…" at bounding box center [330, 252] width 250 height 11
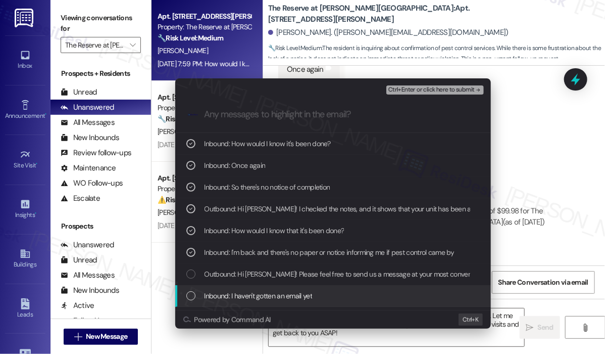
click at [366, 286] on div "Inbound: I haven't gotten an email yet" at bounding box center [333, 296] width 316 height 22
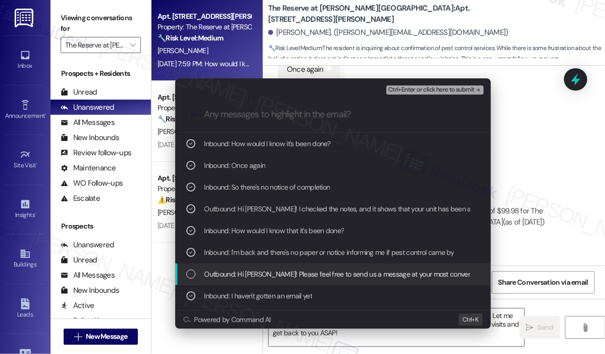
click at [360, 274] on span "Outbound: Hi [PERSON_NAME]! Please feel free to send us a message at your most …" at bounding box center [417, 273] width 424 height 11
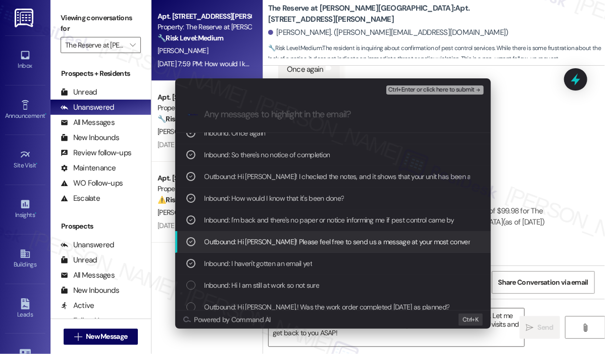
scroll to position [51, 0]
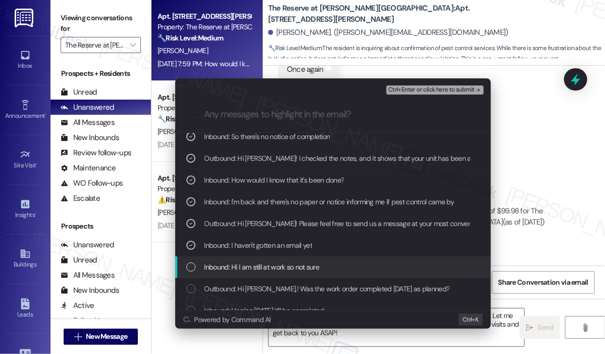
click at [358, 264] on div "Inbound: Hi I am still at work so not sure" at bounding box center [334, 266] width 296 height 11
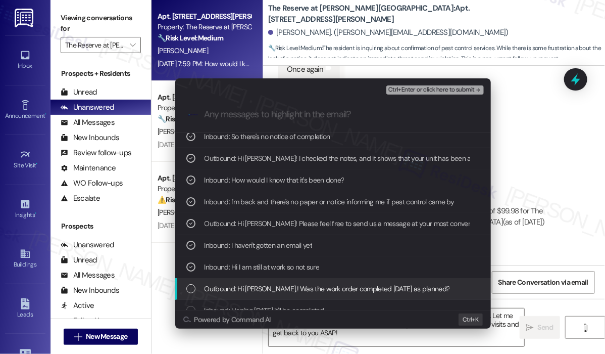
click at [359, 282] on div "Outbound: Hi [PERSON_NAME],! Was the work order completed [DATE] as planned?" at bounding box center [333, 289] width 316 height 22
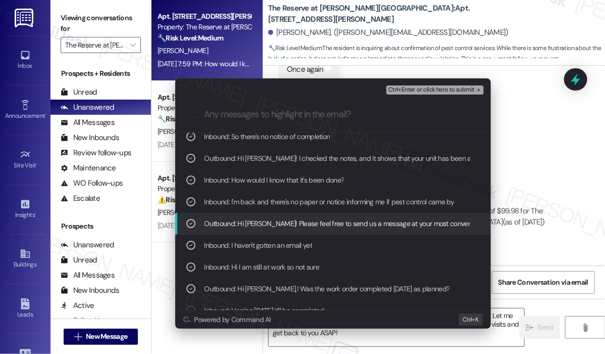
scroll to position [101, 0]
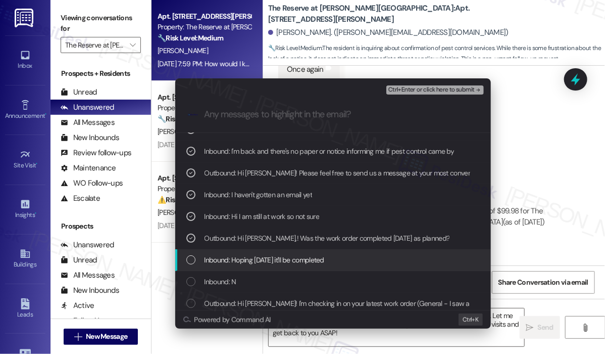
click at [367, 258] on div "Inbound: Hoping [DATE] it'll be completed" at bounding box center [334, 259] width 296 height 11
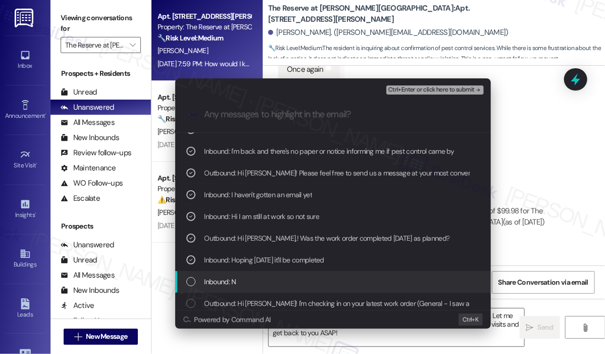
click at [358, 287] on div "Inbound: N" at bounding box center [333, 282] width 316 height 22
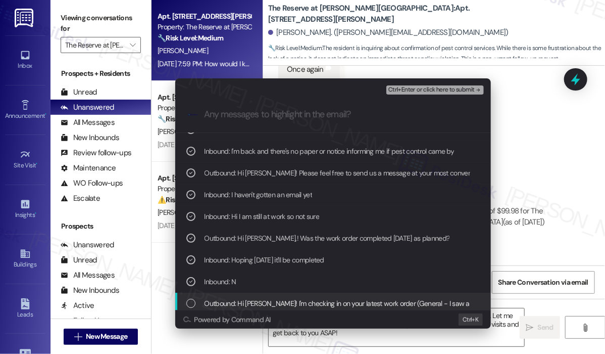
click at [357, 310] on div "Powered by Command AI Ctrl+ K" at bounding box center [333, 319] width 316 height 19
click at [359, 302] on span "Outbound: Hi [PERSON_NAME]! I'm checking in on your latest work order (General …" at bounding box center [508, 303] width 607 height 11
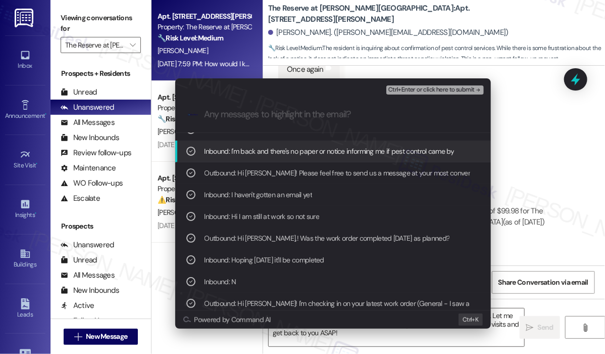
click at [427, 89] on span "Ctrl+Enter or click here to submit" at bounding box center [432, 89] width 86 height 7
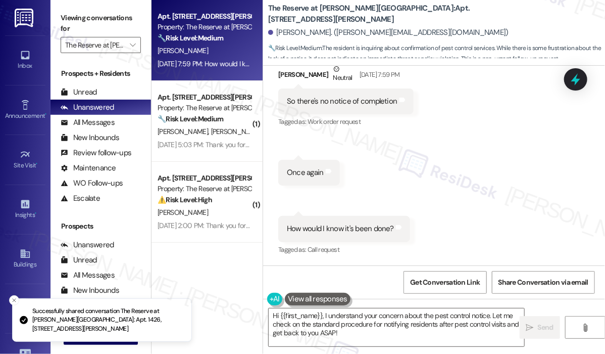
scroll to position [1185, 0]
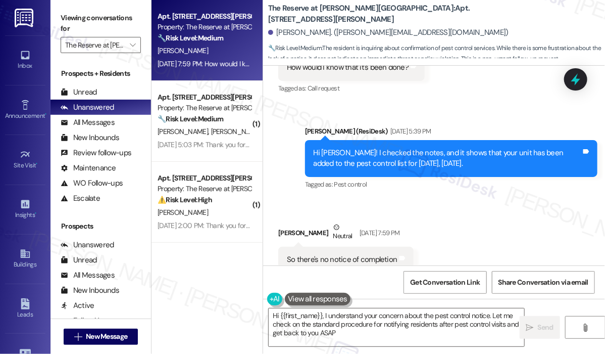
type textarea "Hi {{first_name}}, I understand your concern about the pest control notice. Let…"
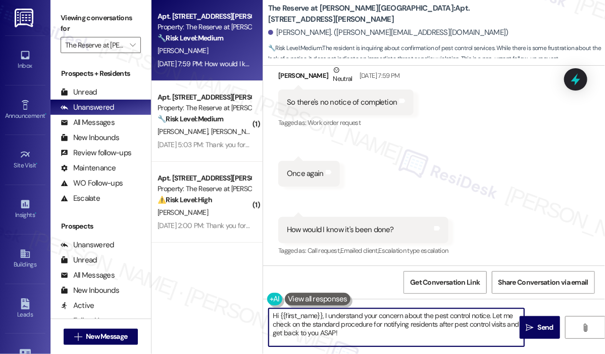
click at [438, 329] on textarea "Hi {{first_name}}, I understand your concern about the pest control notice. Let…" at bounding box center [397, 327] width 256 height 38
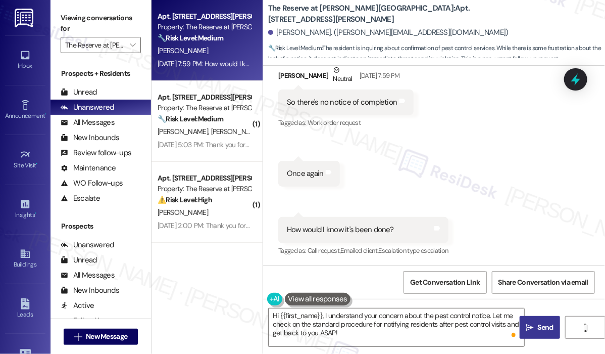
click at [538, 326] on span "Send" at bounding box center [546, 327] width 16 height 11
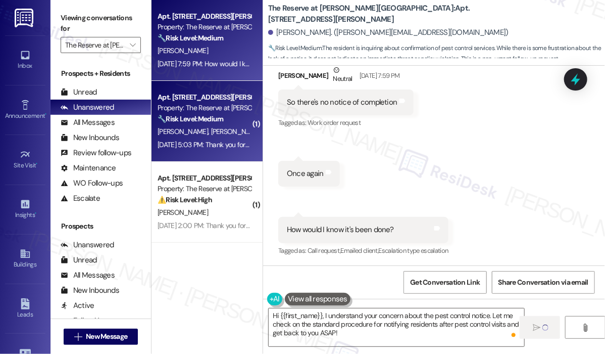
click at [229, 146] on div "[DATE] 5:03 PM: Thank you for your message. Our offices are currently closed, b…" at bounding box center [464, 144] width 613 height 9
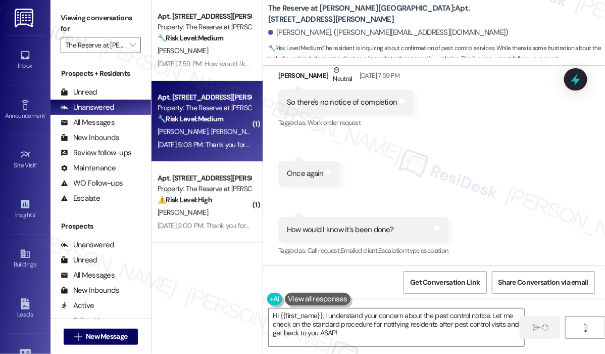
type textarea "Fetching suggested responses. Please feel free to read through the conversation…"
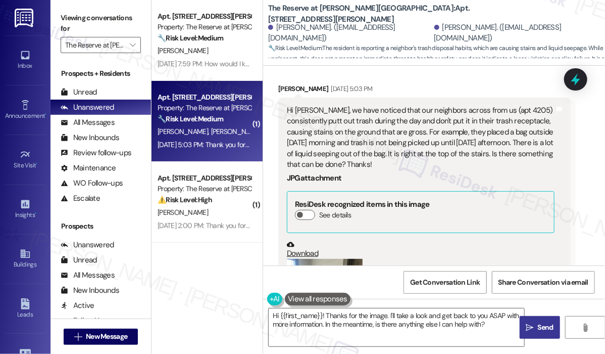
scroll to position [1183, 0]
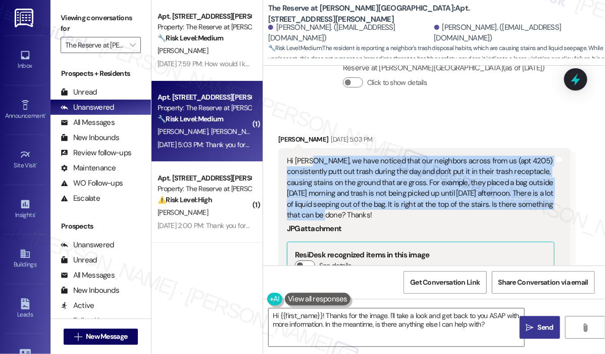
drag, startPoint x: 344, startPoint y: 171, endPoint x: 307, endPoint y: 120, distance: 62.7
click at [307, 156] on div "Hi [PERSON_NAME], we have noticed that our neighbors across from us (apt 4205) …" at bounding box center [421, 188] width 268 height 65
copy div "we have noticed that our neighbors across from [GEOGRAPHIC_DATA] (apt 4205) con…"
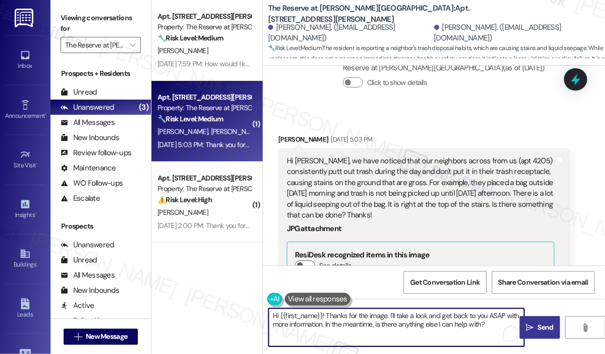
drag, startPoint x: 325, startPoint y: 316, endPoint x: 535, endPoint y: 319, distance: 209.7
click at [536, 320] on div "Hi {{first_name}}! Thanks for the image. I'll take a look and get back to you A…" at bounding box center [434, 337] width 342 height 76
paste textarea "you for reaching out. You mentioned your neighbors in apt 4205 are leaving tras…"
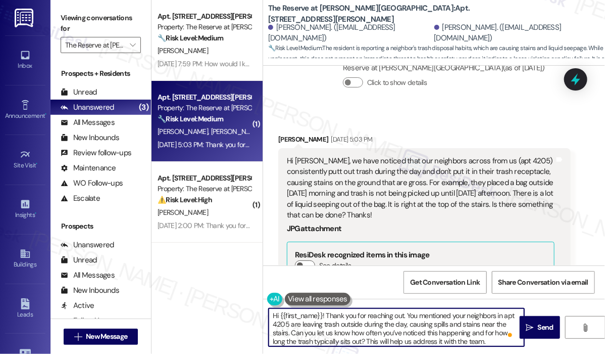
type textarea "Hi {{first_name}}! Thank you for reaching out. You mentioned your neighbors in …"
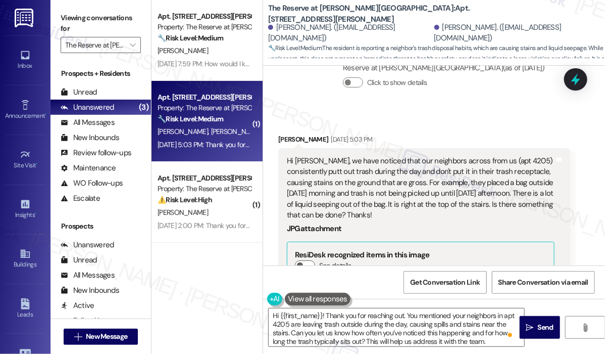
click at [534, 324] on span " Send" at bounding box center [540, 327] width 32 height 11
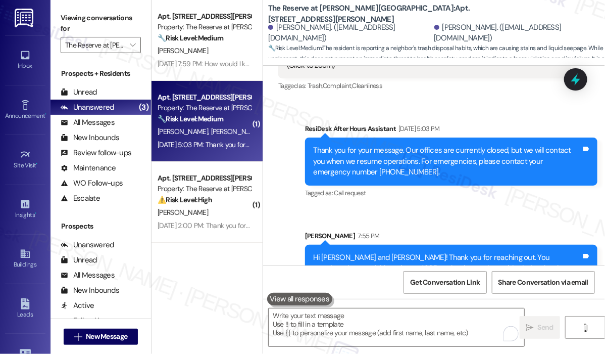
scroll to position [1538, 0]
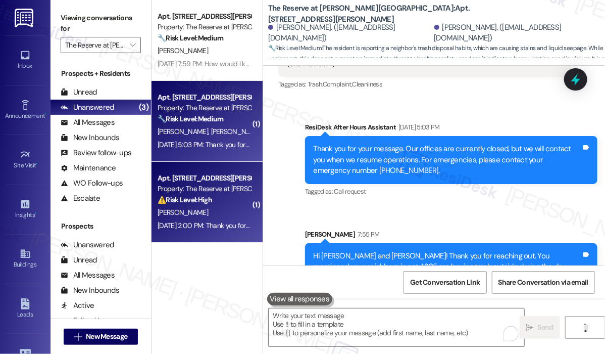
click at [218, 213] on div "[PERSON_NAME]" at bounding box center [204, 212] width 95 height 13
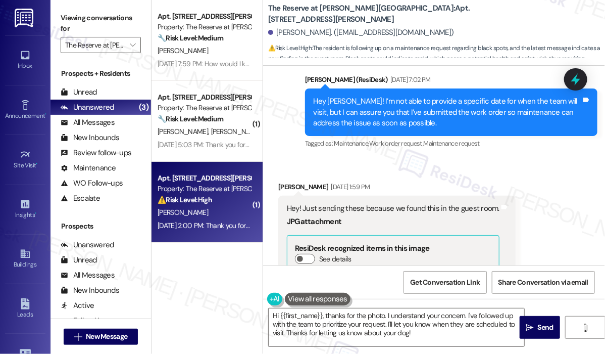
scroll to position [1840, 0]
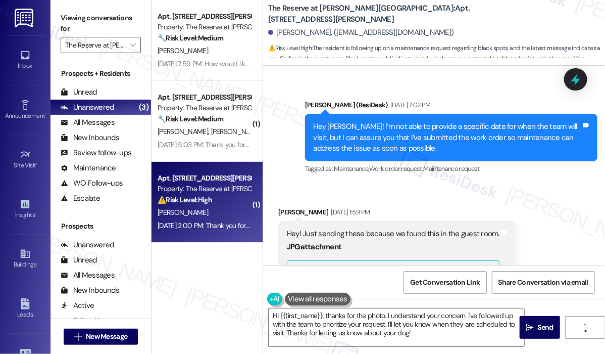
click at [459, 186] on div "Received via SMS [PERSON_NAME] [DATE] 1:59 PM Hey! Just sending these because w…" at bounding box center [434, 328] width 342 height 289
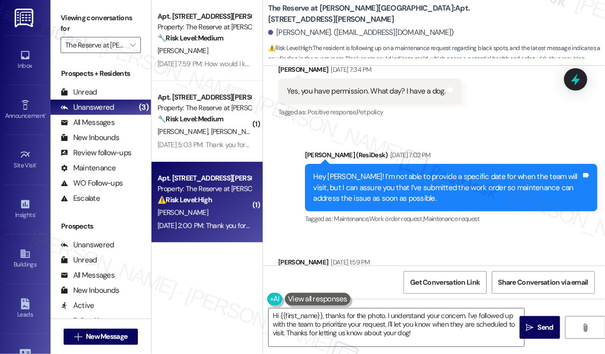
scroll to position [1841, 0]
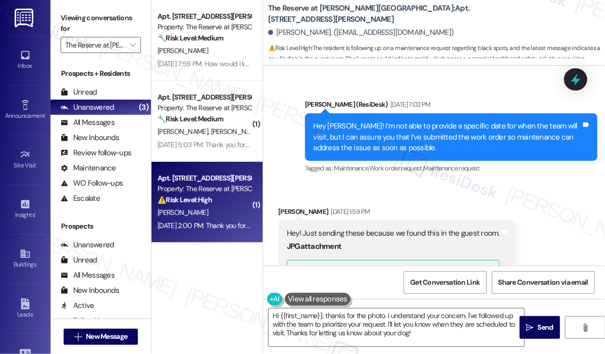
click at [550, 193] on div "Received via SMS [PERSON_NAME] [DATE] 1:59 PM Hey! Just sending these because w…" at bounding box center [434, 327] width 342 height 289
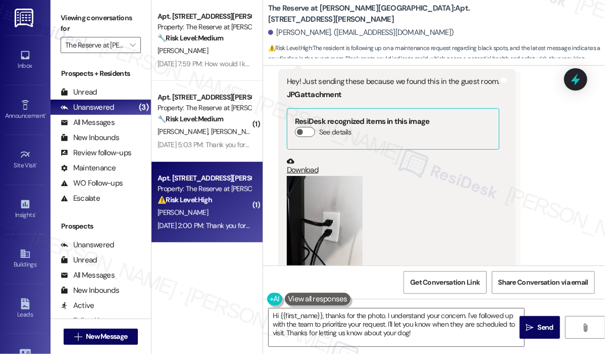
scroll to position [1942, 0]
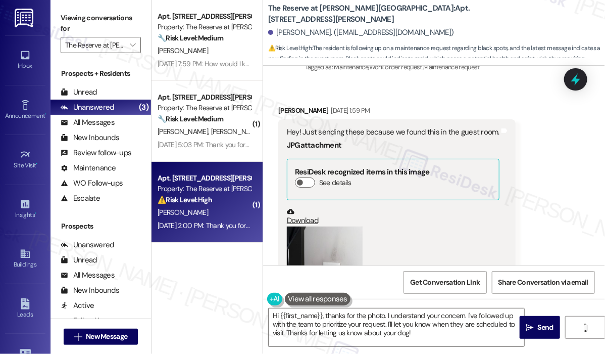
click at [435, 127] on div "Hey! Just sending these because we found this in the guest room." at bounding box center [393, 132] width 213 height 11
copy div "Hey! Just sending these because we found this in the guest room."
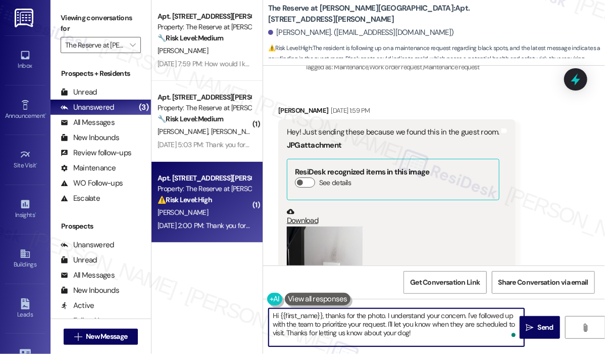
drag, startPoint x: 426, startPoint y: 332, endPoint x: 324, endPoint y: 317, distance: 103.7
click at [324, 317] on textarea "Hi {{first_name}}, thanks for the photo. I understand your concern. I've follow…" at bounding box center [397, 327] width 256 height 38
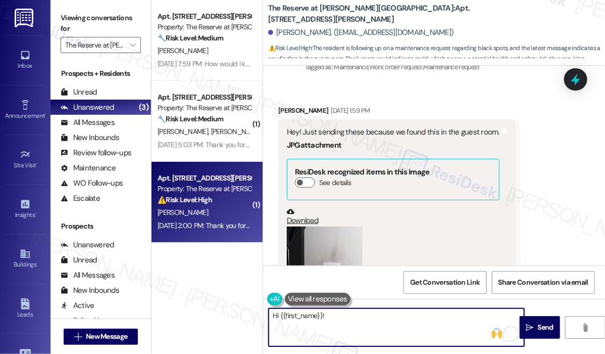
paste textarea "Thank you for reaching out. You mentioned finding something in the guest room—c…"
type textarea "Hi {{first_name}}! Thank you for reaching out. You mentioned finding something …"
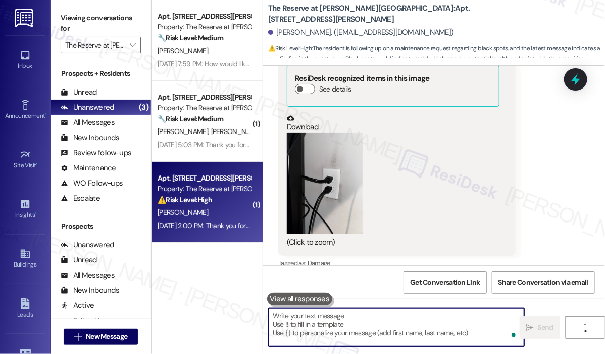
scroll to position [2036, 0]
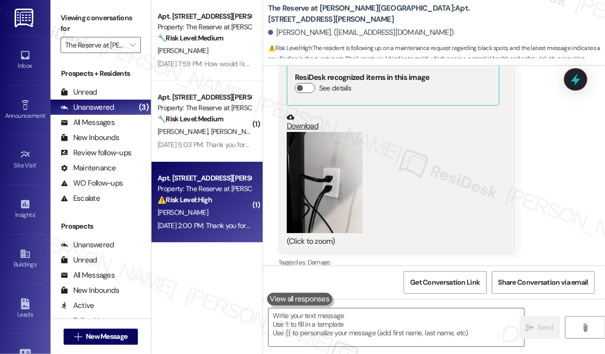
click at [550, 120] on div "Received via SMS [PERSON_NAME] [DATE] 1:59 PM Hey! Just sending these because w…" at bounding box center [434, 132] width 342 height 289
